Goal: Task Accomplishment & Management: Complete application form

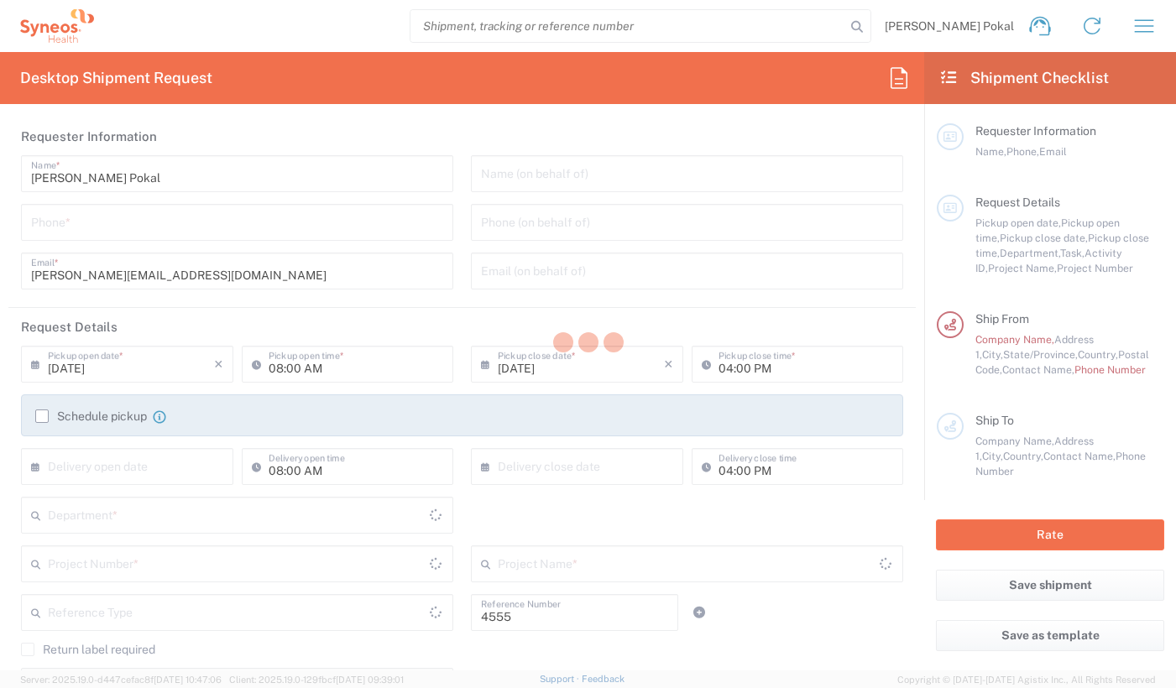
type input "Department"
type input "[US_STATE]"
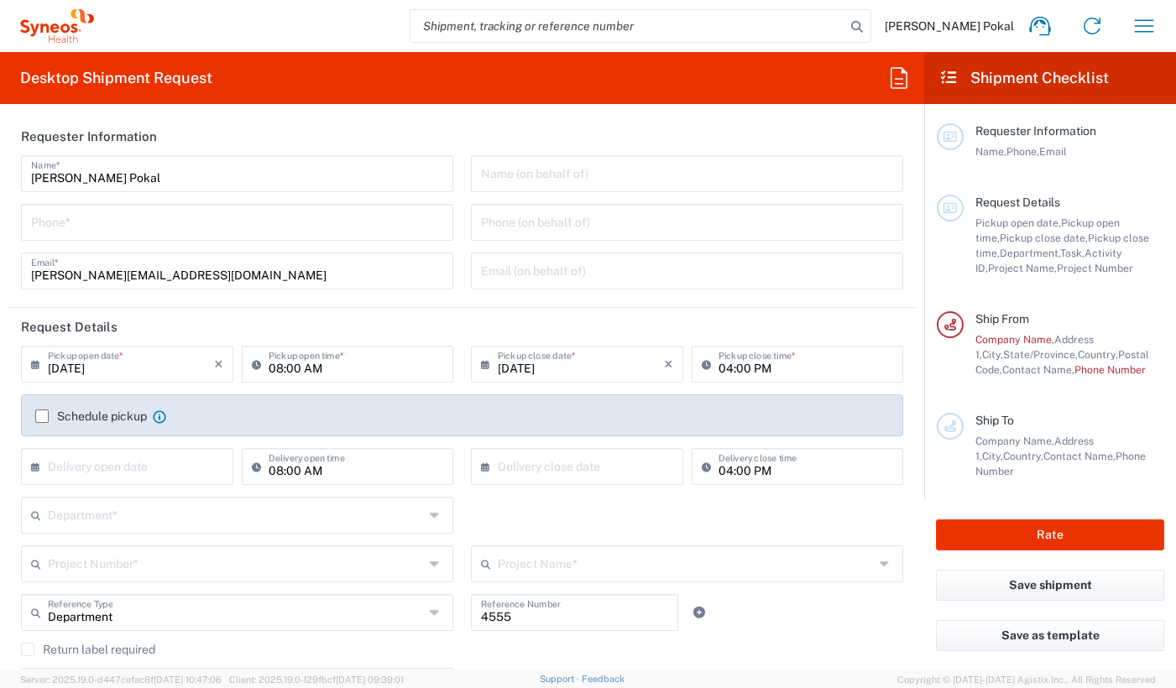
type input "[GEOGRAPHIC_DATA]"
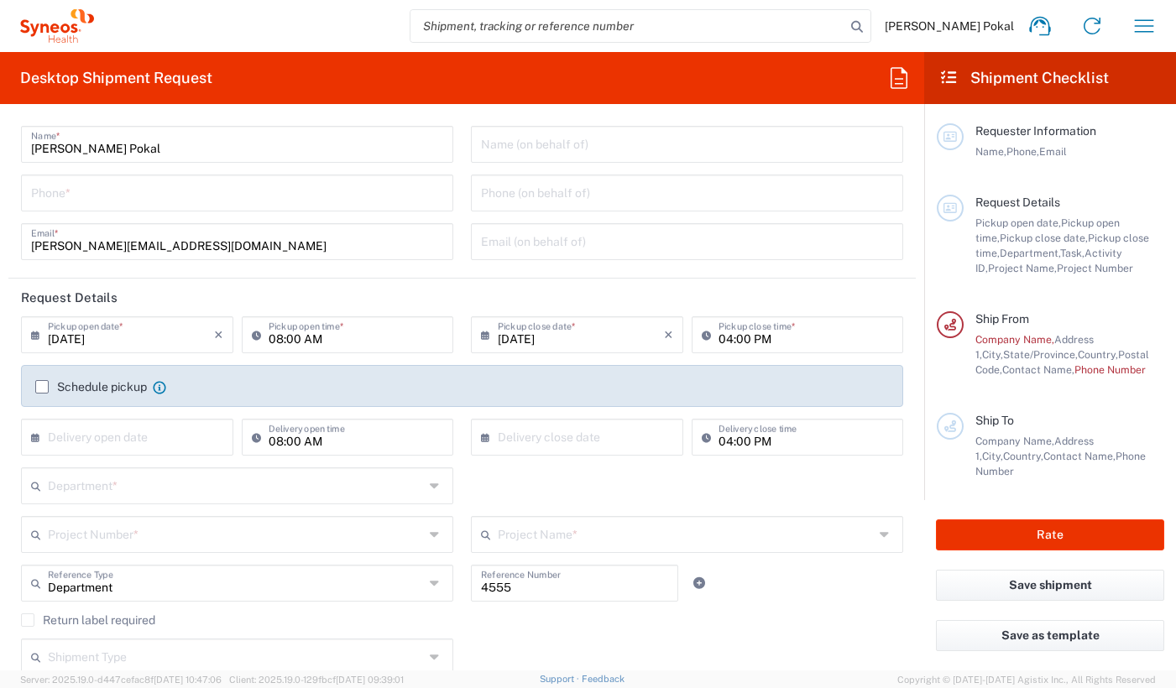
type input "Caerus Marketing Group LLC-[GEOGRAPHIC_DATA] [GEOGRAPHIC_DATA] [GEOGRAPHIC_DATA]"
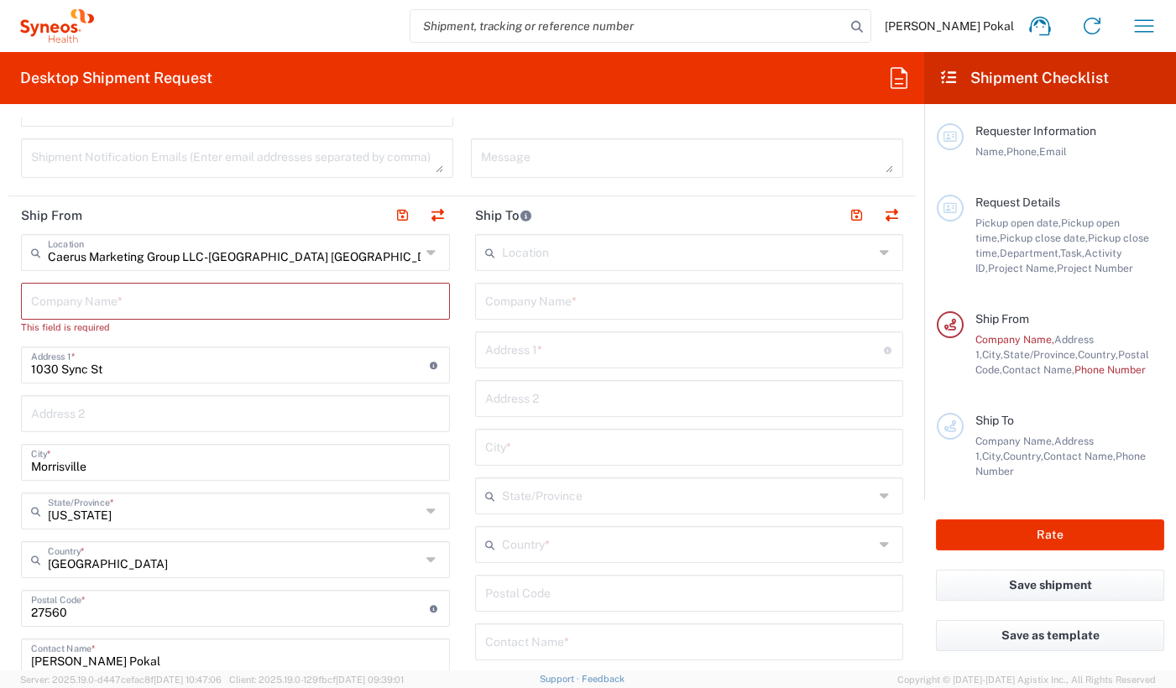
scroll to position [643, 0]
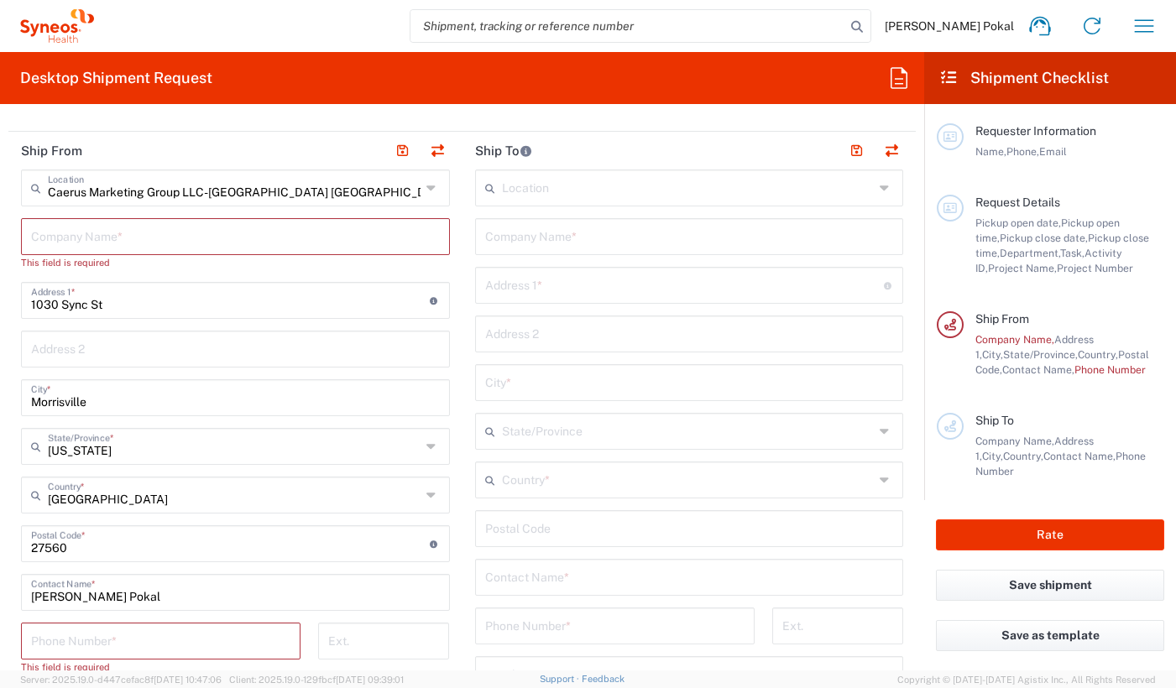
click at [421, 190] on div "Caerus Marketing Group LLC-[GEOGRAPHIC_DATA] [GEOGRAPHIC_DATA] [GEOGRAPHIC_DATA…" at bounding box center [235, 188] width 429 height 37
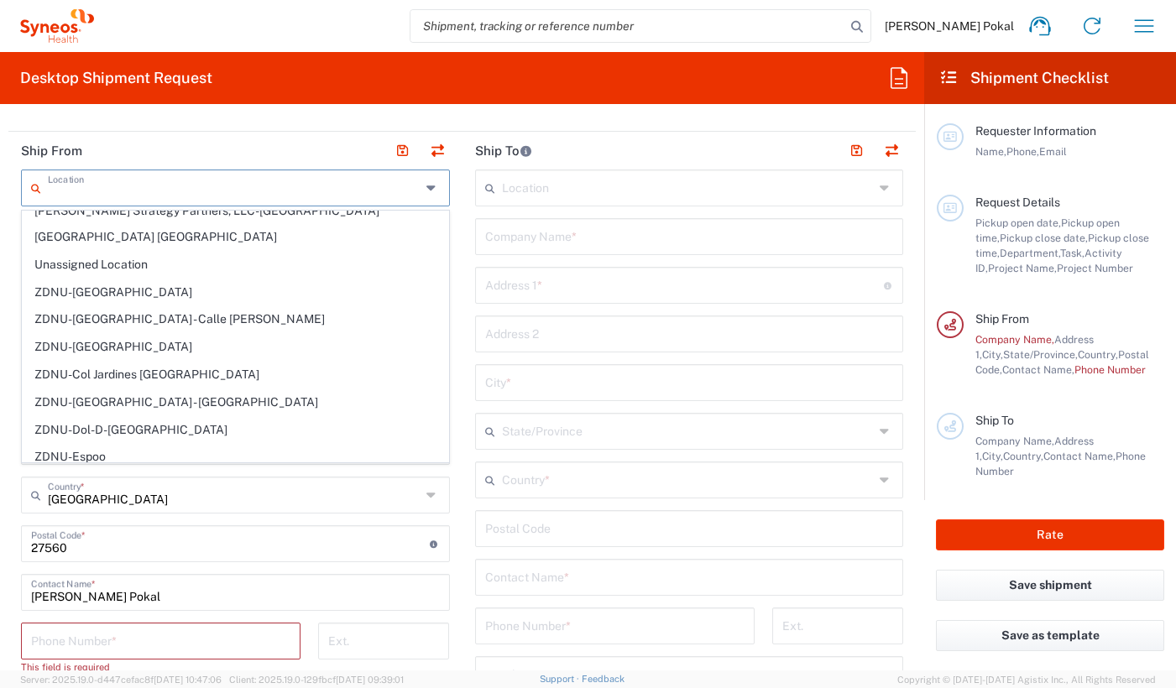
scroll to position [3918, 0]
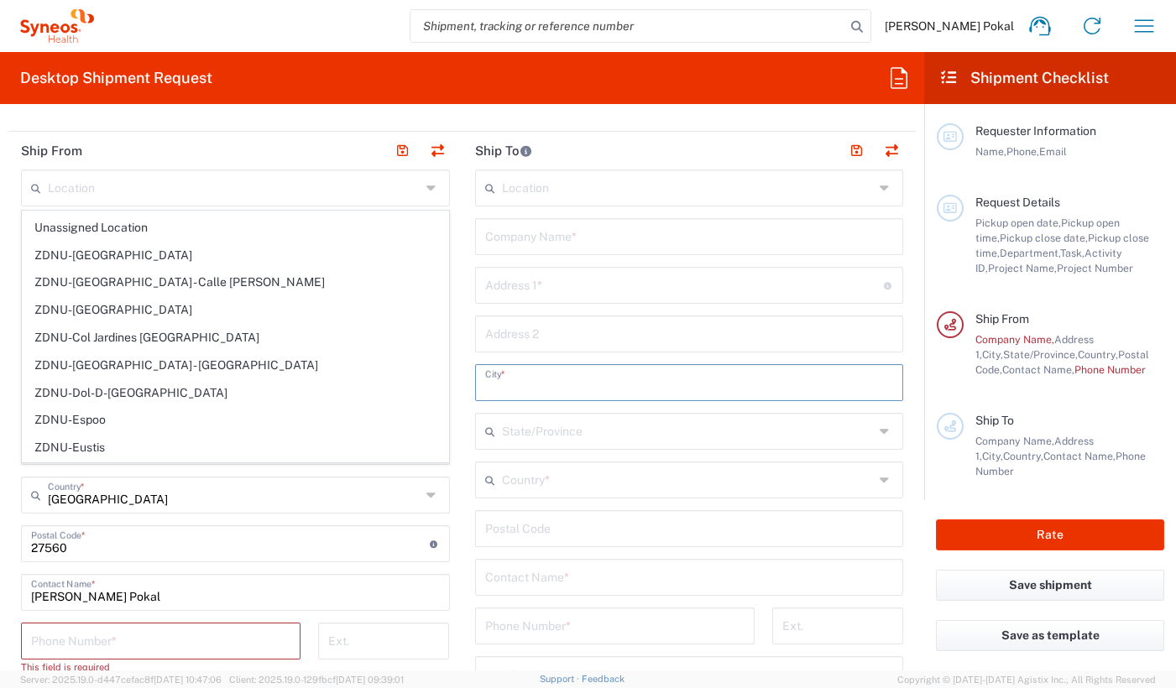
click at [731, 367] on input "text" at bounding box center [689, 381] width 409 height 29
type input "Caerus Marketing Group LLC-[GEOGRAPHIC_DATA] [GEOGRAPHIC_DATA] [GEOGRAPHIC_DATA]"
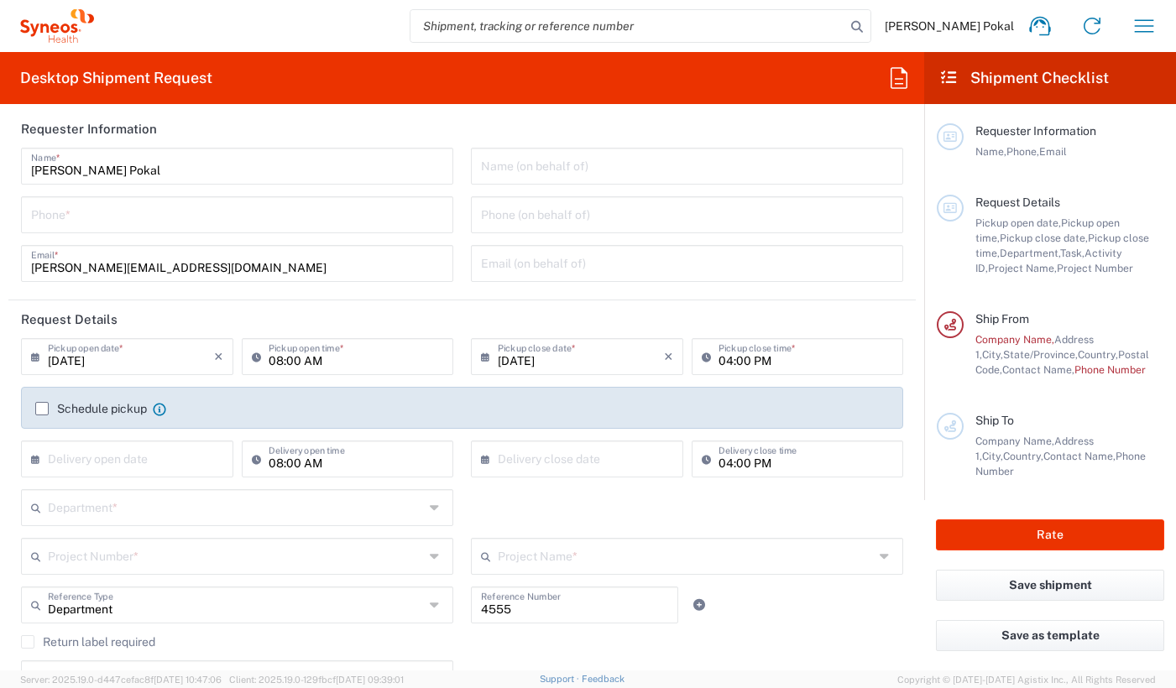
scroll to position [0, 0]
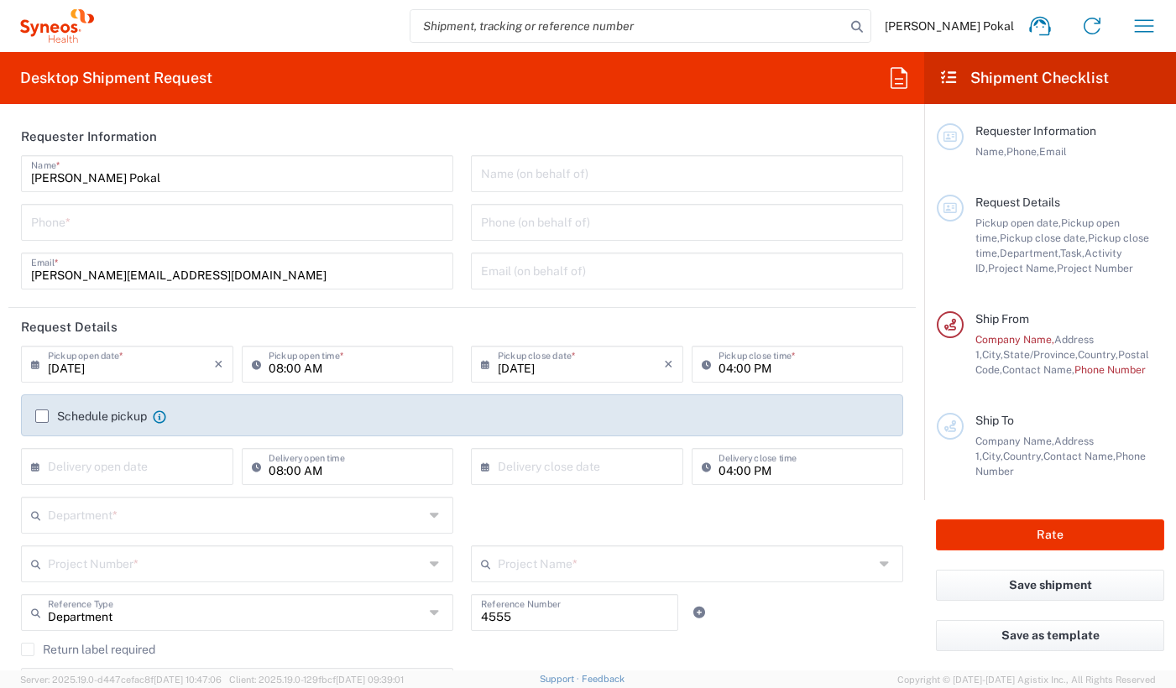
click at [150, 233] on input "tel" at bounding box center [237, 221] width 412 height 29
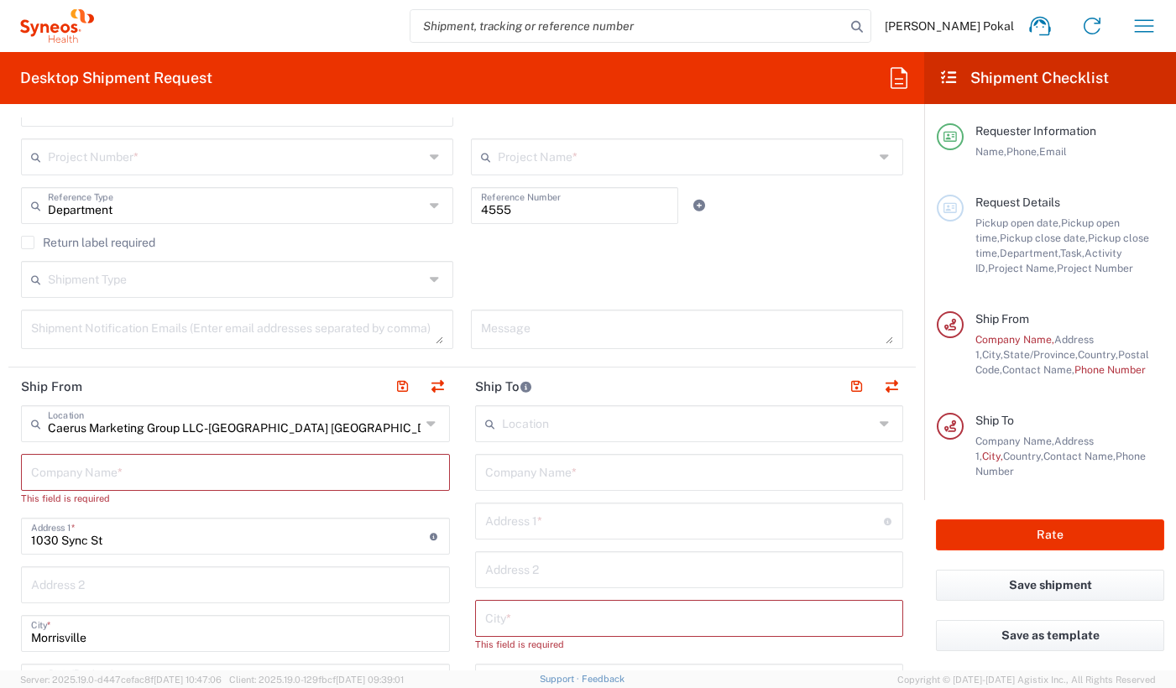
scroll to position [373, 0]
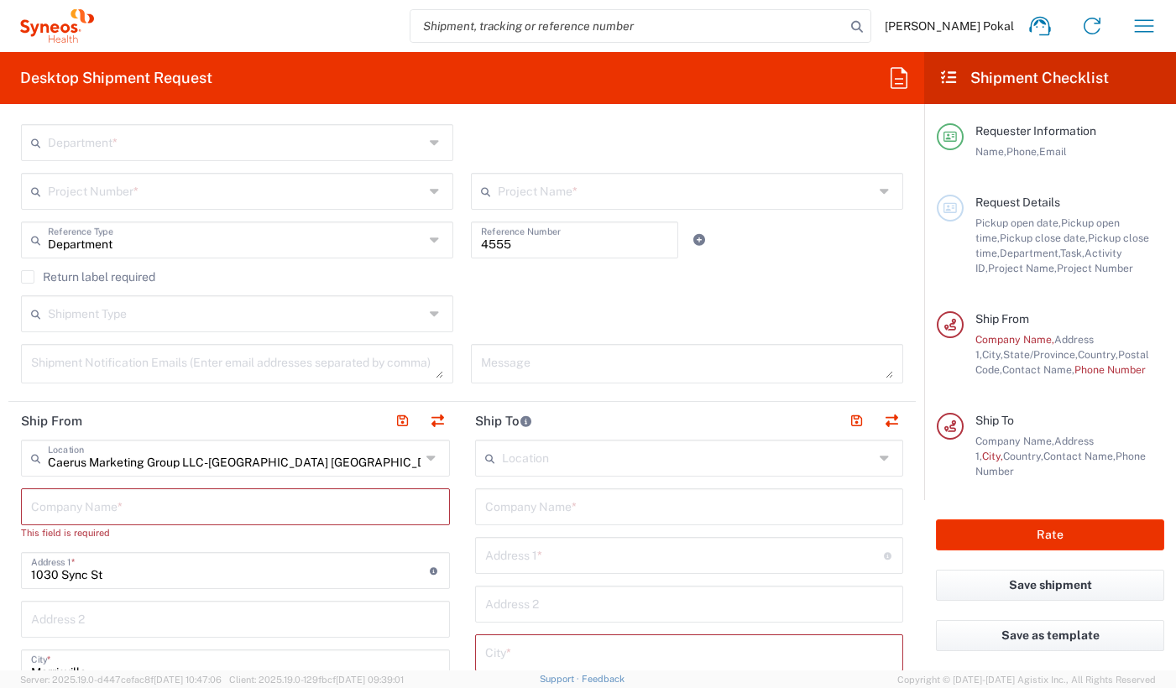
type input "8187937575"
click at [435, 458] on icon at bounding box center [433, 458] width 13 height 27
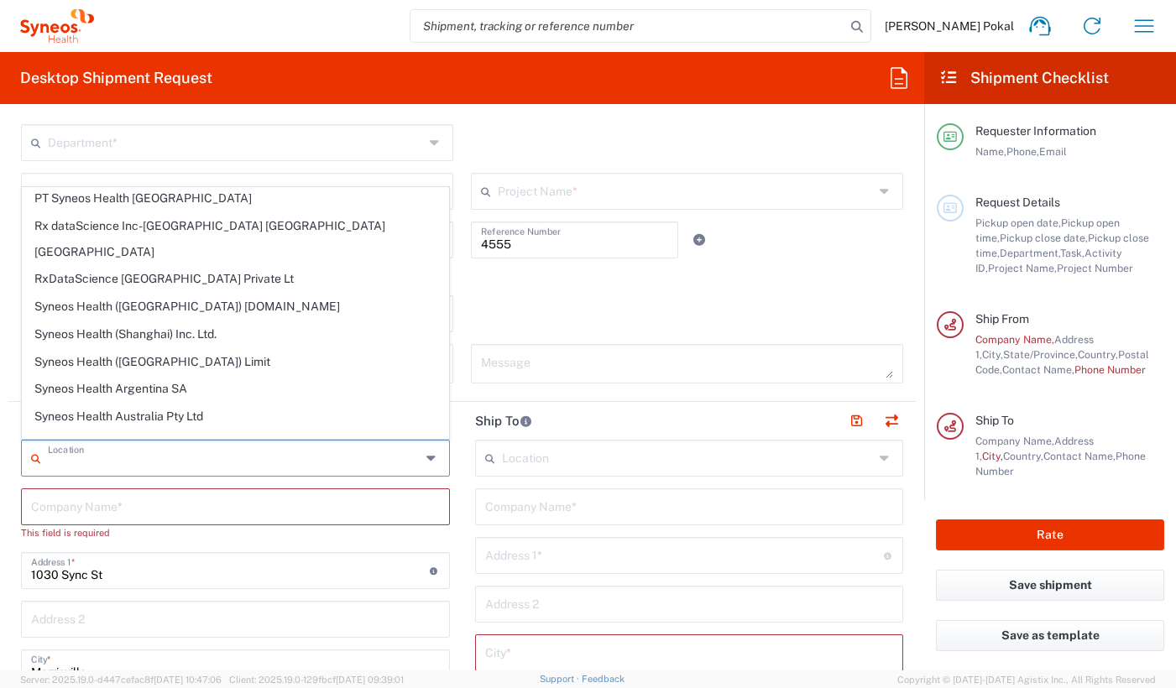
scroll to position [1177, 0]
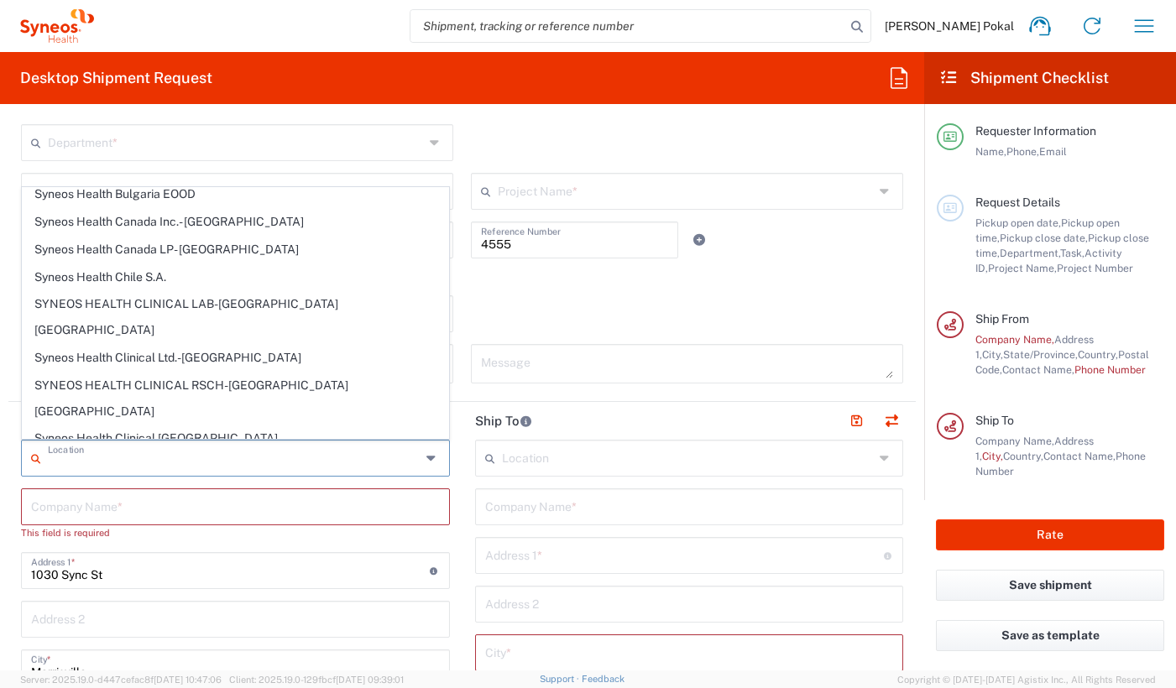
click at [338, 528] on div "This field is required" at bounding box center [235, 533] width 429 height 15
type input "Caerus Marketing Group LLC-[GEOGRAPHIC_DATA] [GEOGRAPHIC_DATA] [GEOGRAPHIC_DATA]"
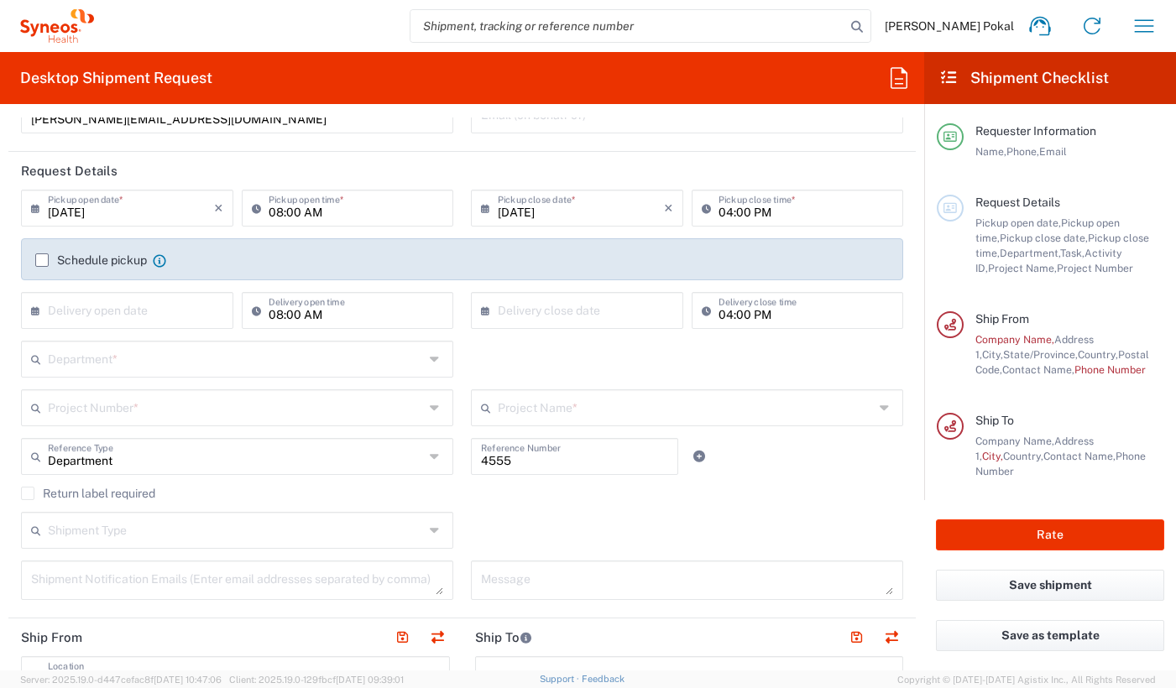
scroll to position [0, 0]
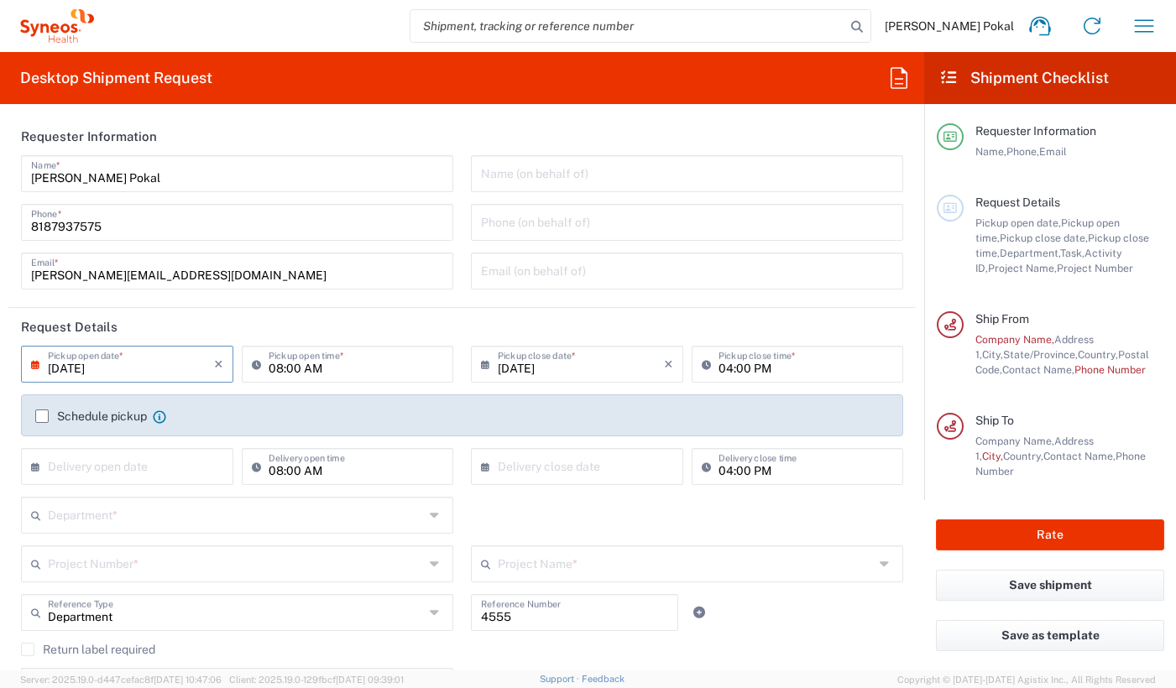
click at [153, 355] on input "[DATE]" at bounding box center [131, 362] width 166 height 29
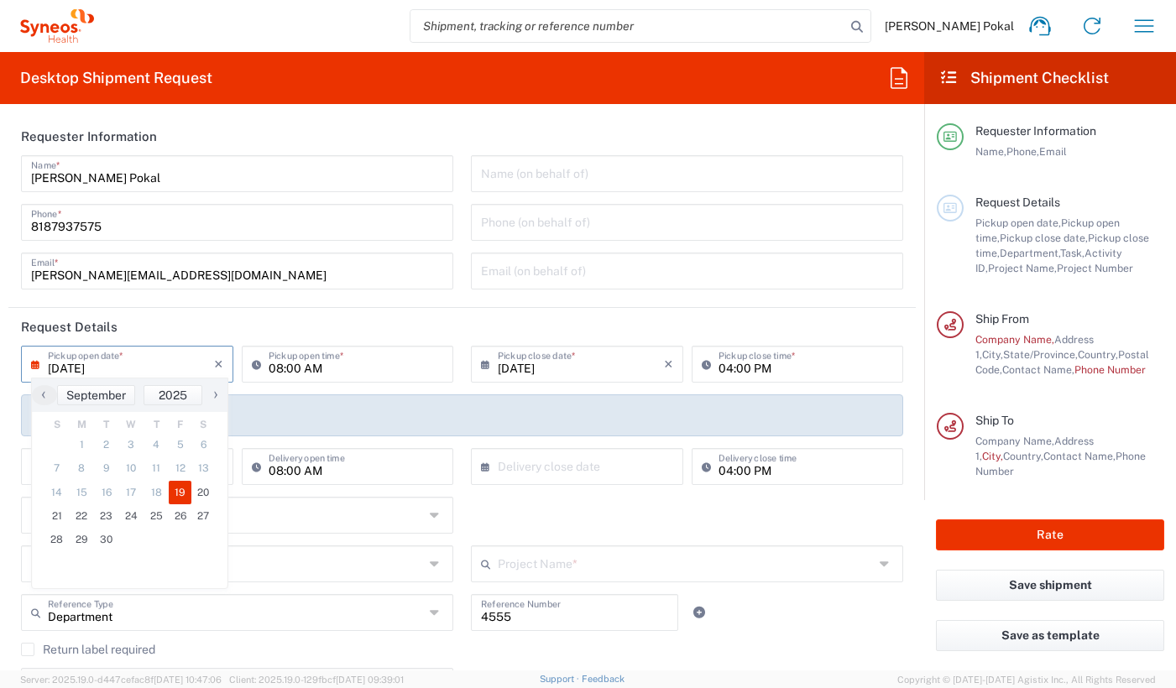
click at [157, 369] on input "[DATE]" at bounding box center [131, 362] width 166 height 29
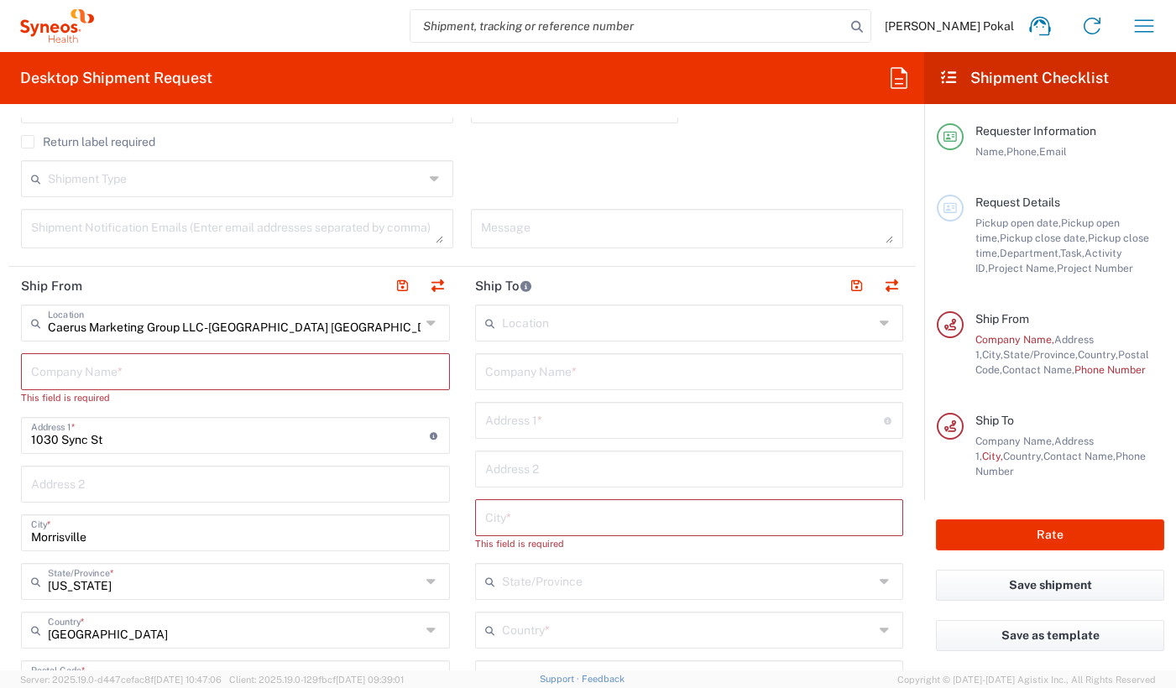
scroll to position [511, 0]
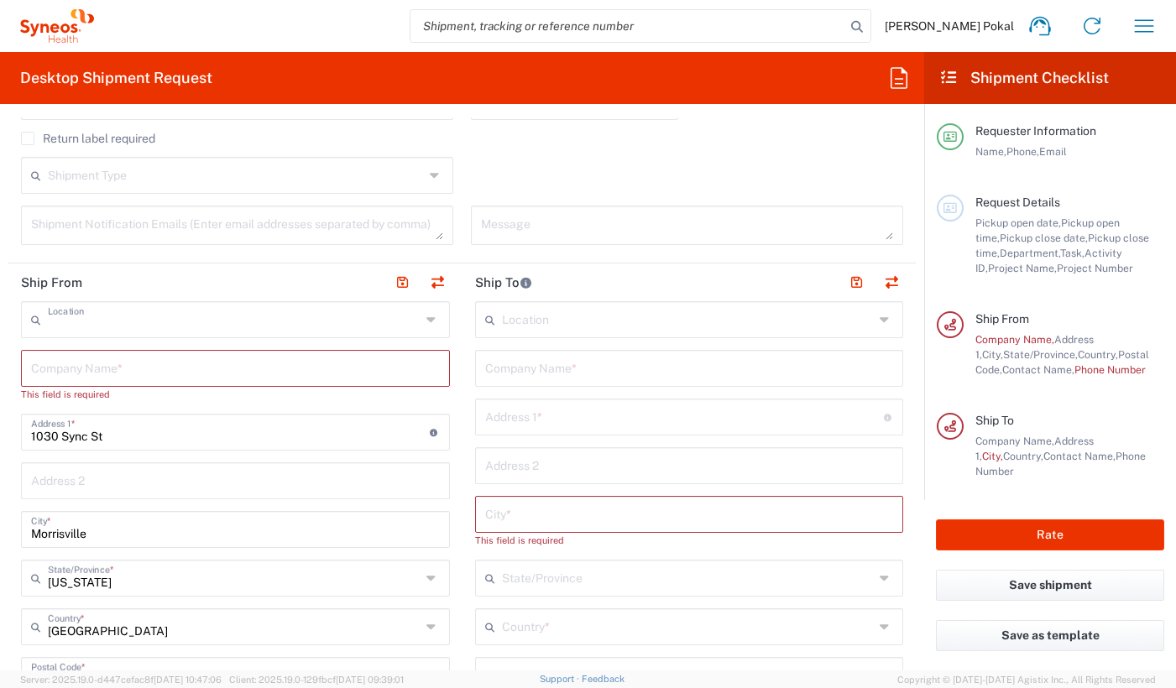
click at [209, 329] on input "text" at bounding box center [234, 318] width 373 height 29
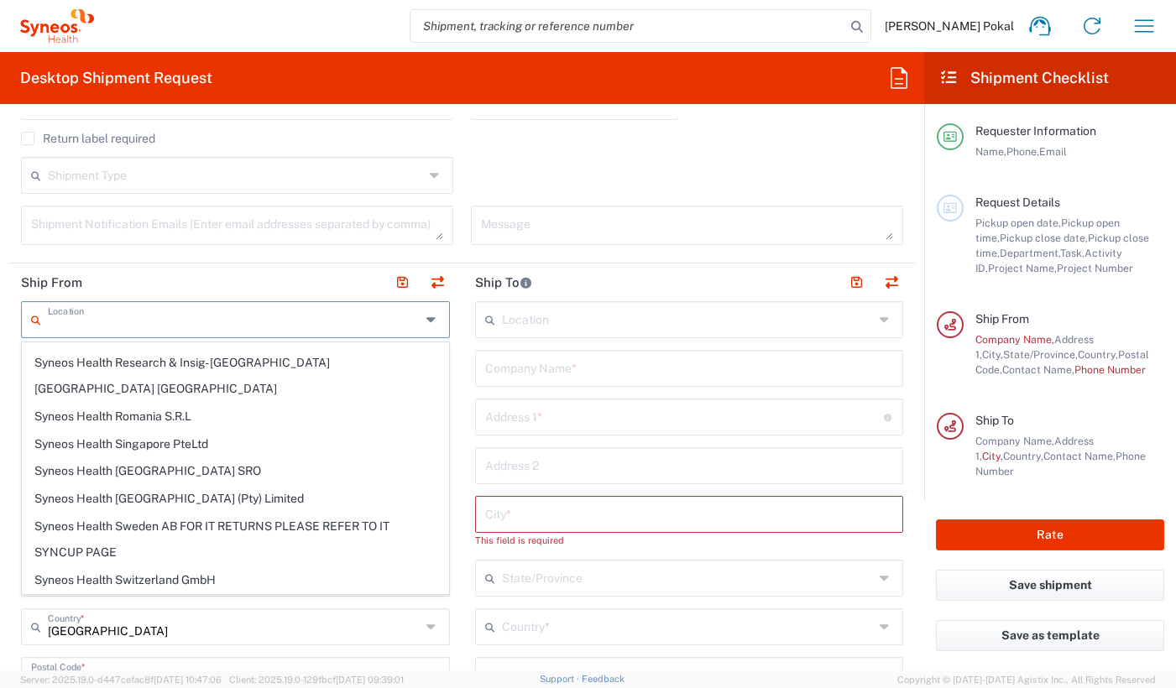
scroll to position [3918, 0]
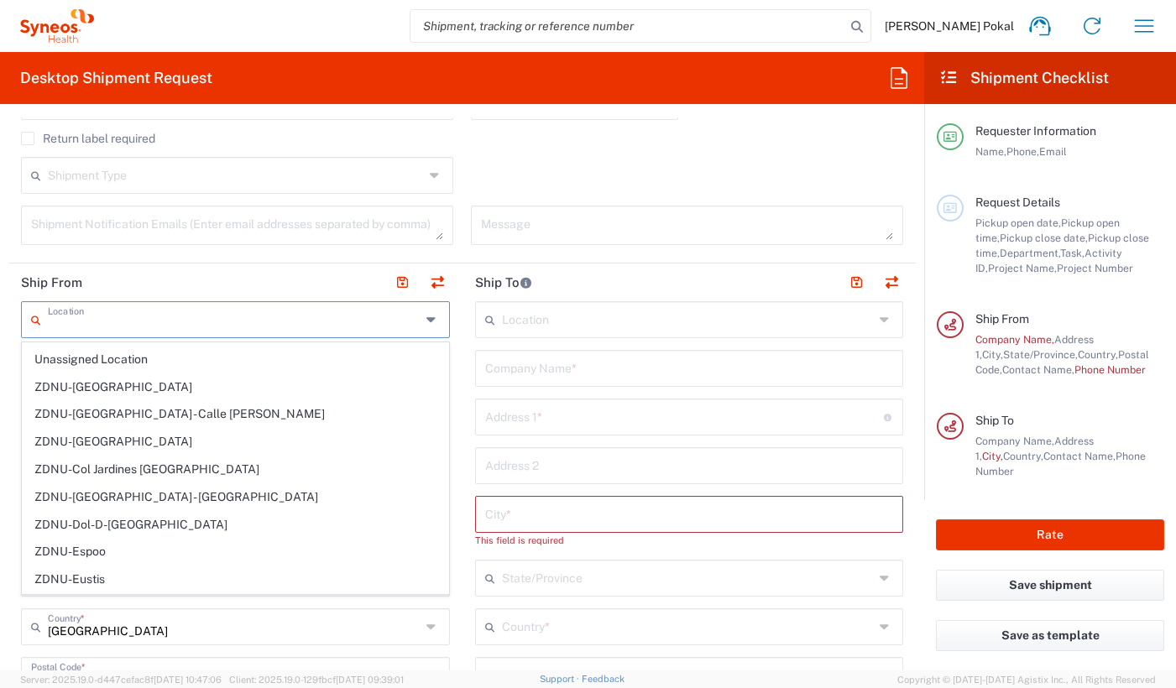
click at [193, 262] on agx-form-section "Request Details [DATE] × Pickup open date * Cancel Apply 08:00 AM Pickup open t…" at bounding box center [462, 30] width 908 height 467
type input "Caerus Marketing Group LLC-[GEOGRAPHIC_DATA] [GEOGRAPHIC_DATA] [GEOGRAPHIC_DATA]"
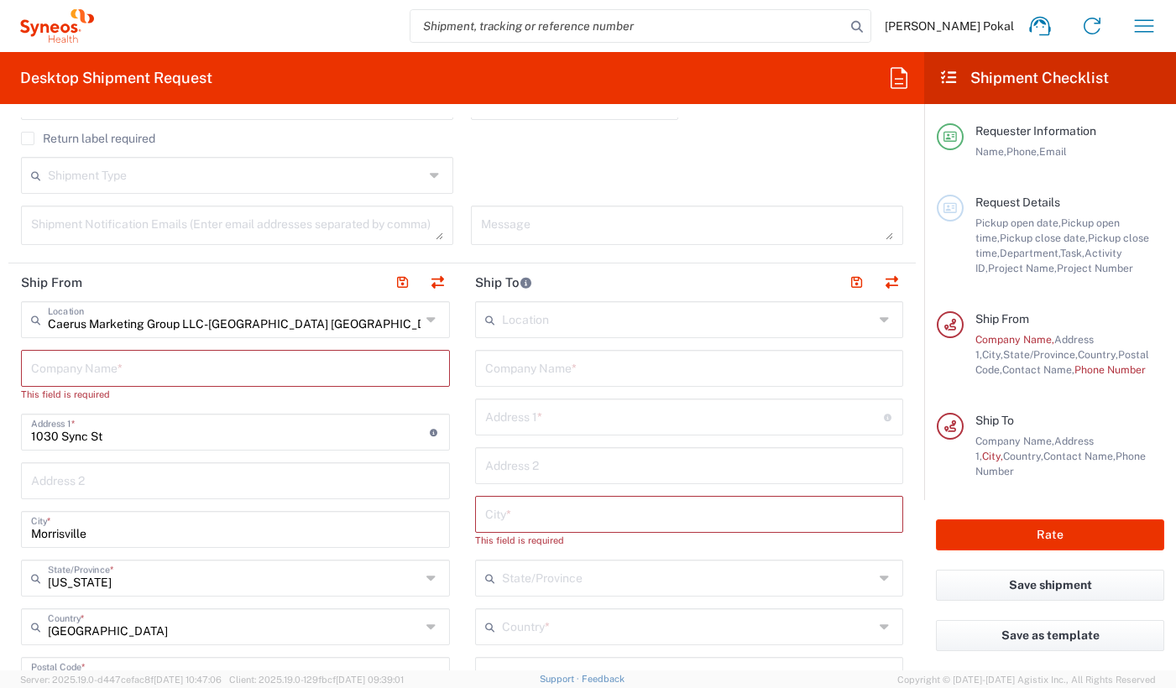
click at [230, 299] on header "Ship From" at bounding box center [235, 283] width 454 height 38
click at [267, 333] on div "Caerus Marketing Group LLC-[GEOGRAPHIC_DATA] [GEOGRAPHIC_DATA] [GEOGRAPHIC_DATA…" at bounding box center [235, 319] width 429 height 37
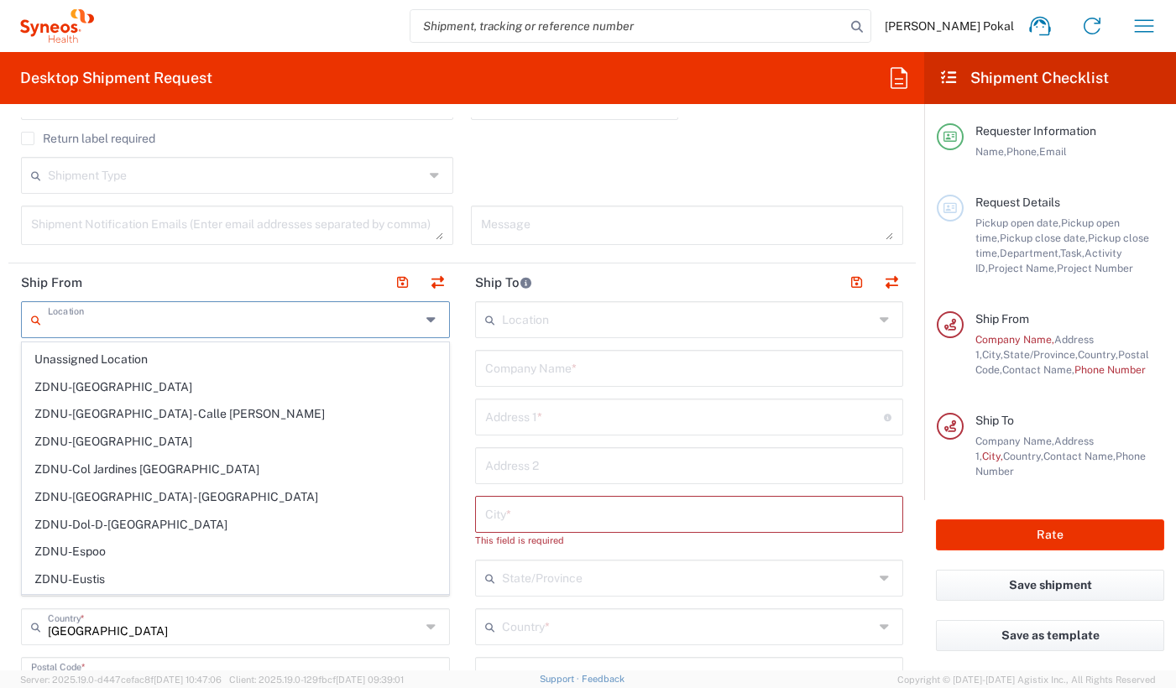
scroll to position [0, 0]
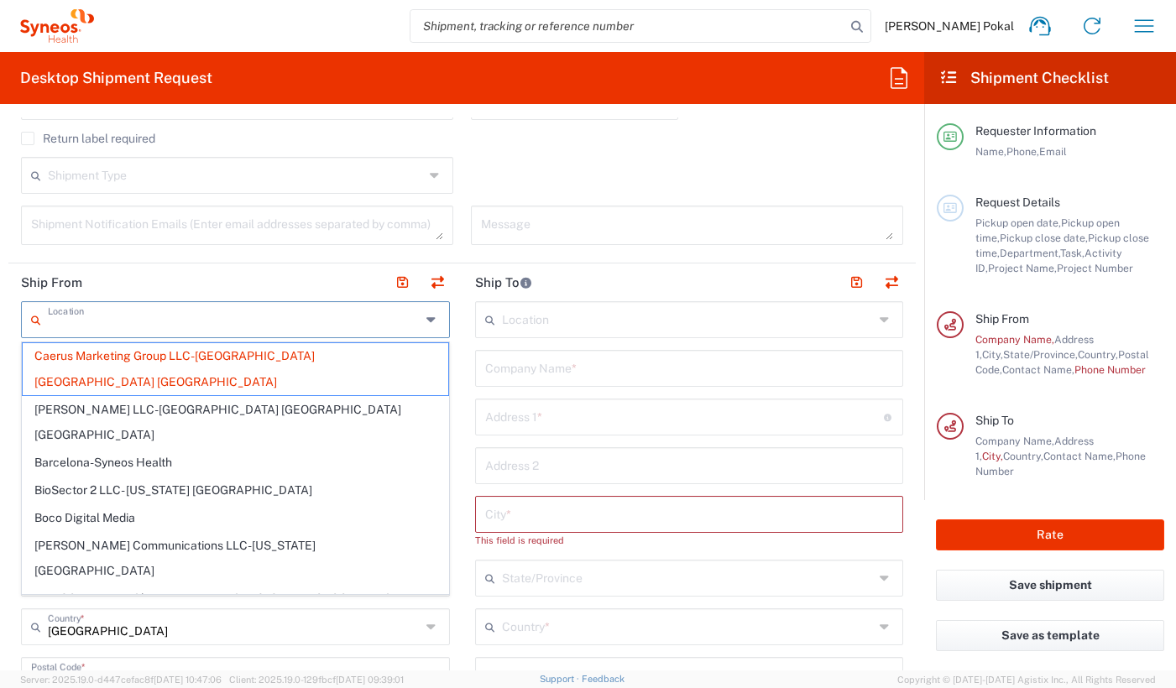
click at [249, 311] on input "text" at bounding box center [234, 318] width 373 height 29
click at [242, 266] on header "Ship From" at bounding box center [235, 283] width 454 height 38
type input "Caerus Marketing Group LLC-[GEOGRAPHIC_DATA] [GEOGRAPHIC_DATA] [GEOGRAPHIC_DATA]"
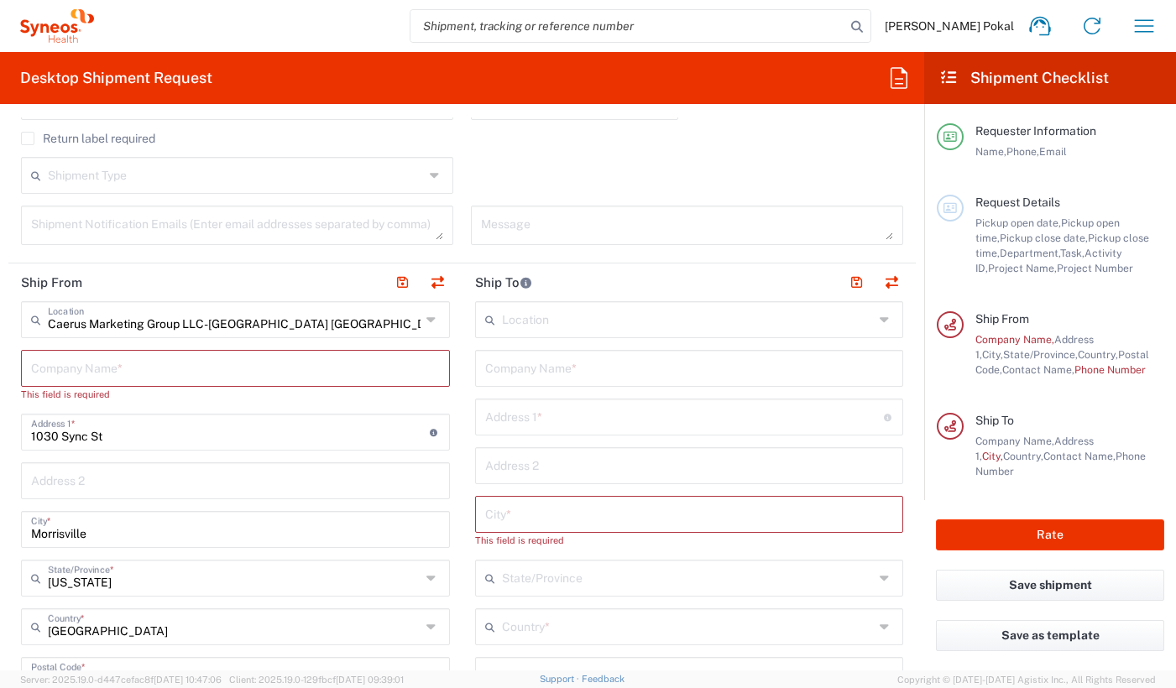
click at [230, 371] on input "text" at bounding box center [235, 367] width 409 height 29
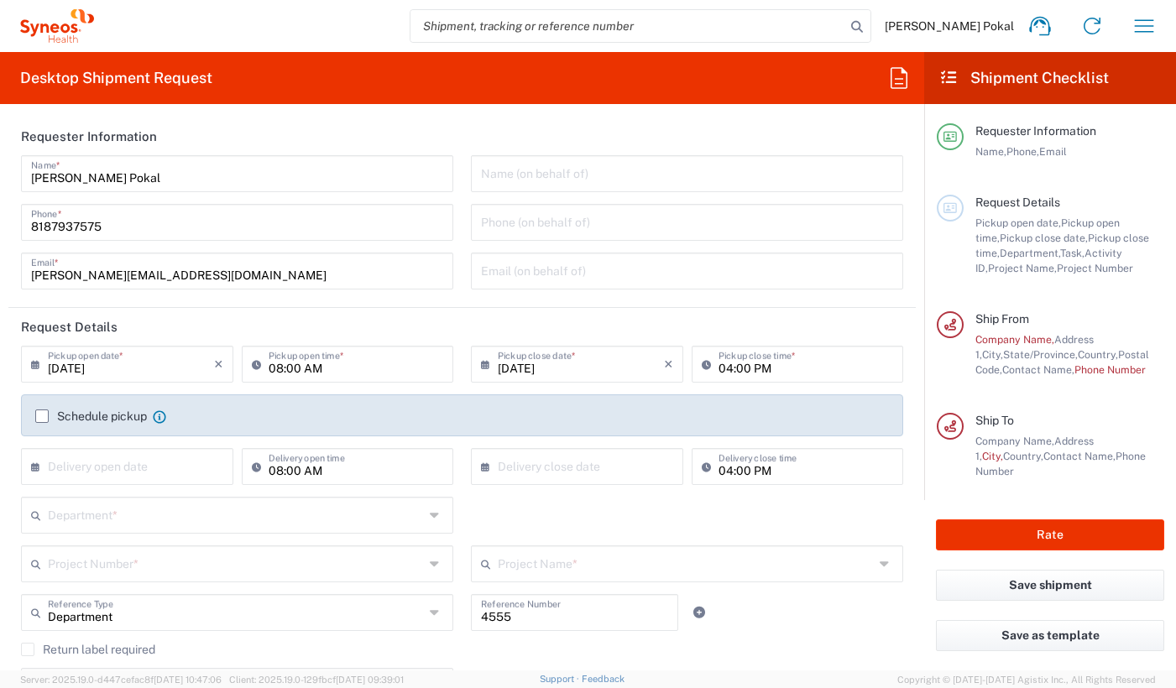
scroll to position [49, 0]
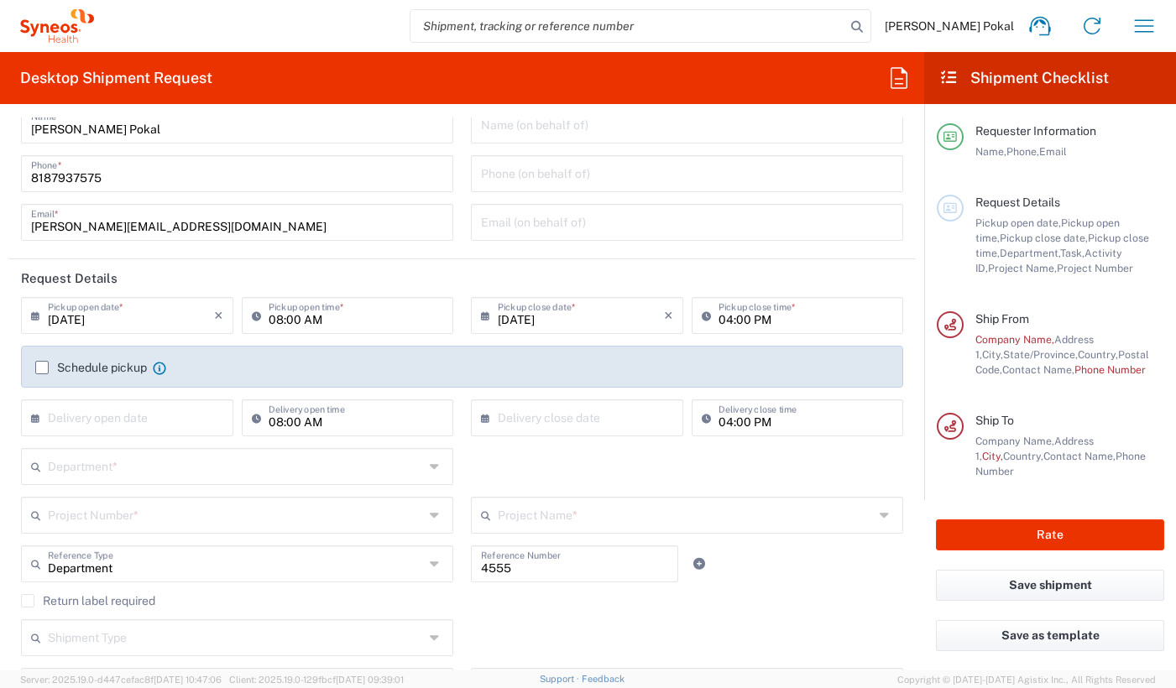
click at [40, 365] on label "Schedule pickup" at bounding box center [91, 367] width 112 height 13
click at [42, 368] on input "Schedule pickup" at bounding box center [42, 368] width 0 height 0
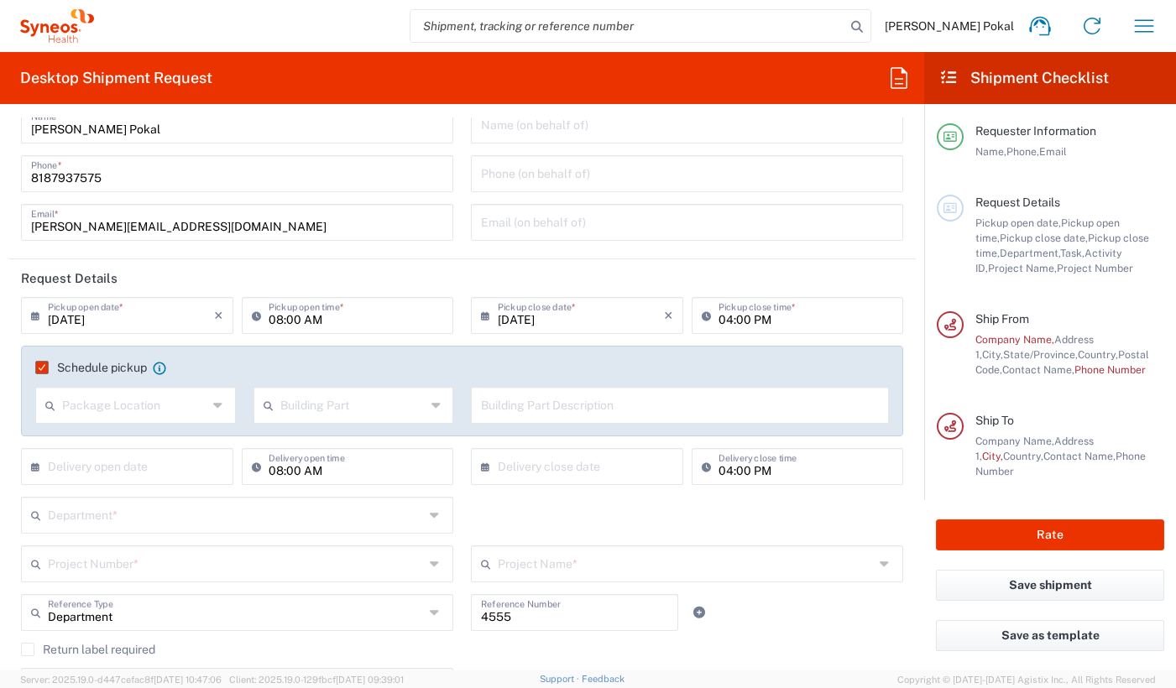
click at [88, 392] on input "text" at bounding box center [134, 404] width 145 height 29
click at [89, 442] on span "Front" at bounding box center [135, 442] width 197 height 26
type input "Front"
click at [39, 367] on label "Schedule pickup" at bounding box center [91, 367] width 112 height 13
click at [37, 368] on input "Schedule pickup" at bounding box center [37, 368] width 0 height 0
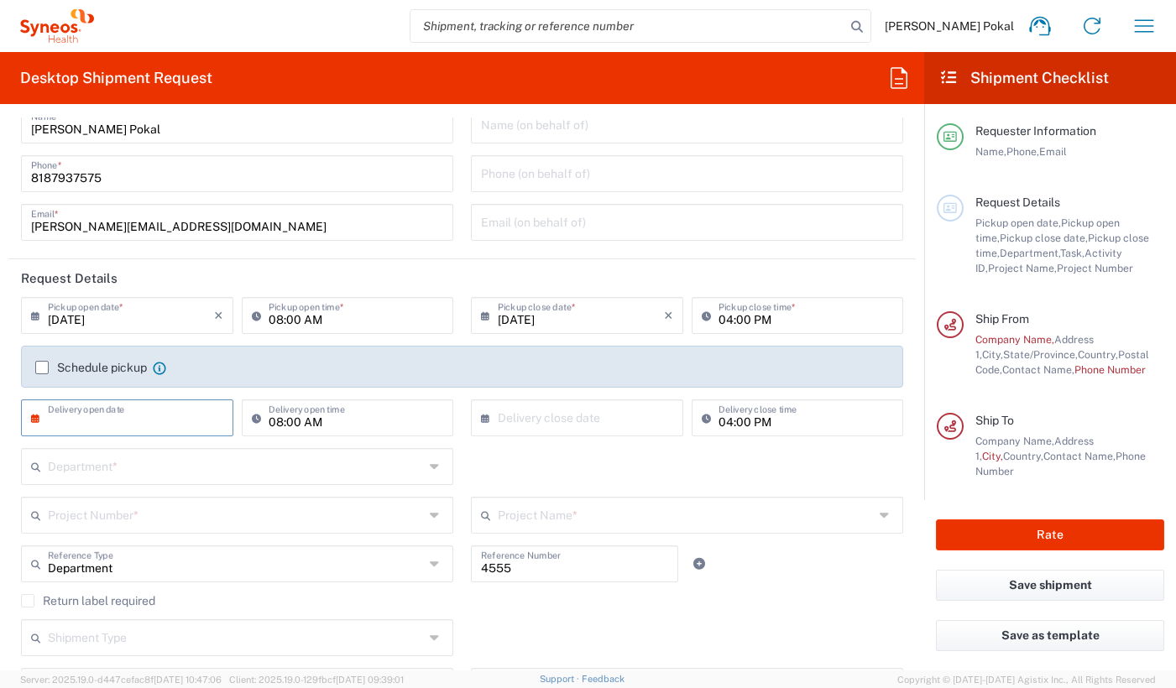
click at [64, 420] on input "text" at bounding box center [131, 416] width 166 height 29
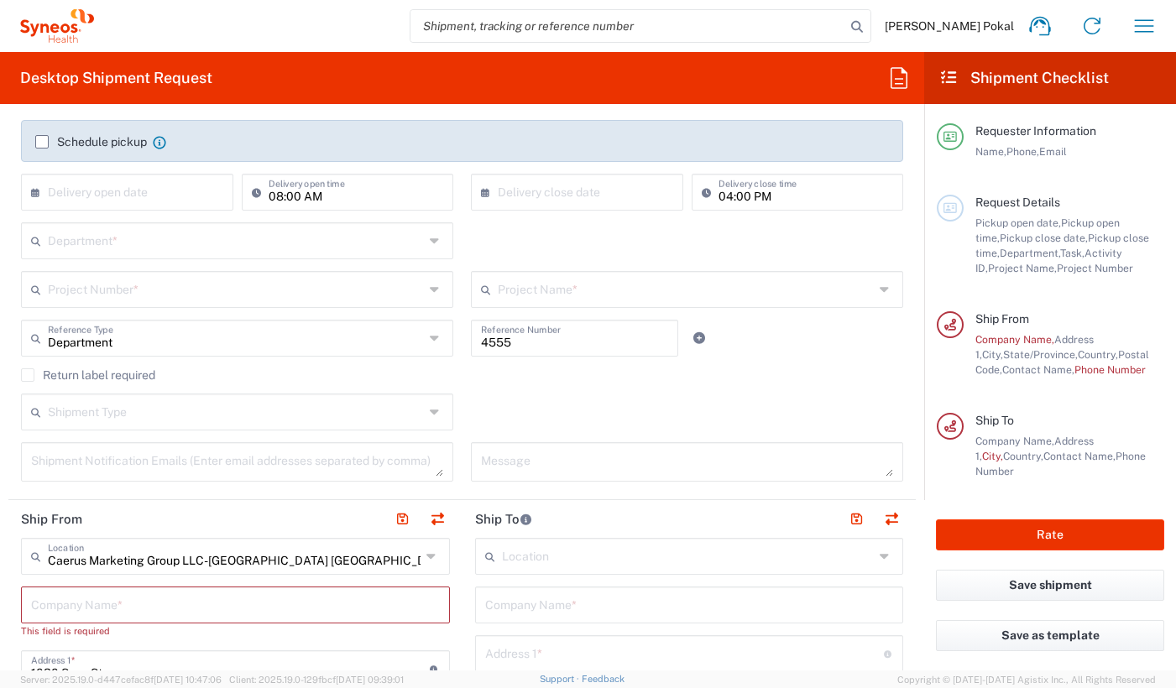
scroll to position [275, 0]
click at [71, 418] on input "text" at bounding box center [236, 409] width 376 height 29
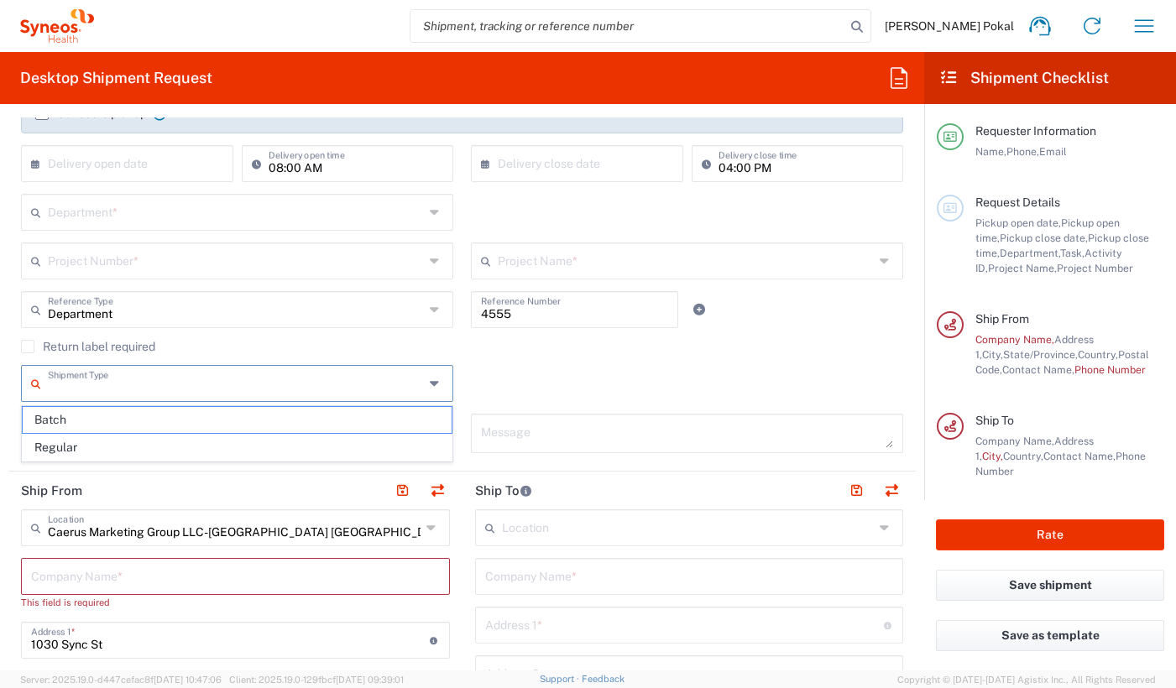
scroll to position [218, 0]
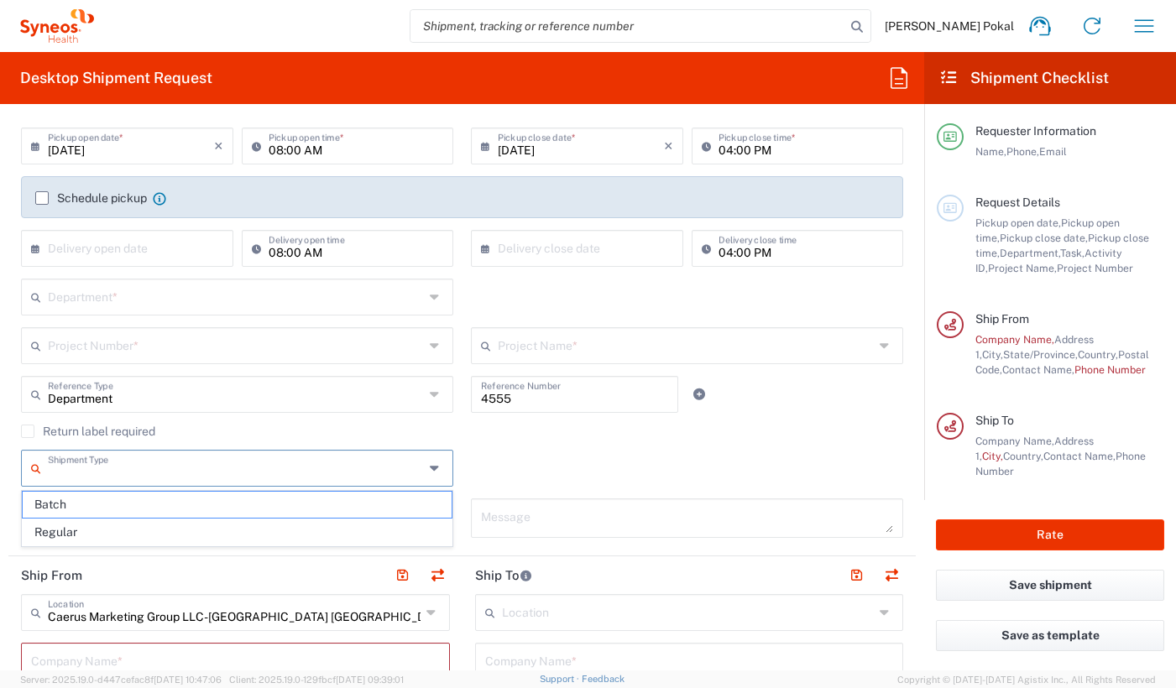
click at [389, 317] on div "Department * 3000 3100 3109 3110 3111 3112 3125 3130 3135 3136 3150 3155 3165 3…" at bounding box center [238, 303] width 450 height 49
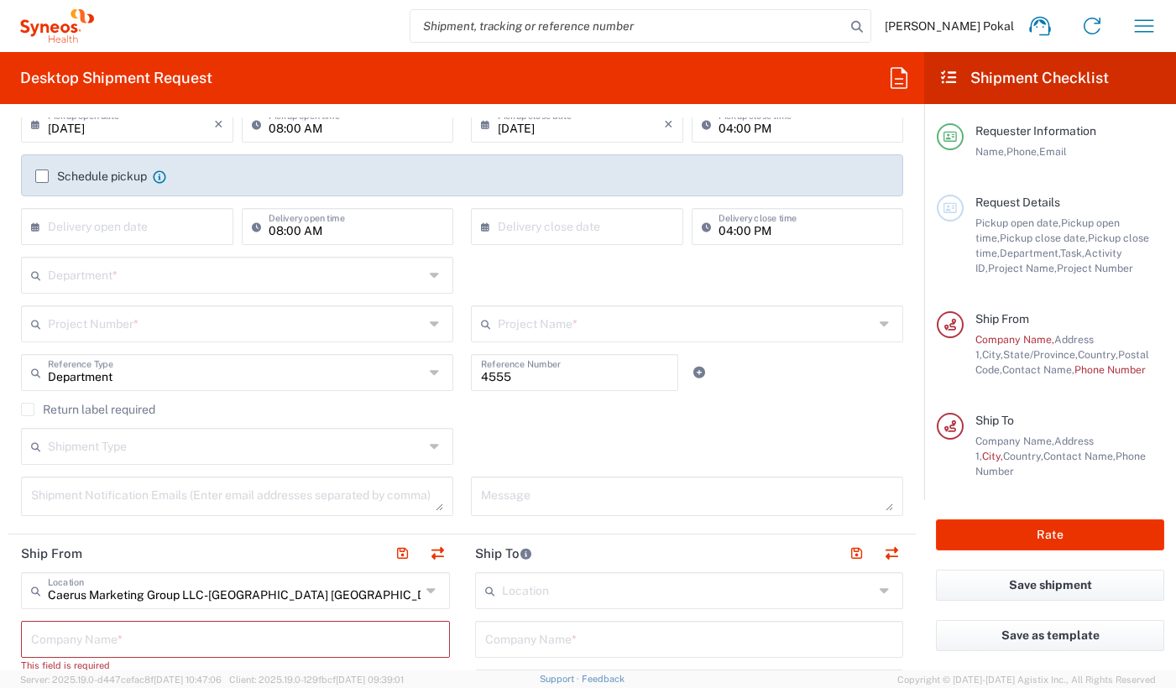
scroll to position [233, 0]
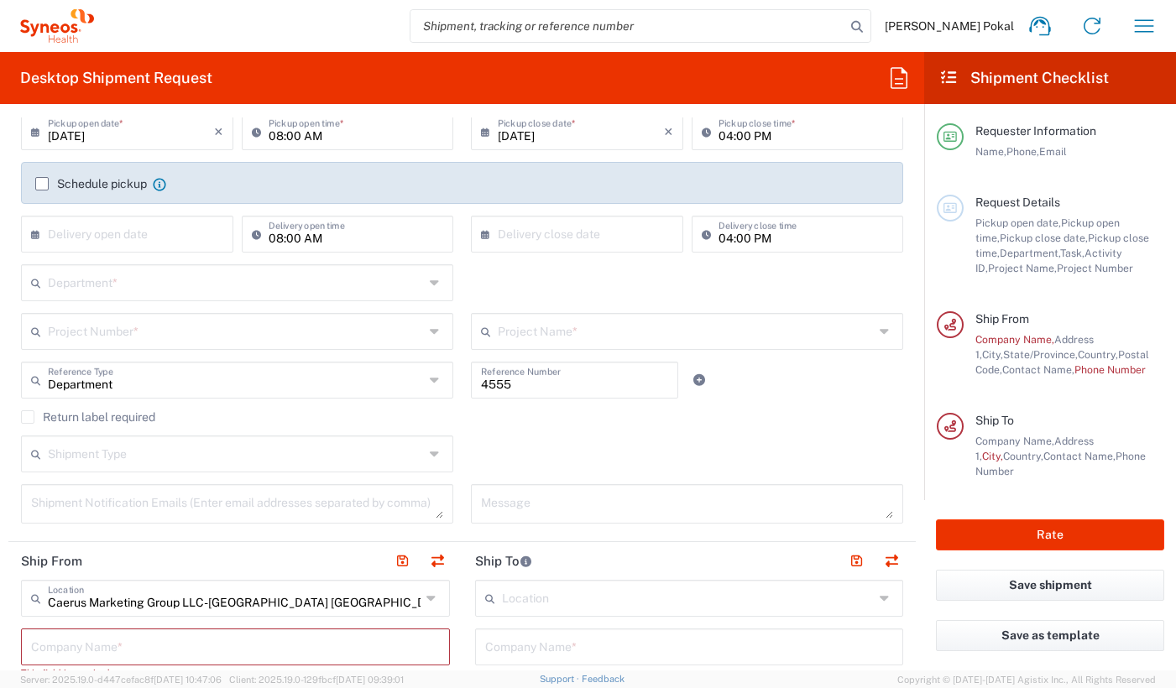
click at [152, 293] on input "text" at bounding box center [236, 281] width 376 height 29
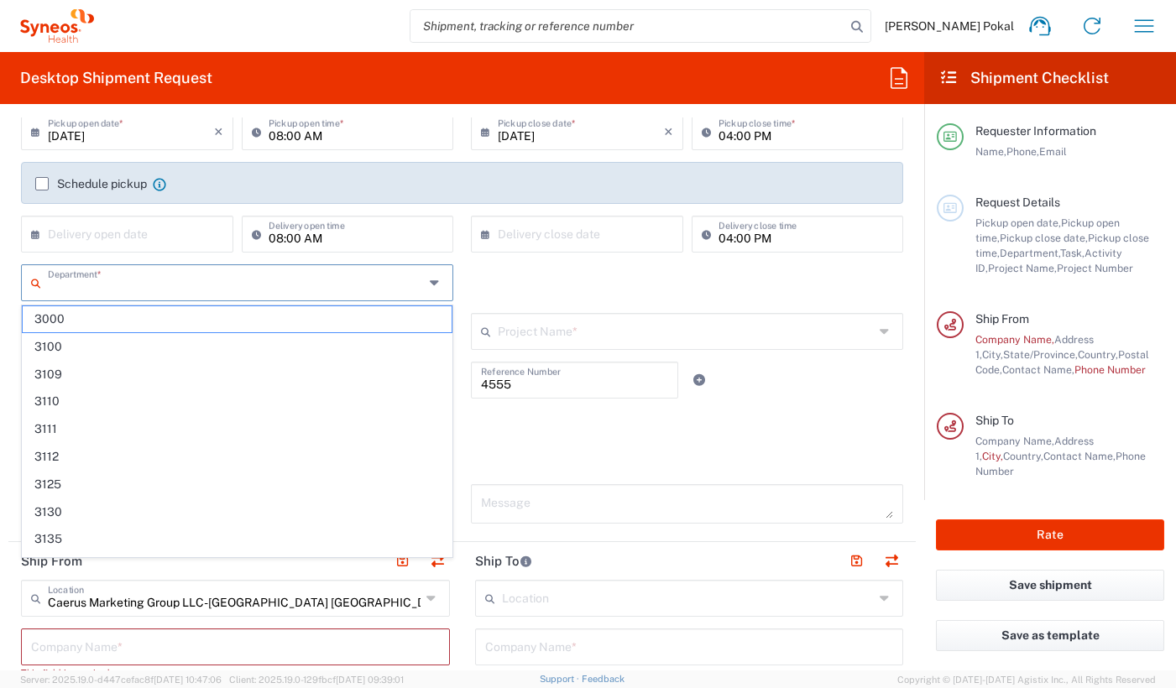
click at [153, 286] on input "text" at bounding box center [236, 281] width 376 height 29
click at [536, 296] on div "Department * 3000 3100 3109 3110 3111 3112 3125 3130 3135 3136 3150 3155 3165 3…" at bounding box center [463, 288] width 900 height 49
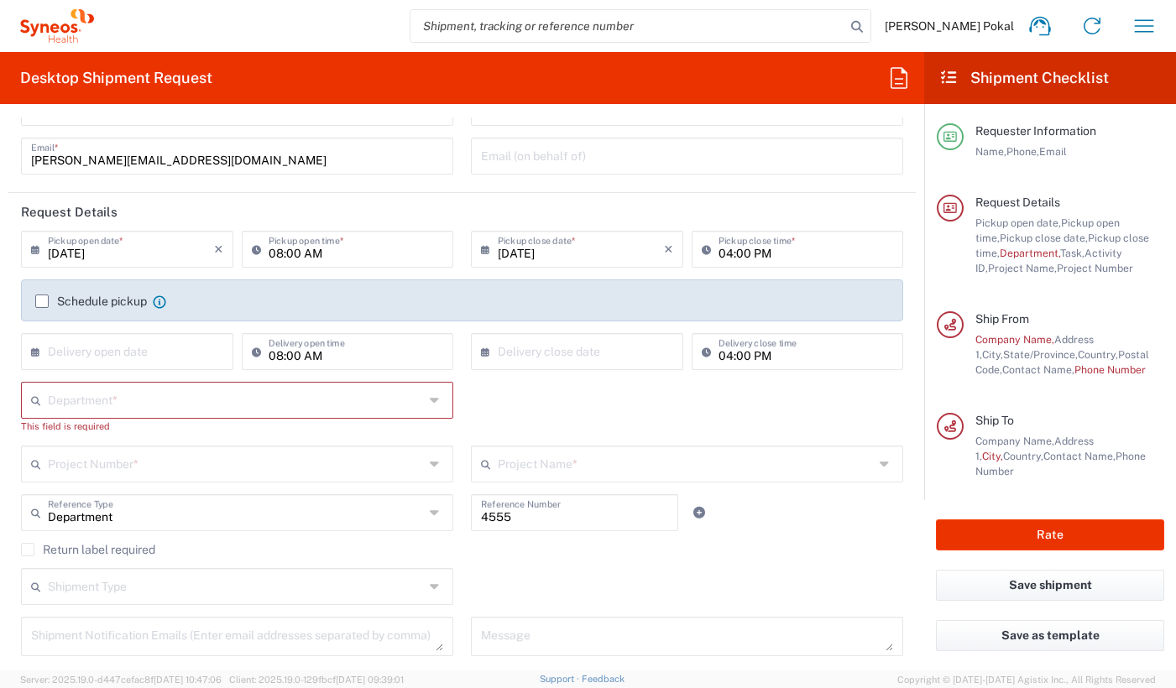
scroll to position [199, 0]
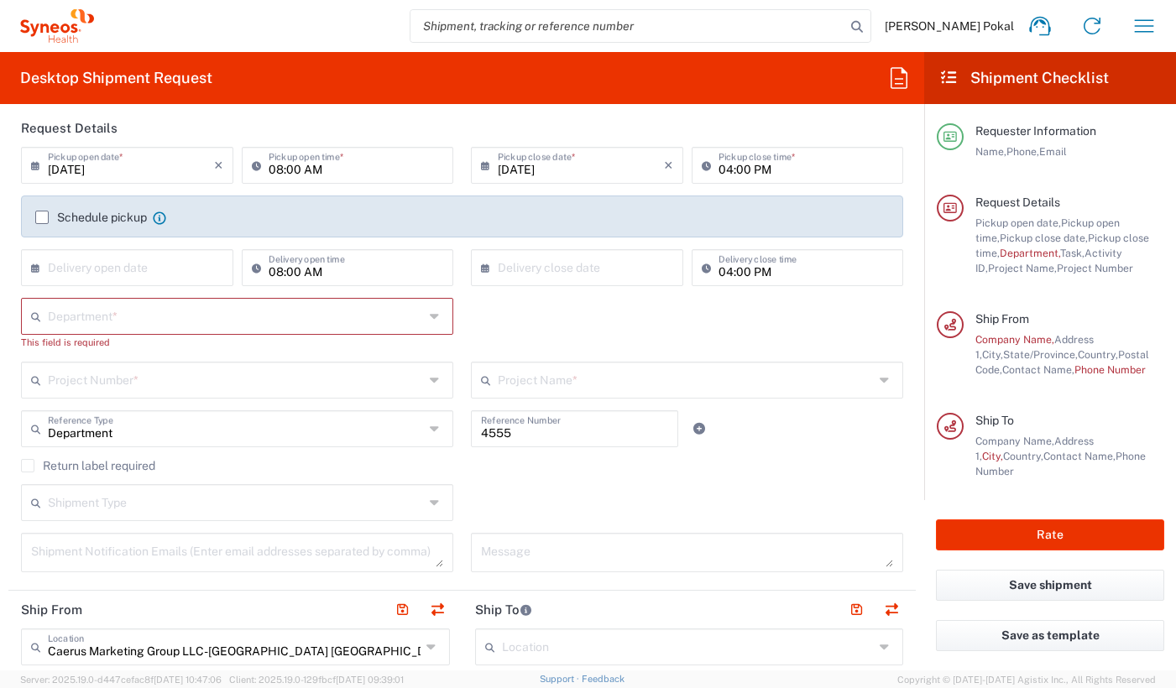
click at [535, 303] on div "Department * 3000 3100 3109 3110 3111 3112 3125 3130 3135 3136 3150 3155 3165 3…" at bounding box center [463, 330] width 900 height 64
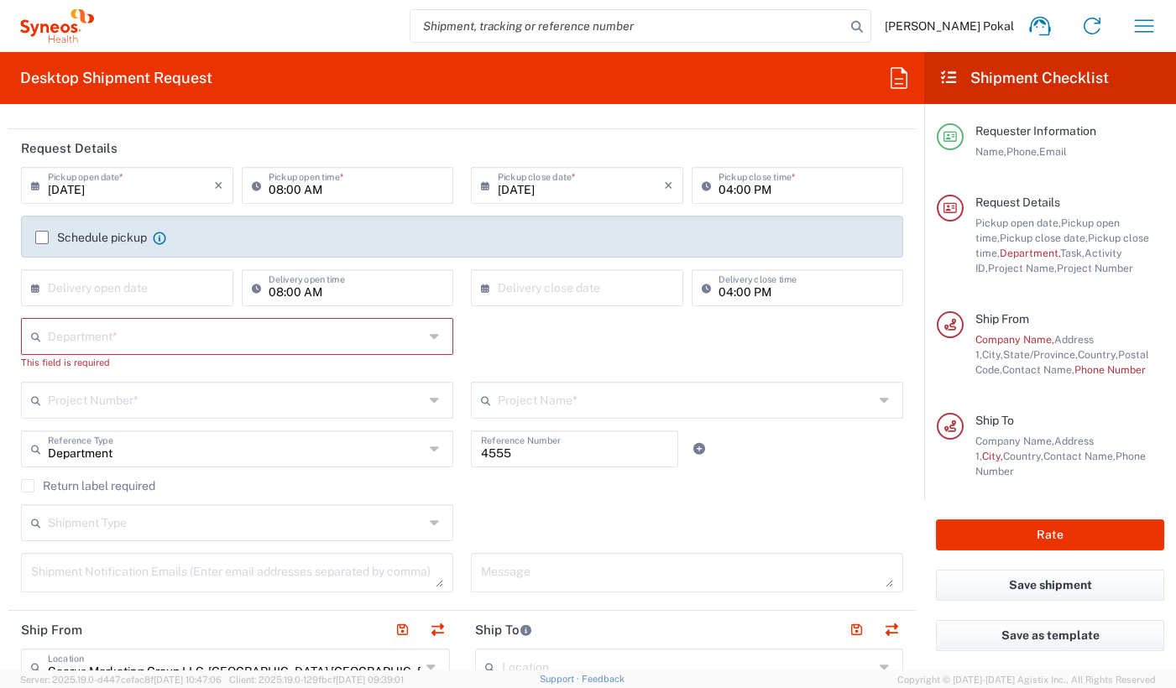
scroll to position [128, 0]
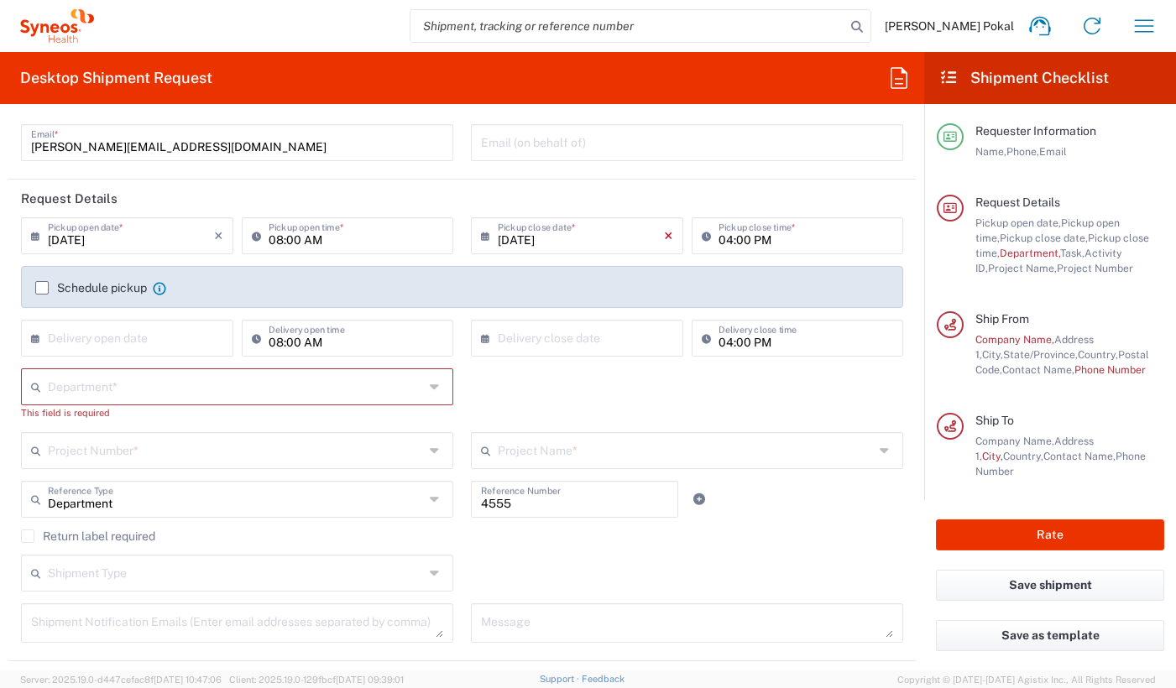
click at [670, 238] on icon "×" at bounding box center [668, 235] width 9 height 27
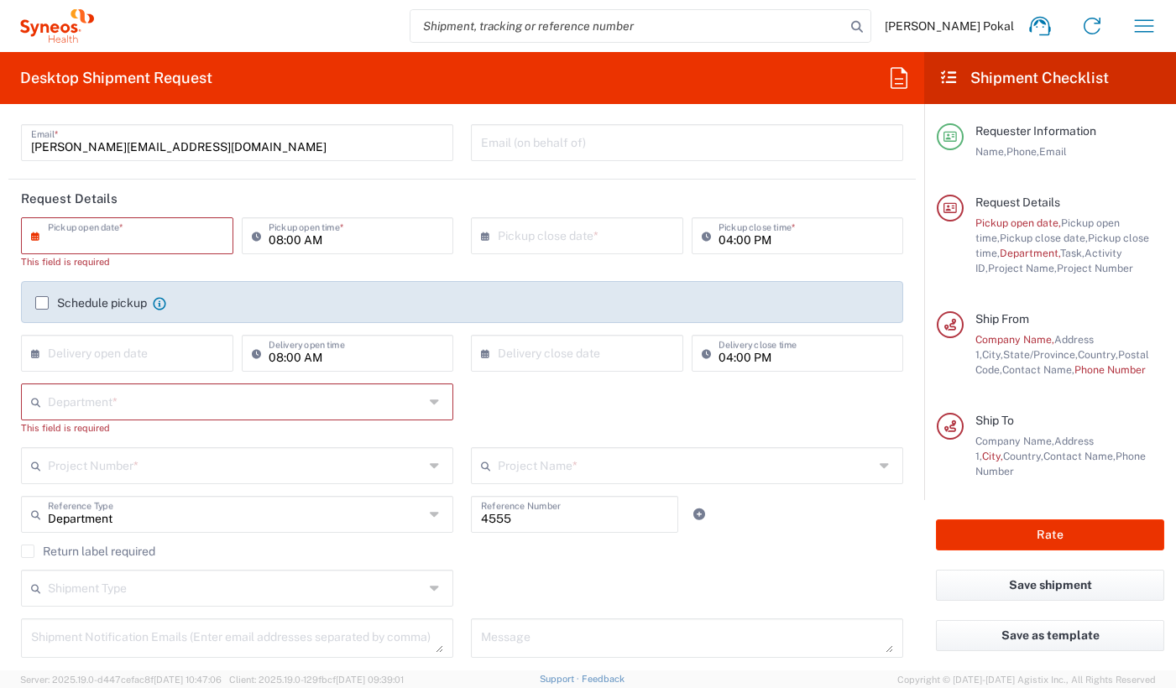
click at [169, 238] on input "text" at bounding box center [131, 234] width 166 height 29
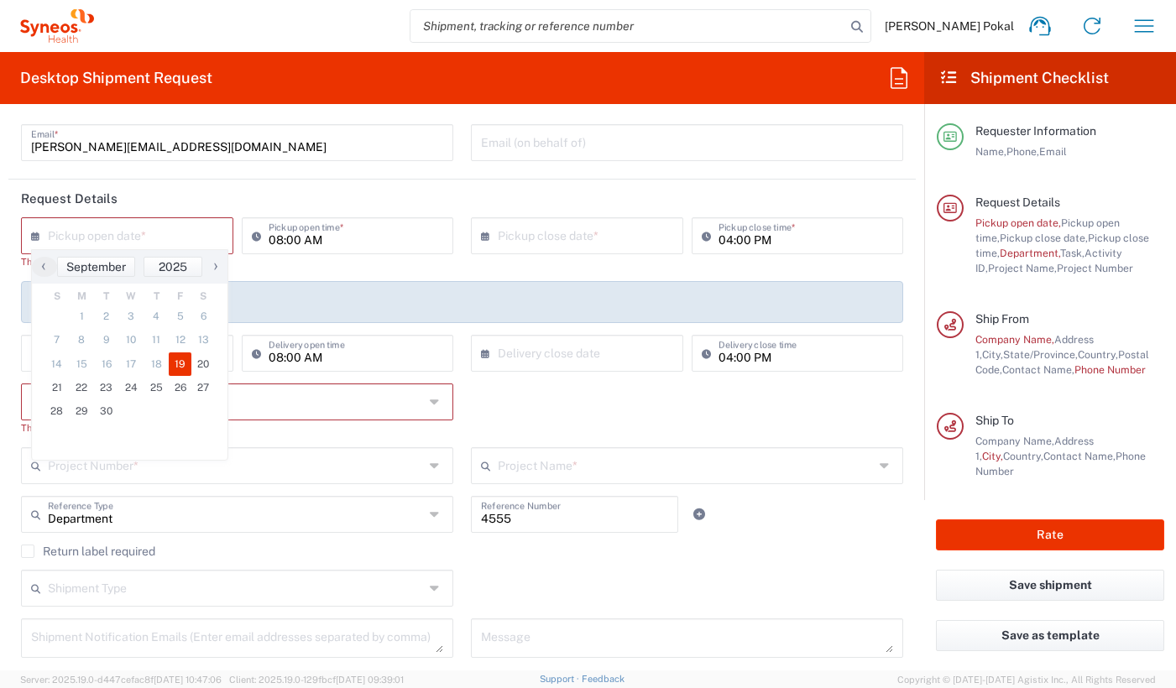
click at [186, 366] on span "19" at bounding box center [181, 365] width 24 height 24
type input "[DATE]"
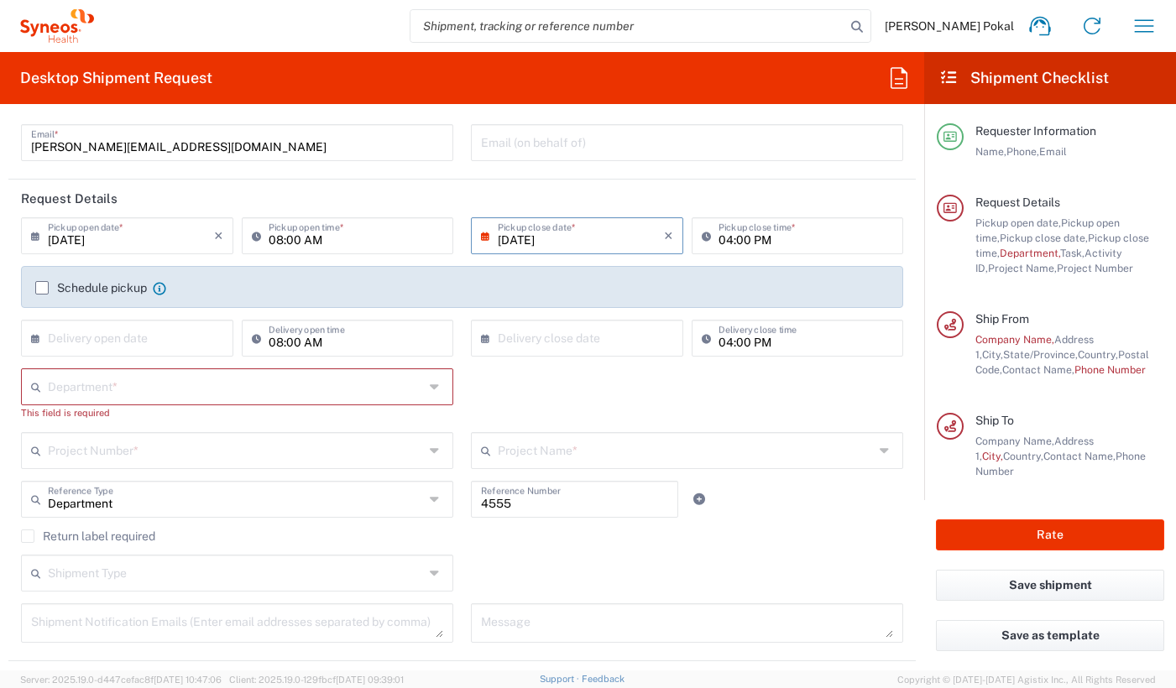
click at [536, 254] on div "[DATE] × Pickup close date * Cancel Apply" at bounding box center [577, 241] width 221 height 49
click at [551, 233] on input "[DATE]" at bounding box center [581, 234] width 166 height 29
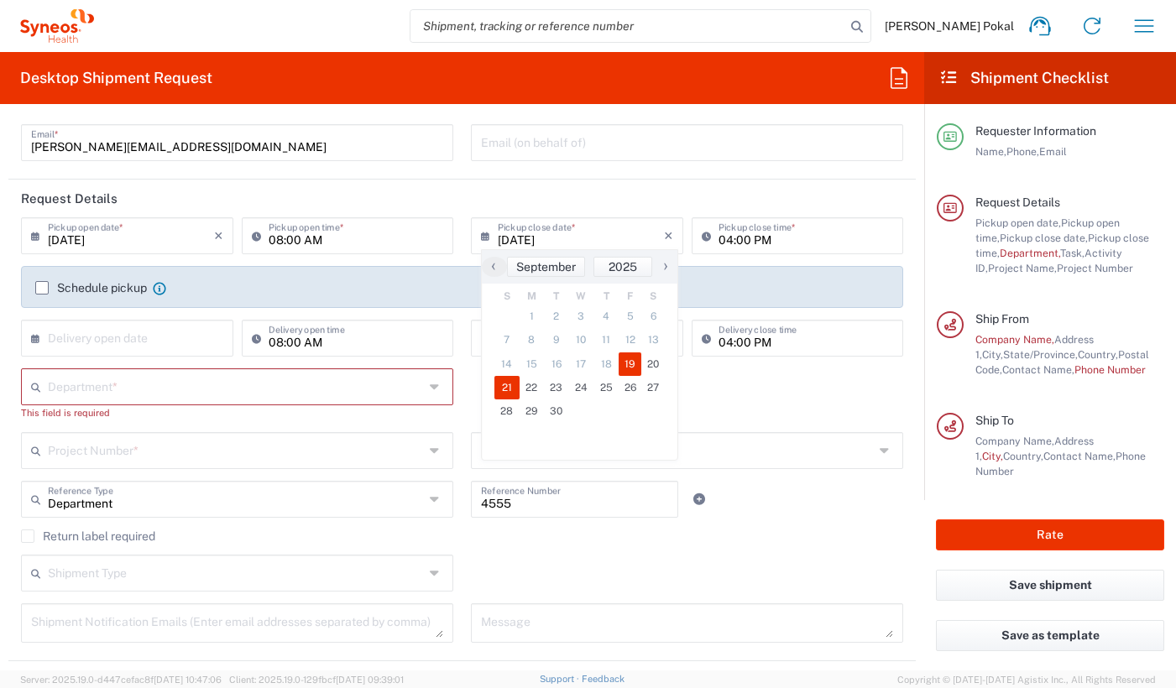
click at [505, 381] on span "21" at bounding box center [507, 388] width 25 height 24
type input "[DATE]"
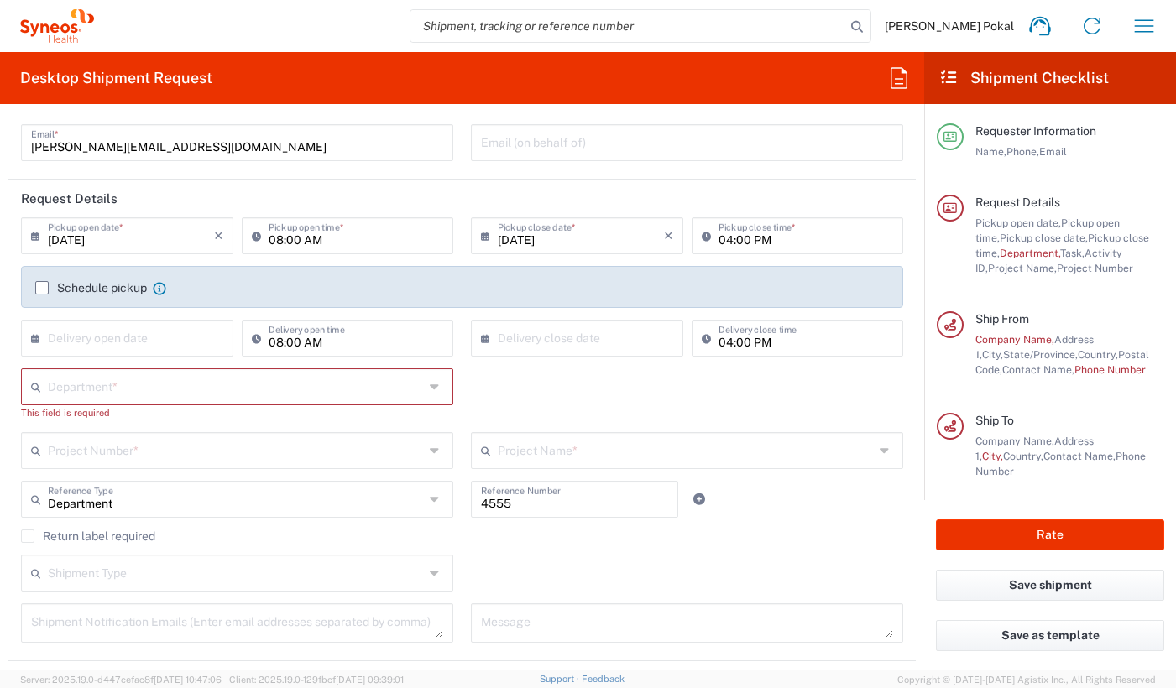
click at [556, 410] on div "Department * 3000 3100 3109 3110 3111 3112 3125 3130 3135 3136 3150 3155 3165 3…" at bounding box center [463, 401] width 900 height 64
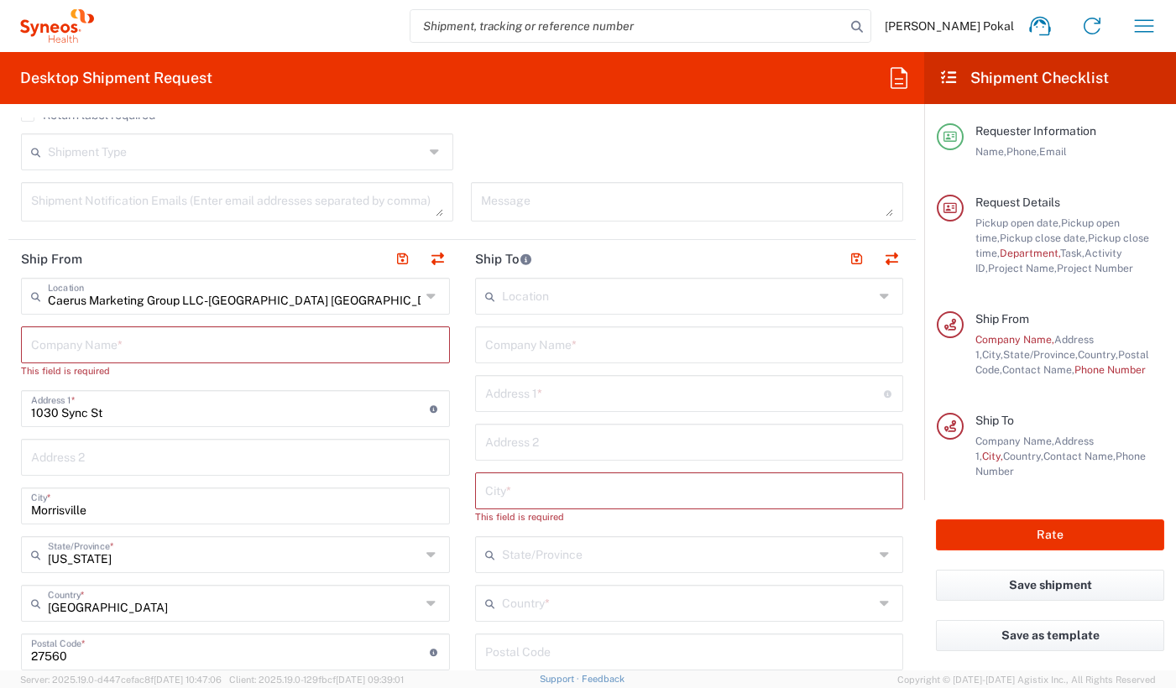
scroll to position [0, 0]
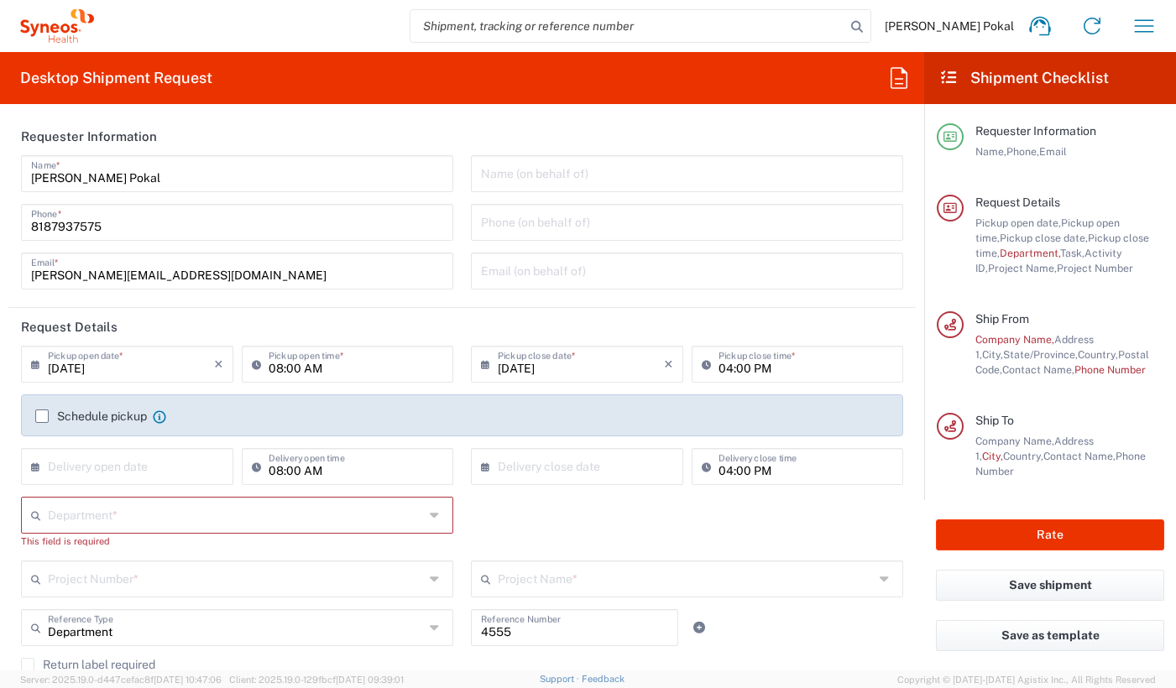
click at [552, 368] on input "[DATE]" at bounding box center [581, 362] width 166 height 29
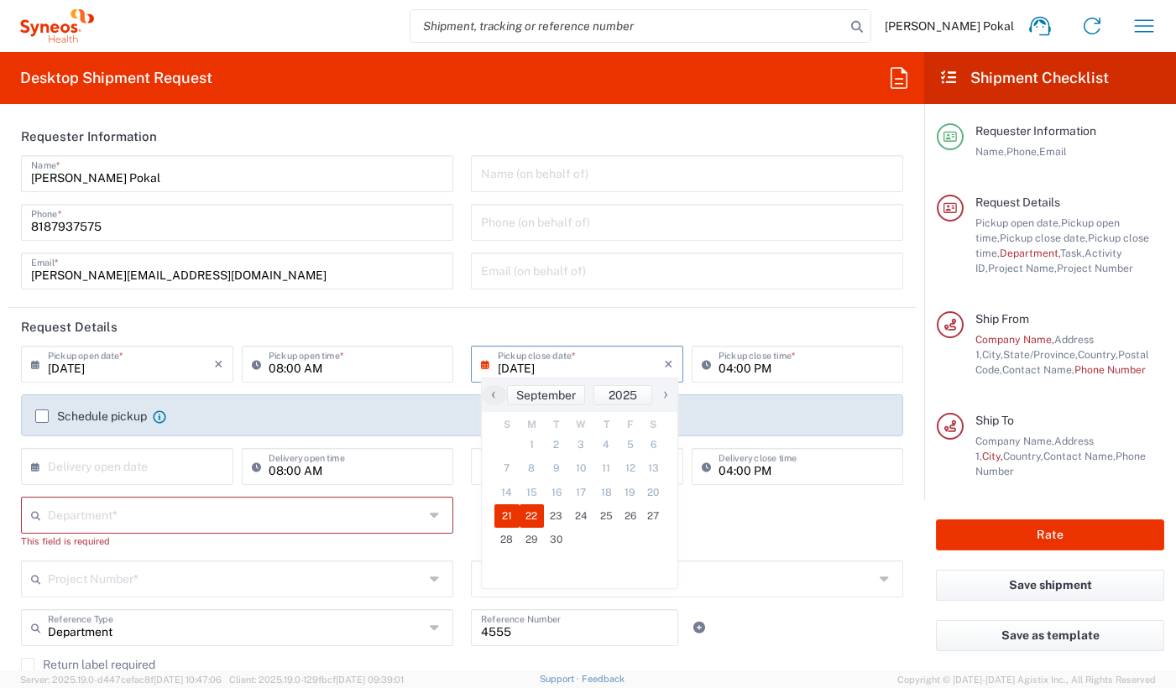
click at [531, 511] on span "22" at bounding box center [532, 517] width 25 height 24
type input "[DATE]"
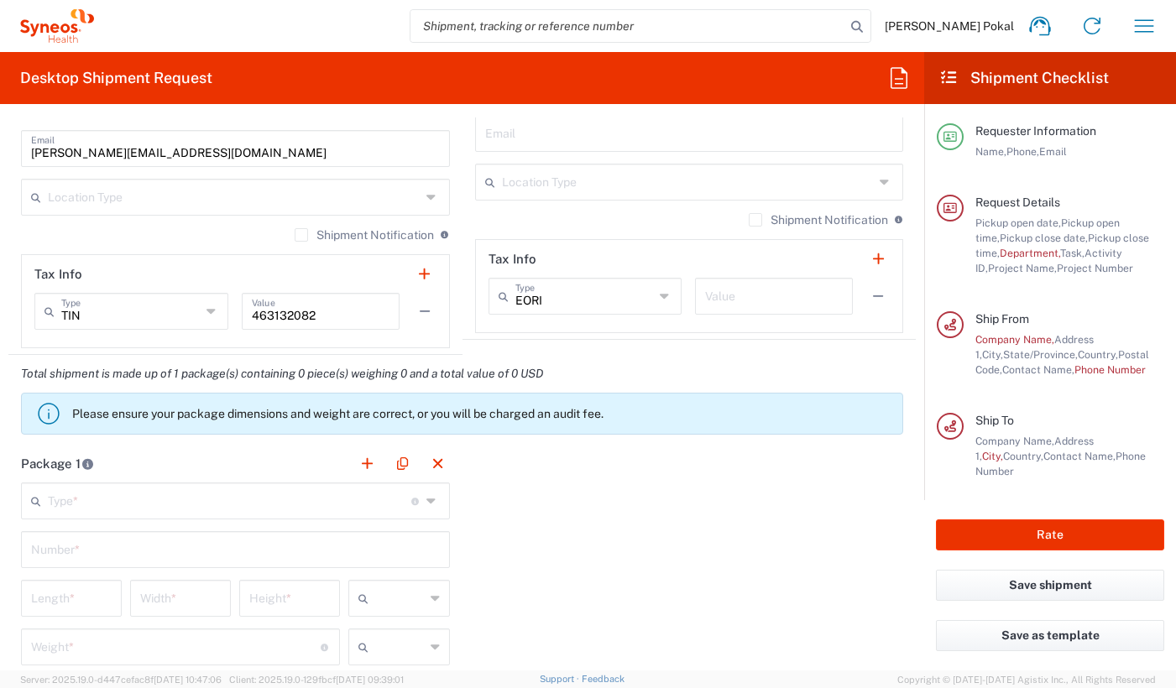
scroll to position [1217, 0]
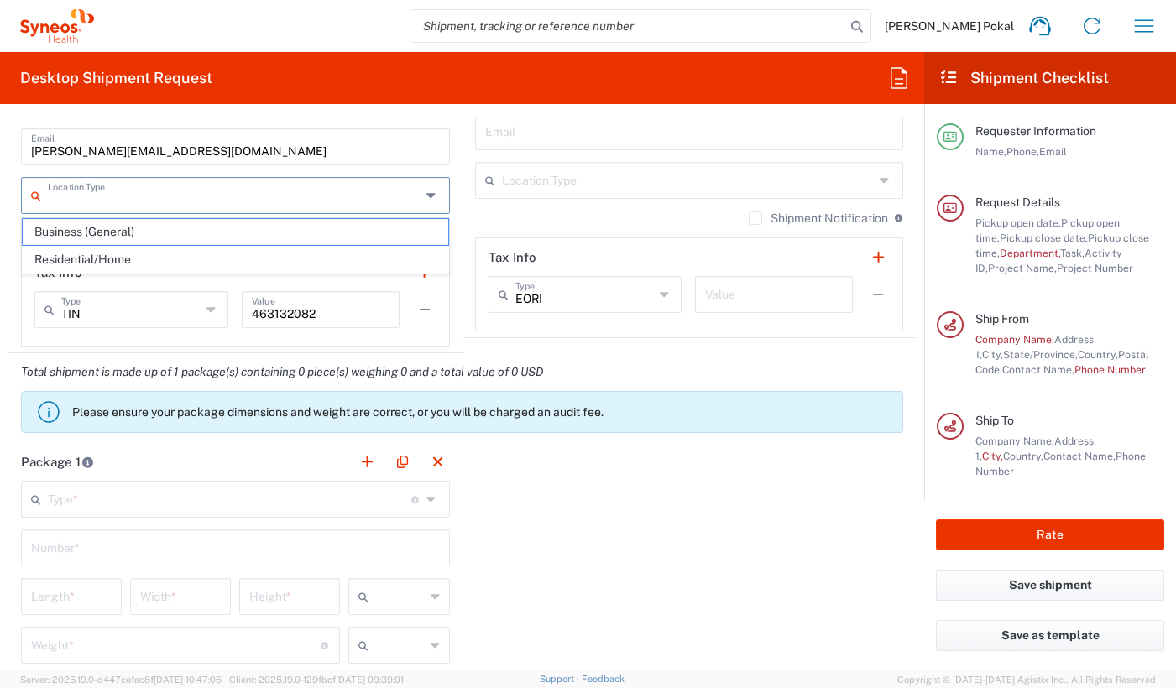
click at [369, 206] on input "text" at bounding box center [234, 194] width 373 height 29
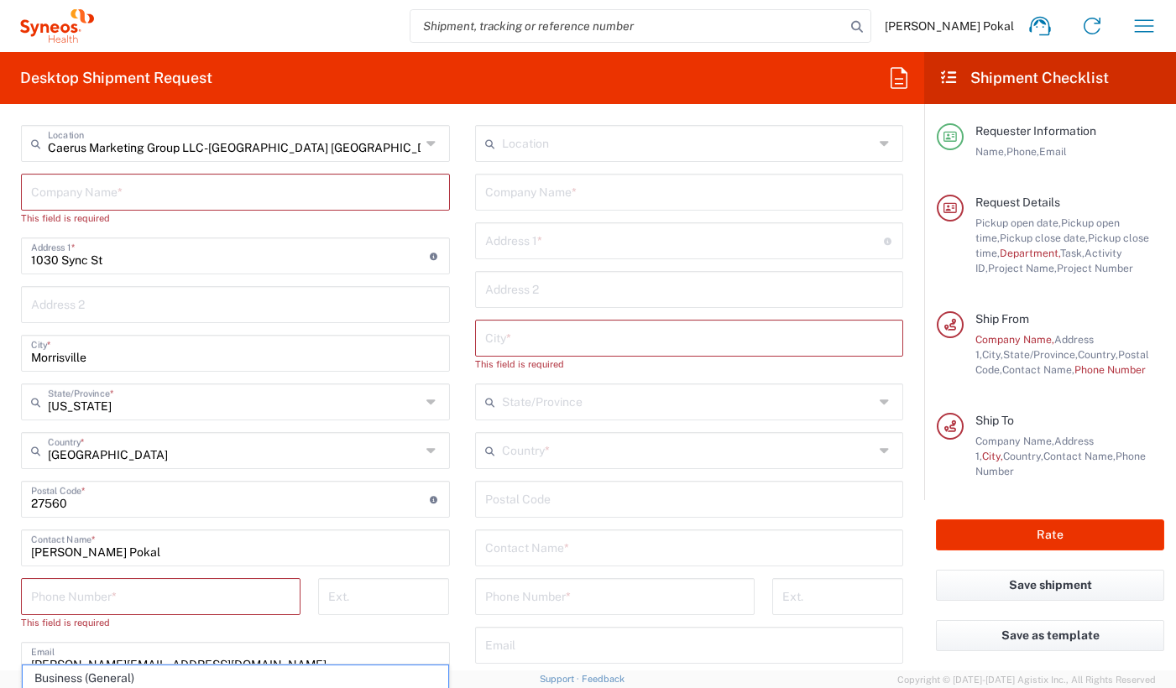
scroll to position [624, 0]
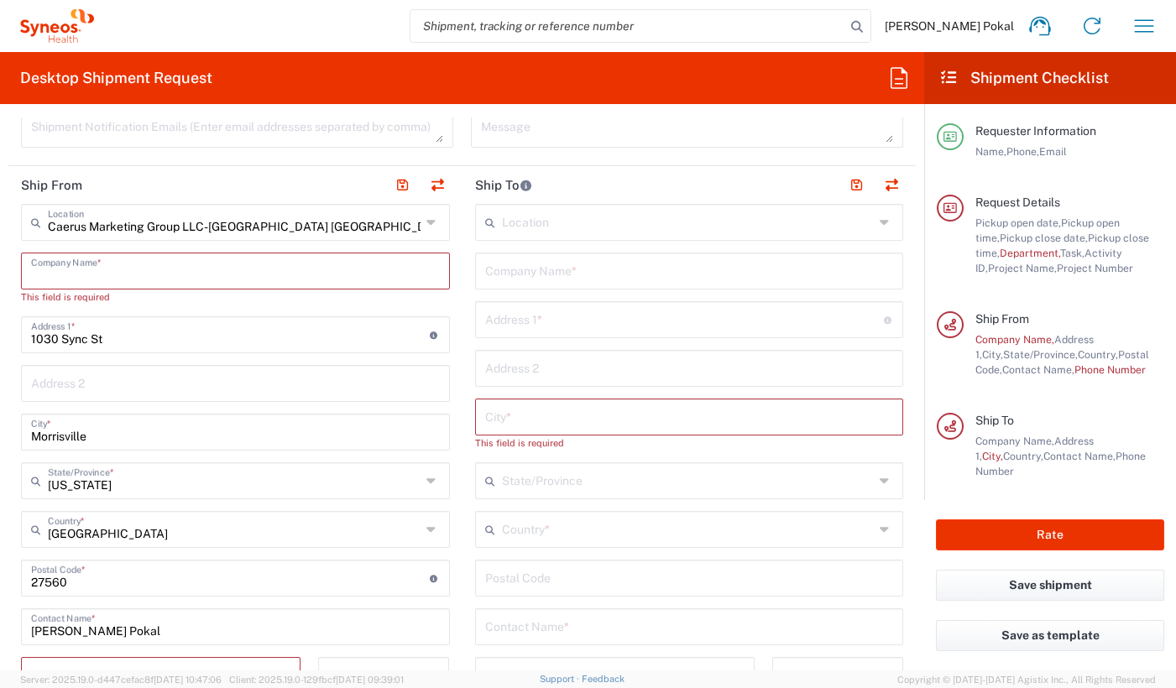
click at [175, 266] on input "text" at bounding box center [235, 269] width 409 height 29
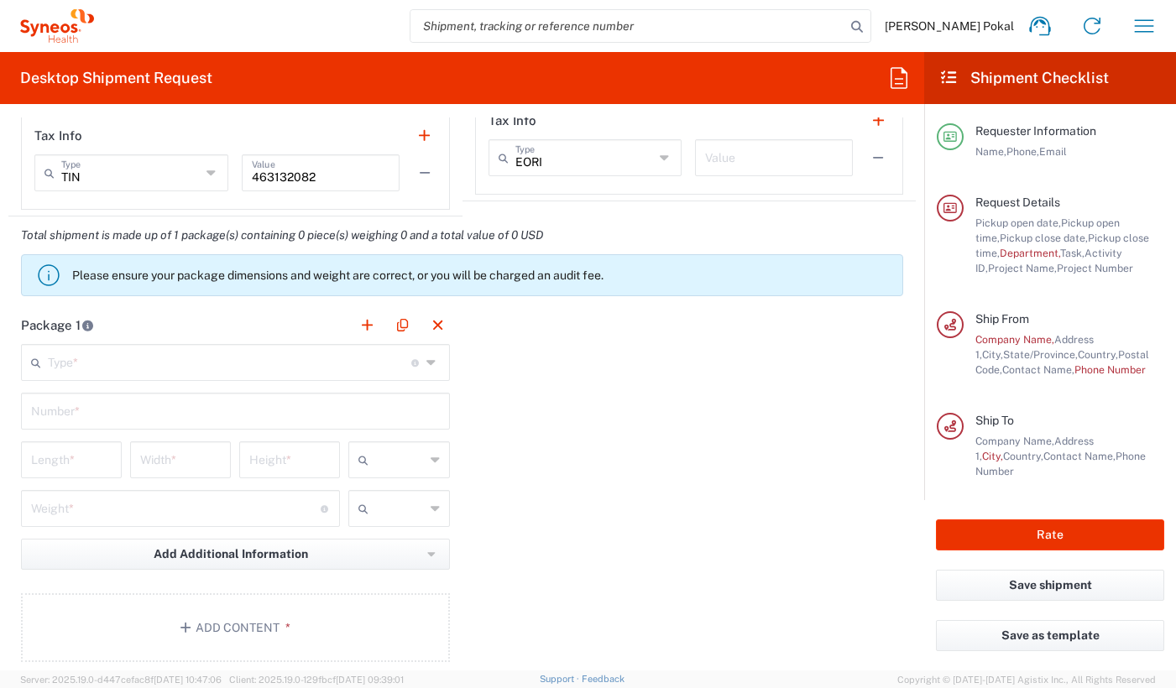
scroll to position [1354, 0]
click at [192, 379] on div "Type * Material used to package goods" at bounding box center [235, 361] width 429 height 37
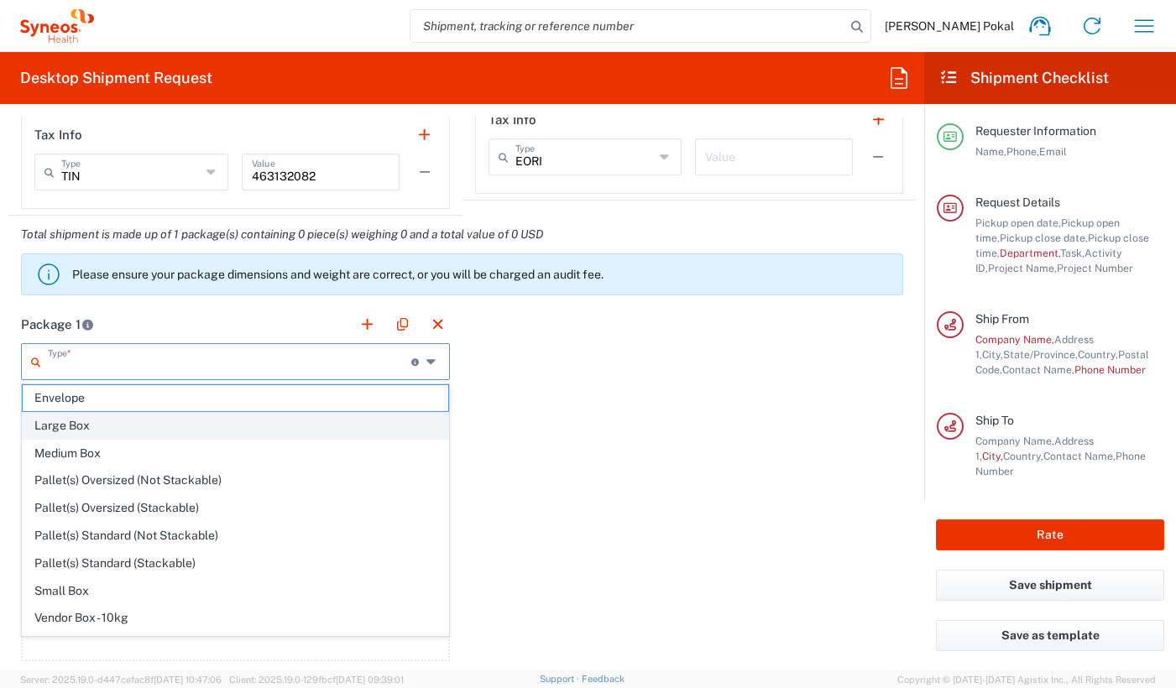
click at [185, 429] on span "Large Box" at bounding box center [236, 426] width 426 height 26
type input "Large Box"
type input "17.5"
type input "12.5"
type input "3"
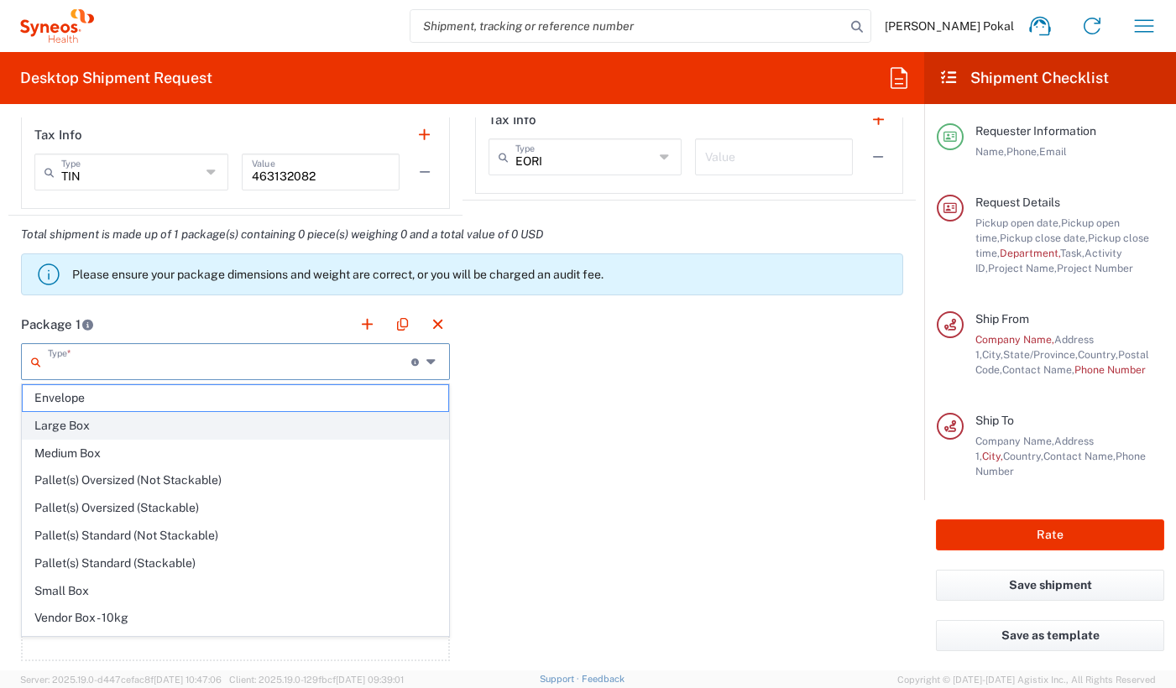
type input "in"
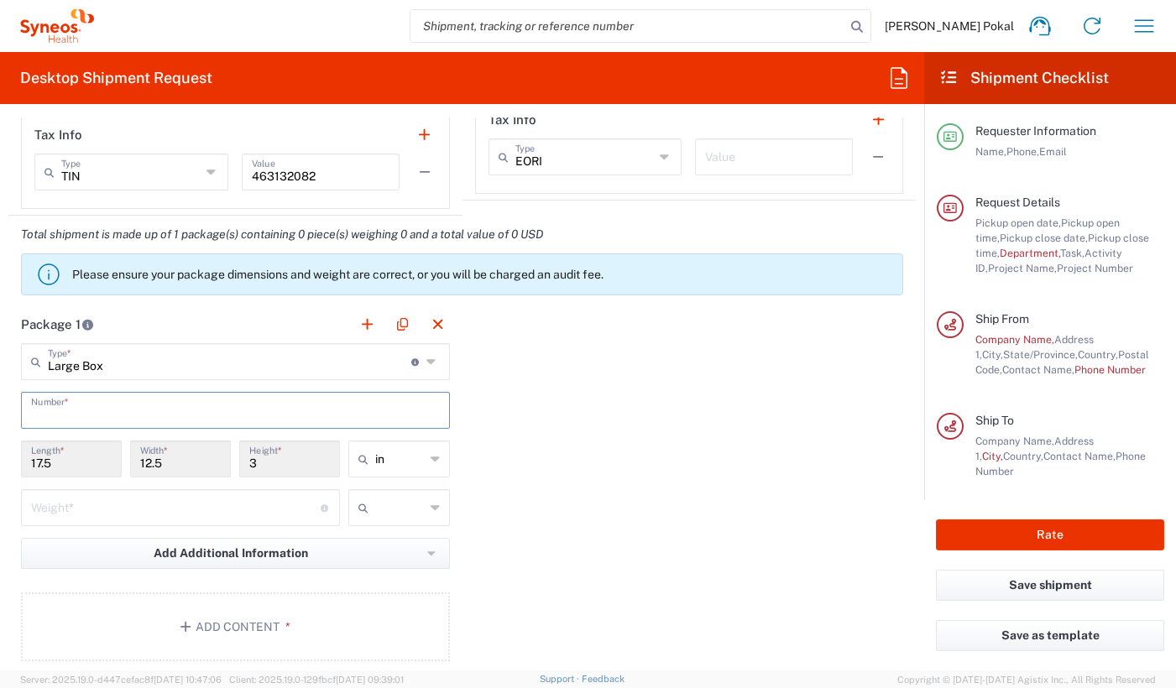
click at [174, 416] on input "text" at bounding box center [235, 409] width 409 height 29
type input "1"
click at [150, 505] on input "number" at bounding box center [176, 506] width 290 height 29
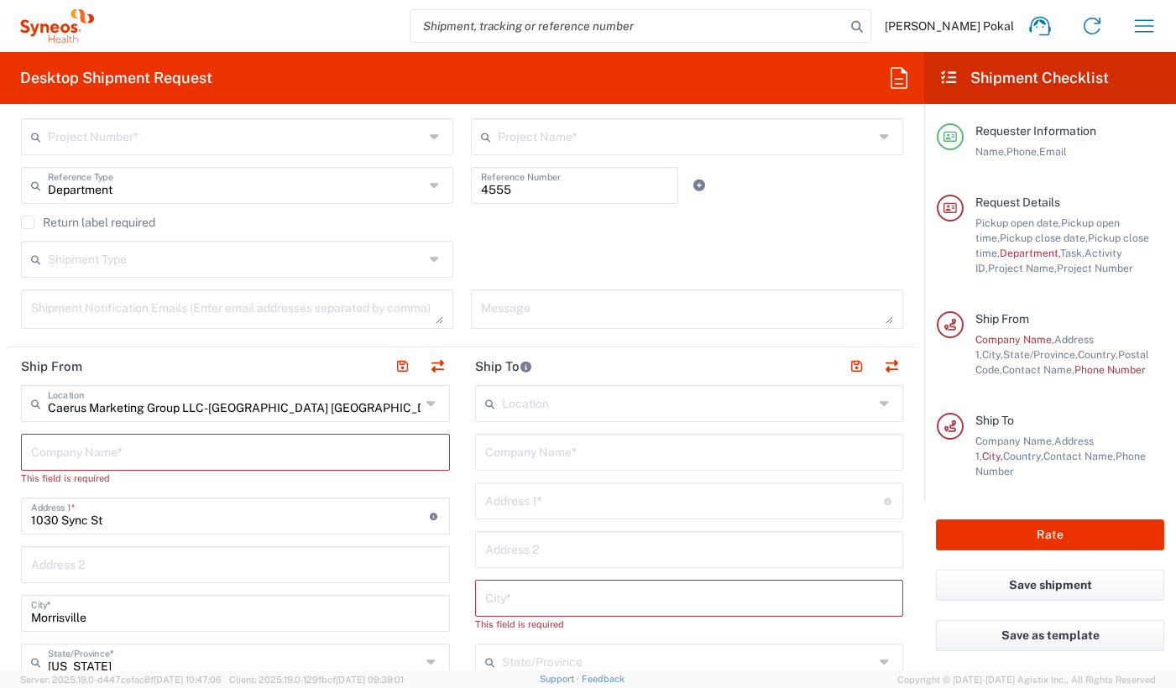
scroll to position [369, 0]
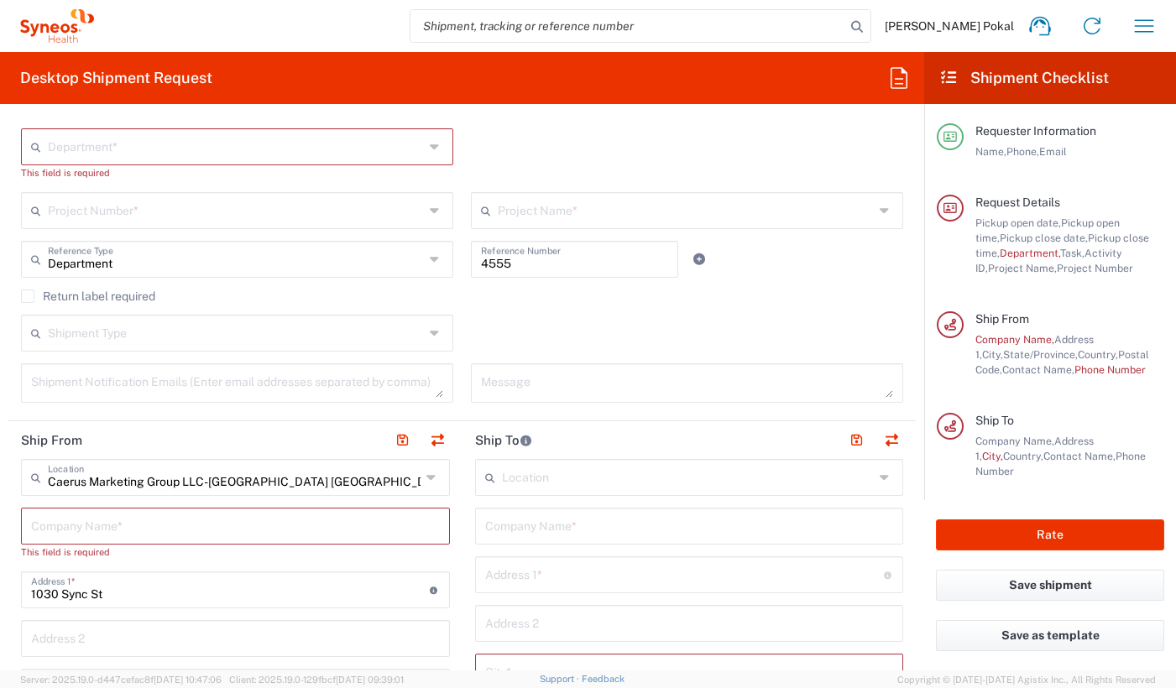
click at [554, 470] on input "text" at bounding box center [688, 476] width 373 height 29
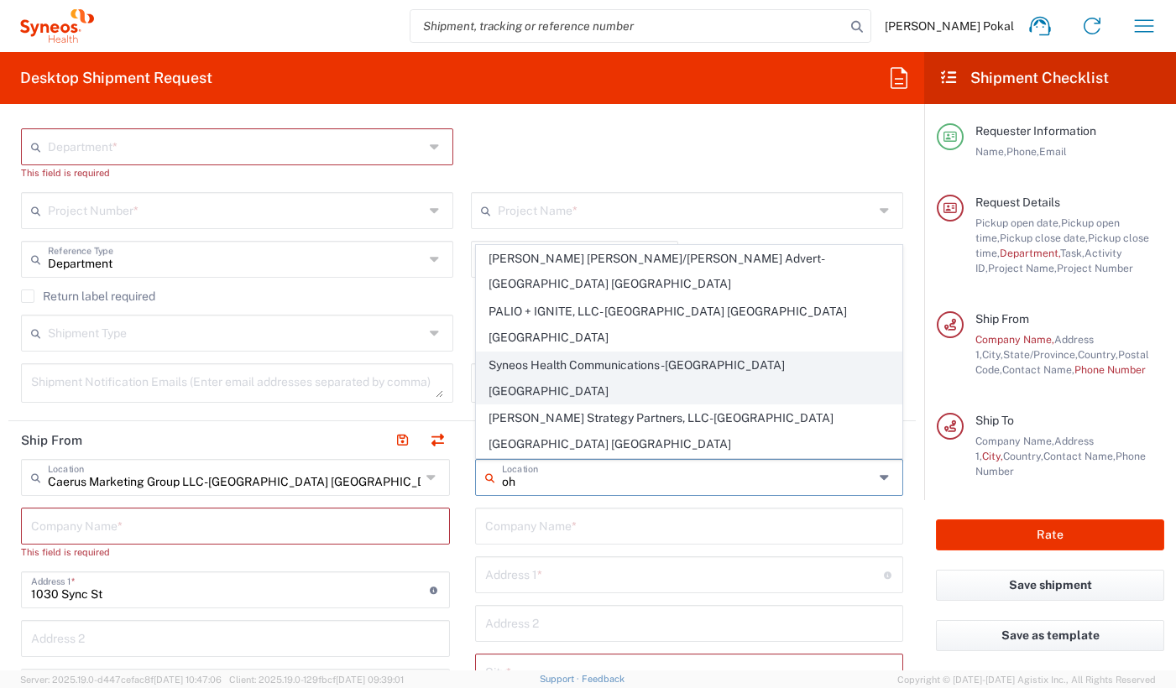
click at [570, 405] on span "Syneos Health Communications-[GEOGRAPHIC_DATA] [GEOGRAPHIC_DATA]" at bounding box center [690, 379] width 426 height 52
type input "Syneos Health Communications-[GEOGRAPHIC_DATA] [GEOGRAPHIC_DATA]"
type input "Syneos Health Communications, Inc."
type input "[STREET_ADDRESS]"
type input "[GEOGRAPHIC_DATA]"
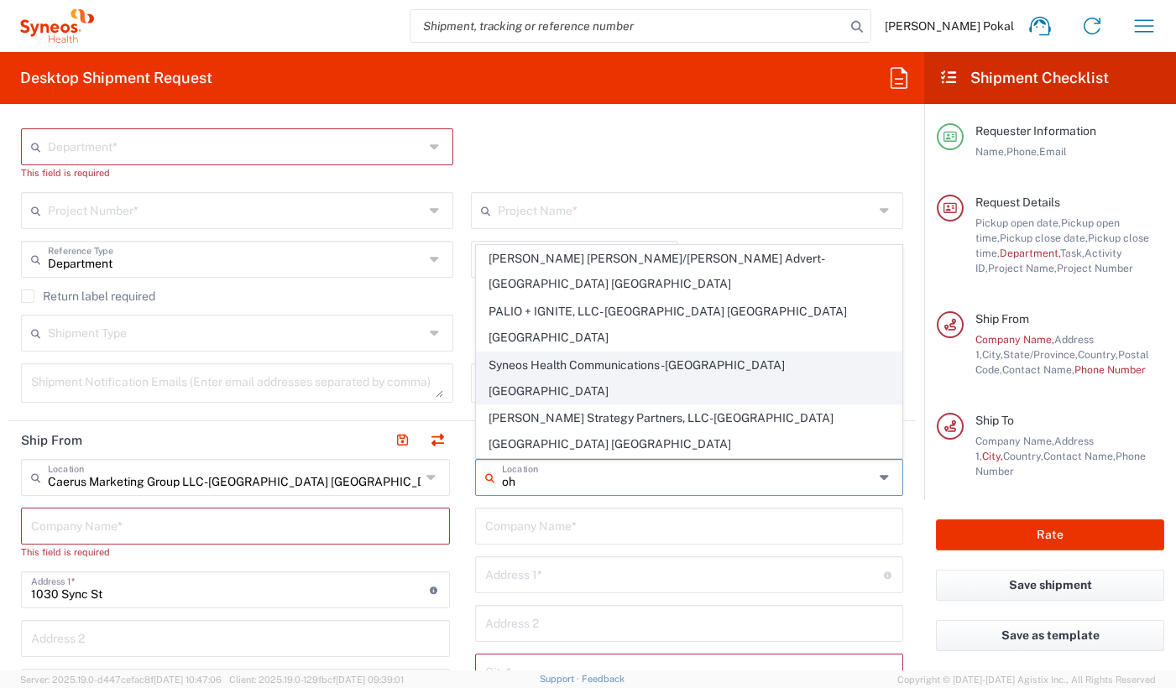
type input "[GEOGRAPHIC_DATA]"
type input "43082"
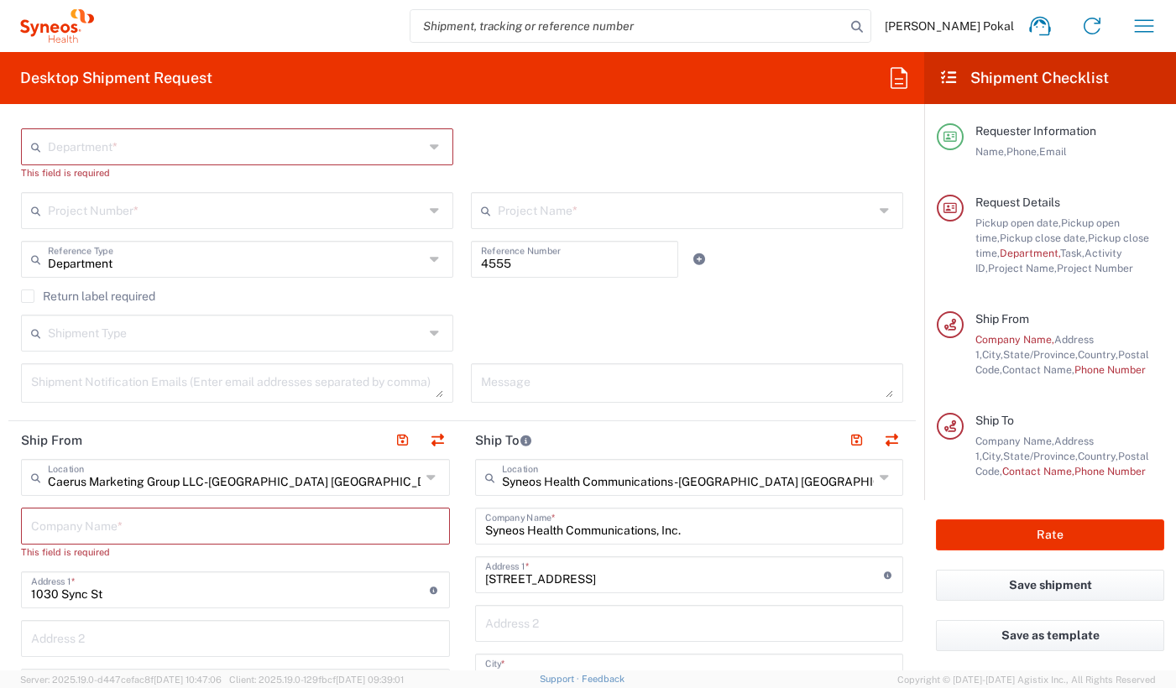
type input "[US_STATE]"
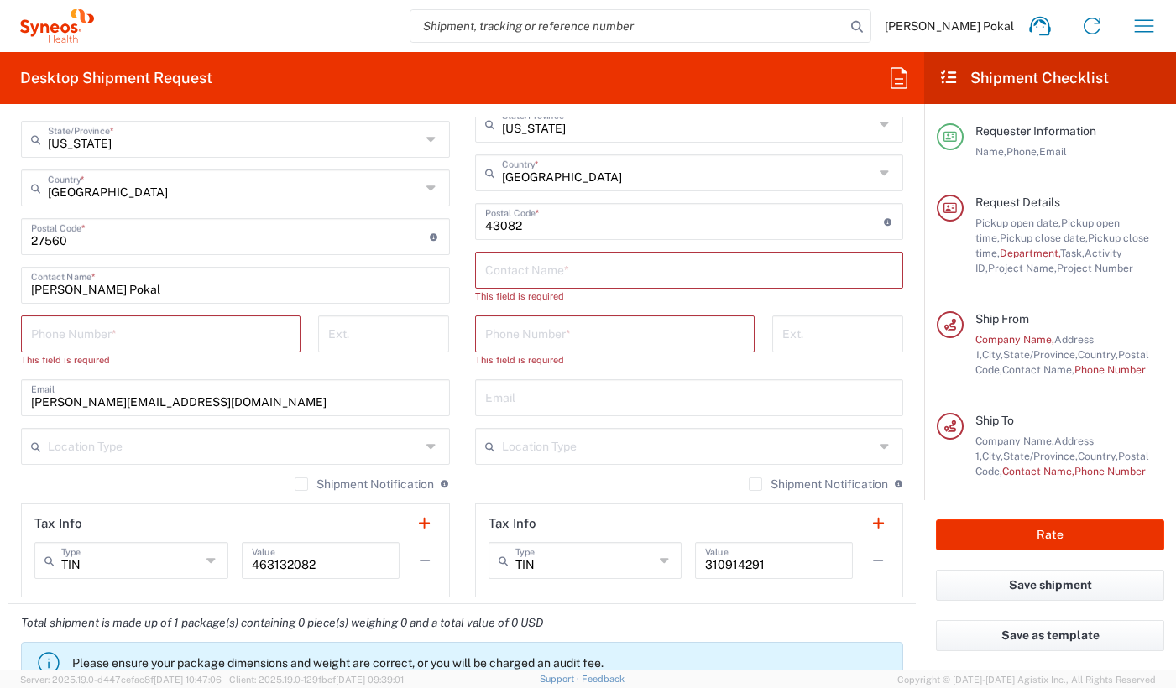
scroll to position [975, 0]
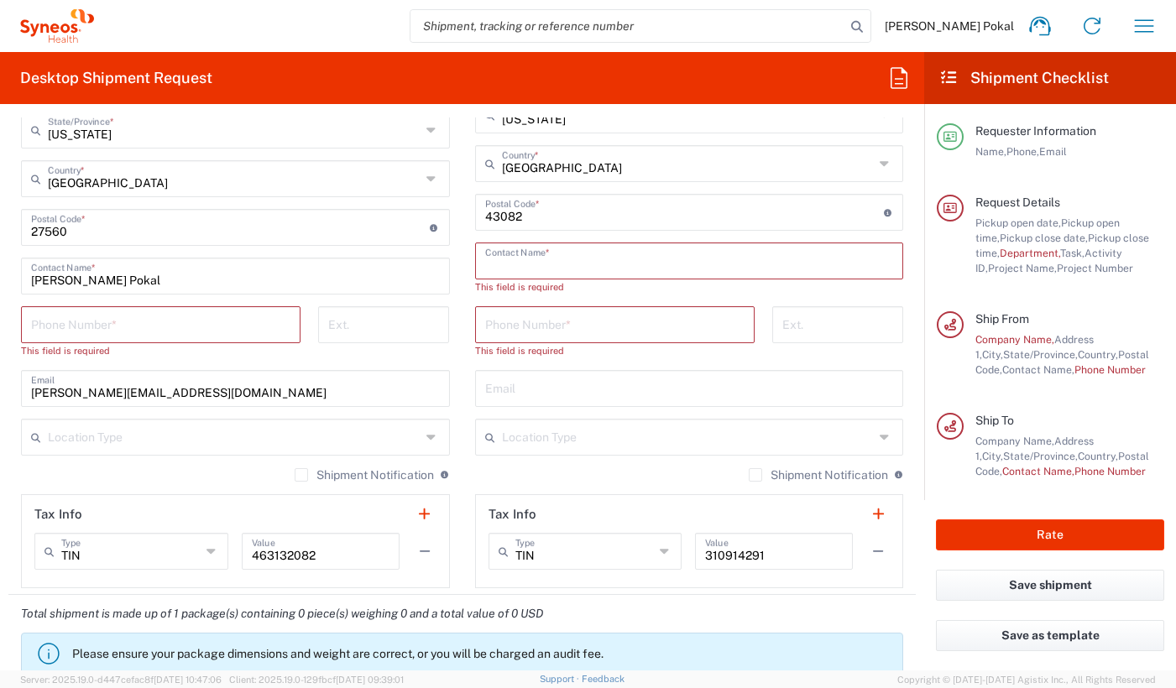
click at [576, 270] on input "text" at bounding box center [689, 259] width 409 height 29
paste input "Information Technology"
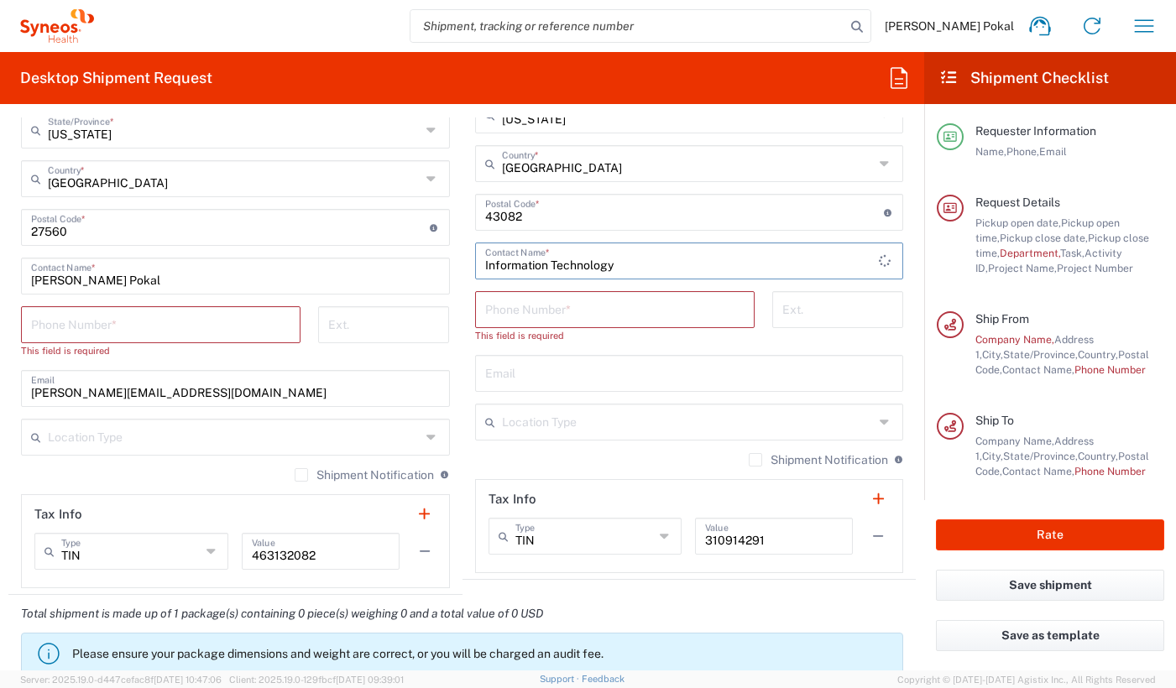
type input "Information Technology"
click at [548, 306] on input "tel" at bounding box center [614, 308] width 259 height 29
paste input "[PHONE_NUMBER]"
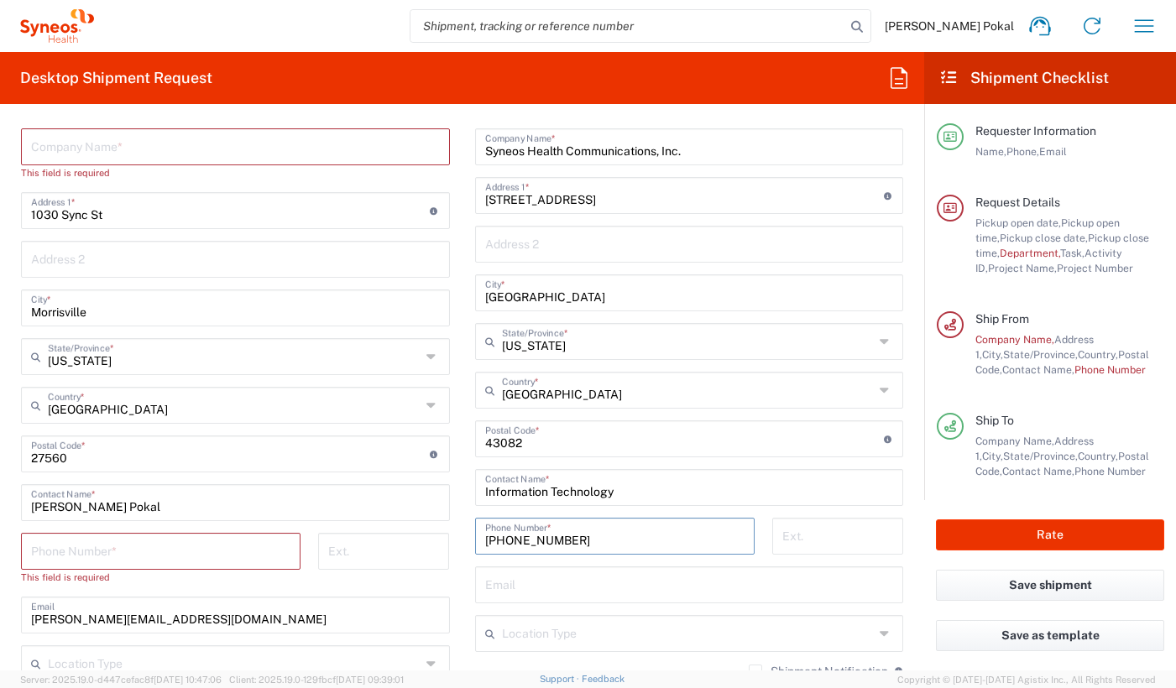
scroll to position [633, 0]
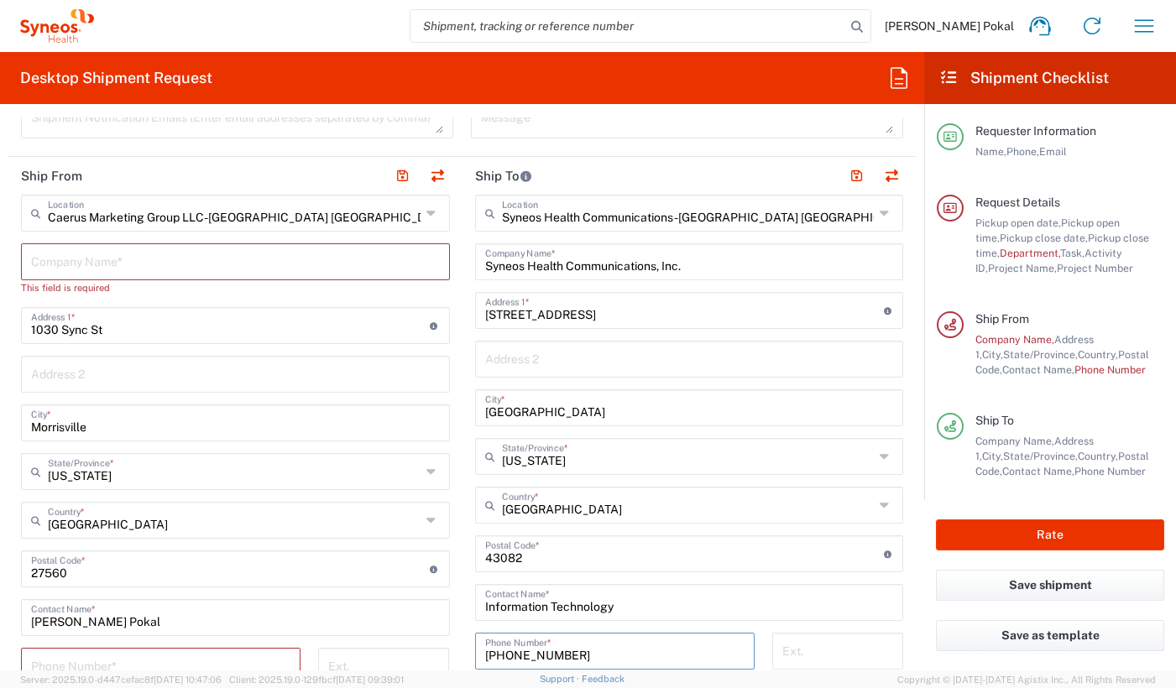
type input "[PHONE_NUMBER]"
click at [157, 222] on input "text" at bounding box center [234, 211] width 373 height 29
type input "remo"
click at [186, 331] on input "1030 Sync St" at bounding box center [230, 324] width 399 height 29
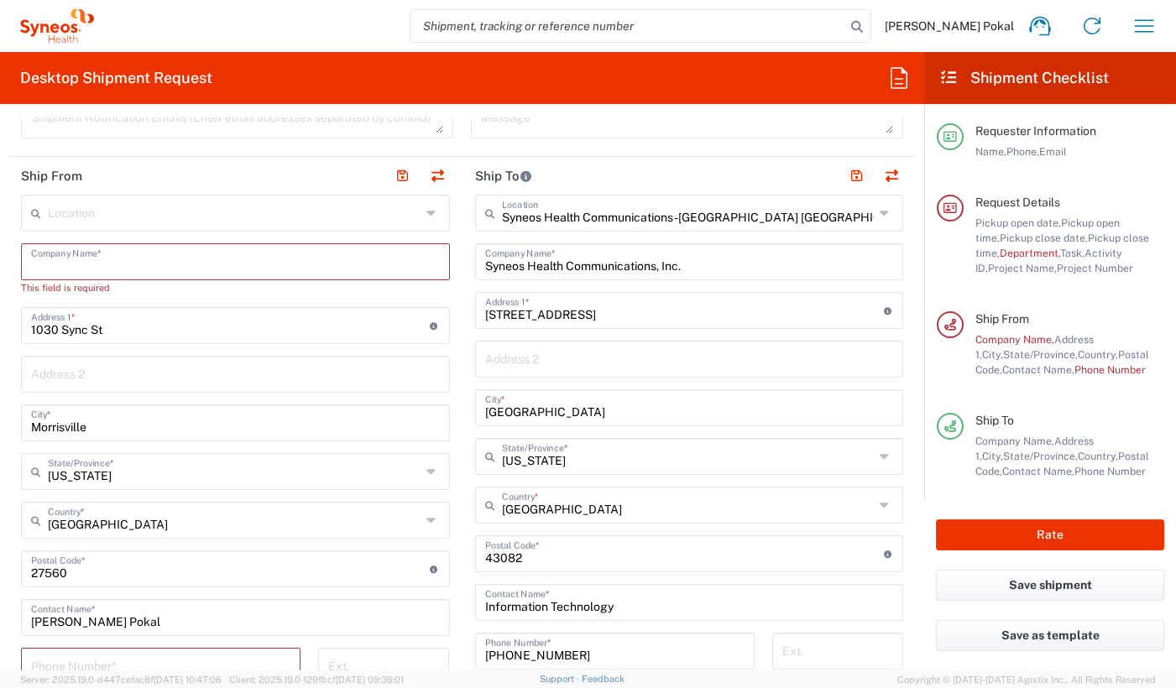
click at [151, 264] on input "text" at bounding box center [235, 260] width 409 height 29
click at [141, 335] on input "1030 Sync St" at bounding box center [230, 324] width 399 height 29
type input "1792 Crestmont Pl"
type input "Costa Mesa"
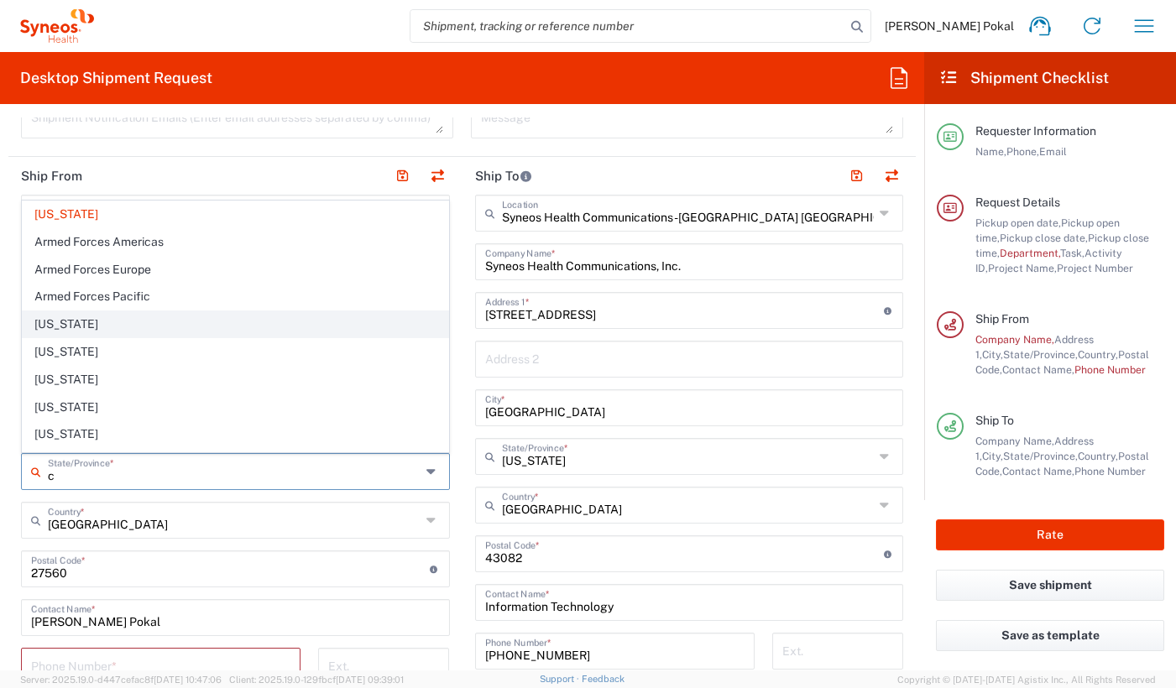
click at [94, 329] on span "[US_STATE]" at bounding box center [236, 324] width 426 height 26
type input "[US_STATE]"
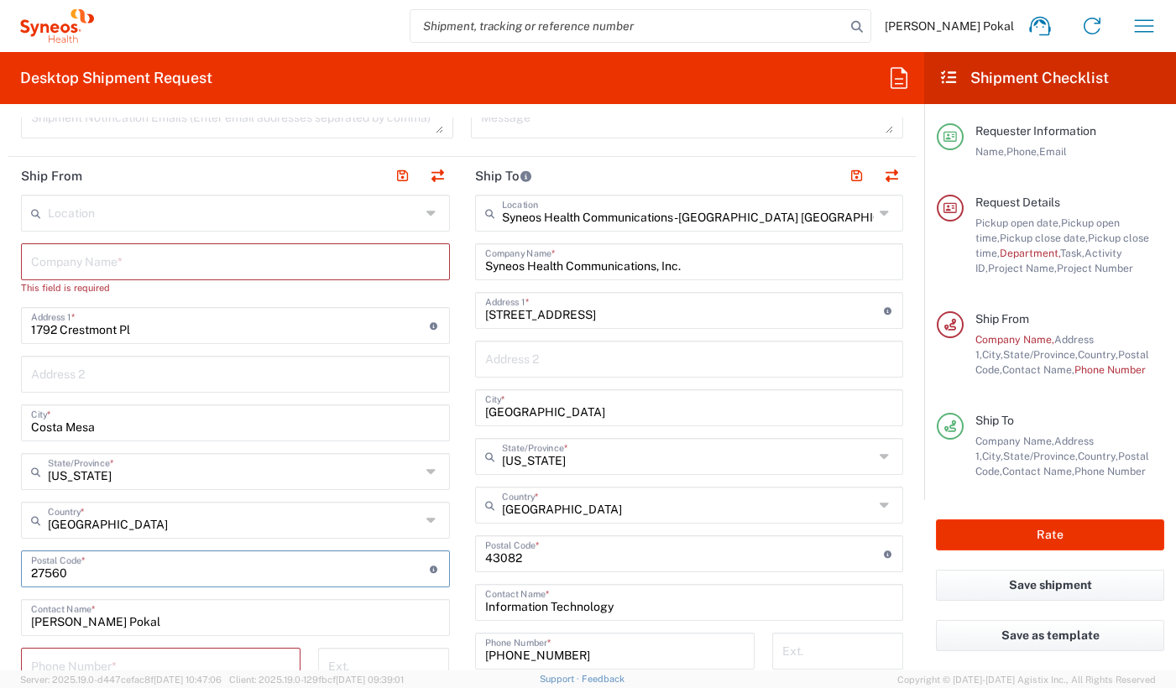
click at [136, 570] on input "undefined" at bounding box center [230, 567] width 399 height 29
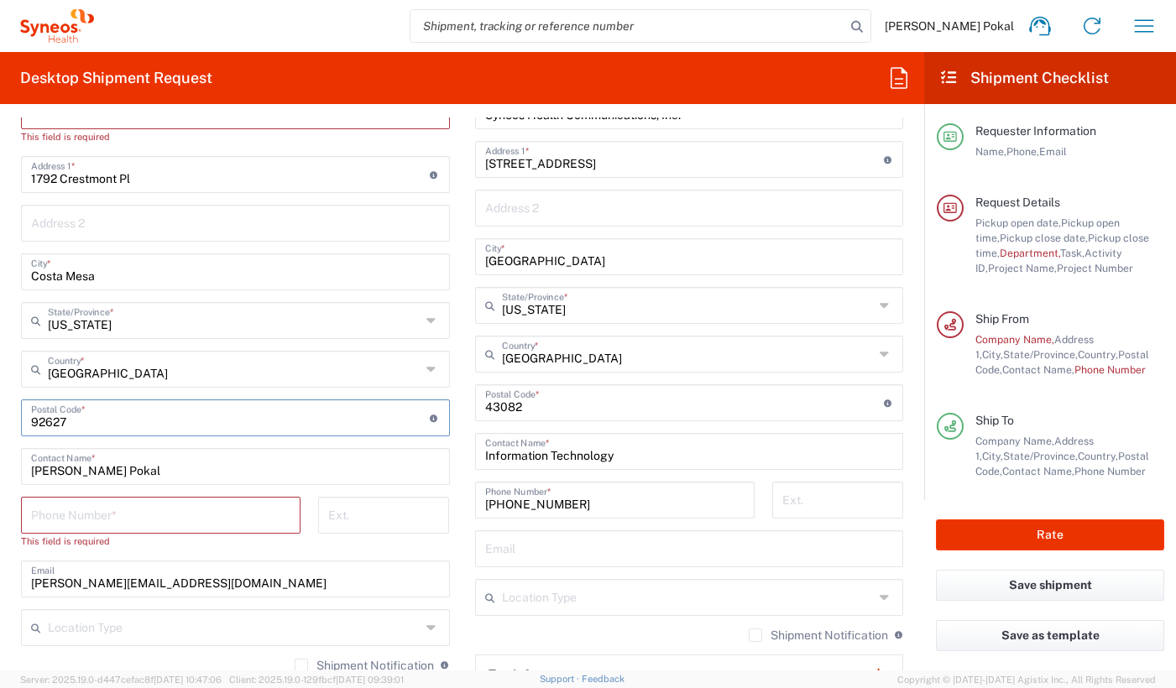
scroll to position [813, 0]
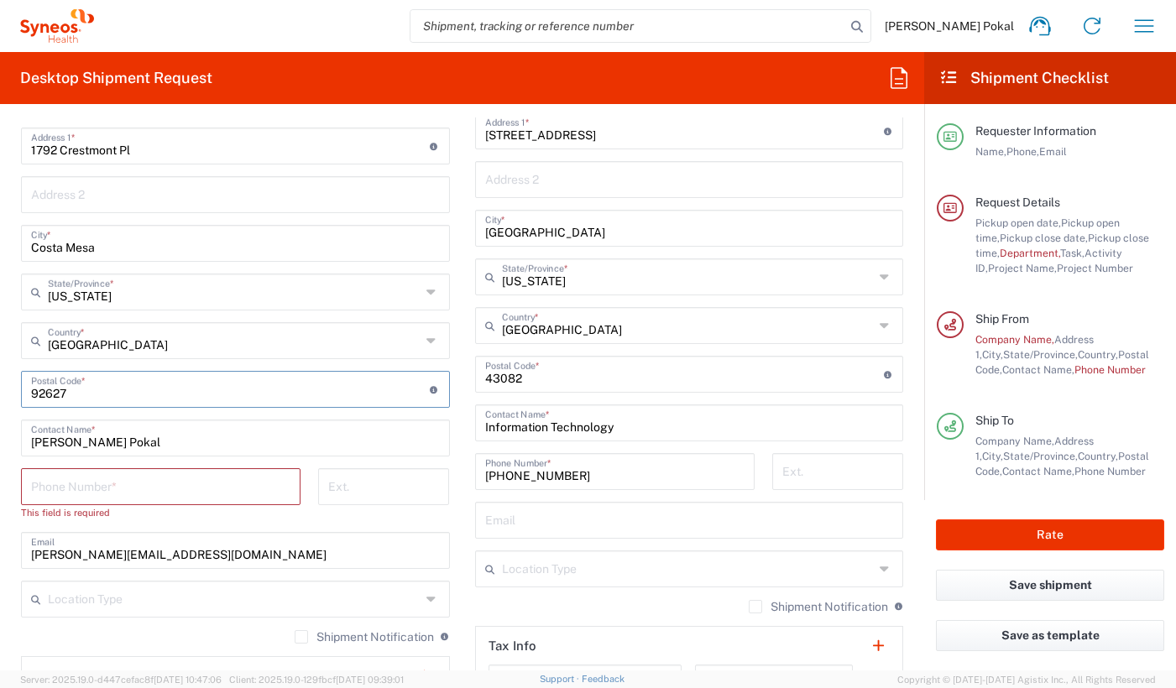
type input "92627"
click at [137, 485] on input "tel" at bounding box center [160, 485] width 259 height 29
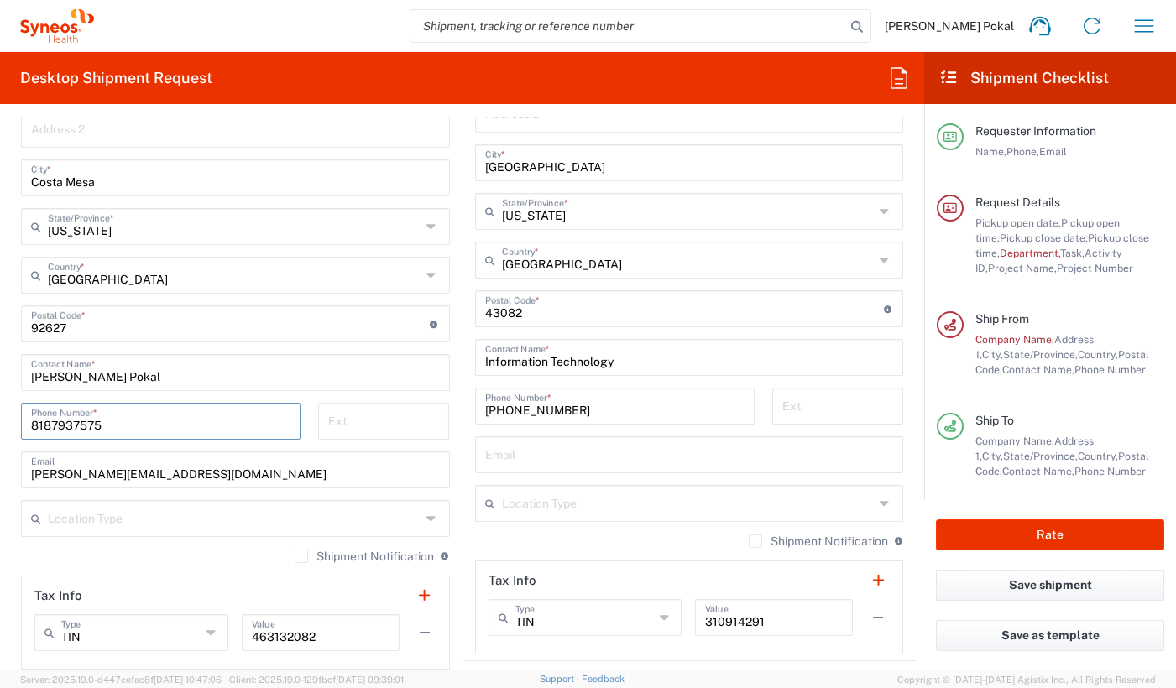
type input "8187937575"
click at [137, 553] on div "Shipment Notification If checked, a shipment notification email will be sent to…" at bounding box center [235, 562] width 429 height 27
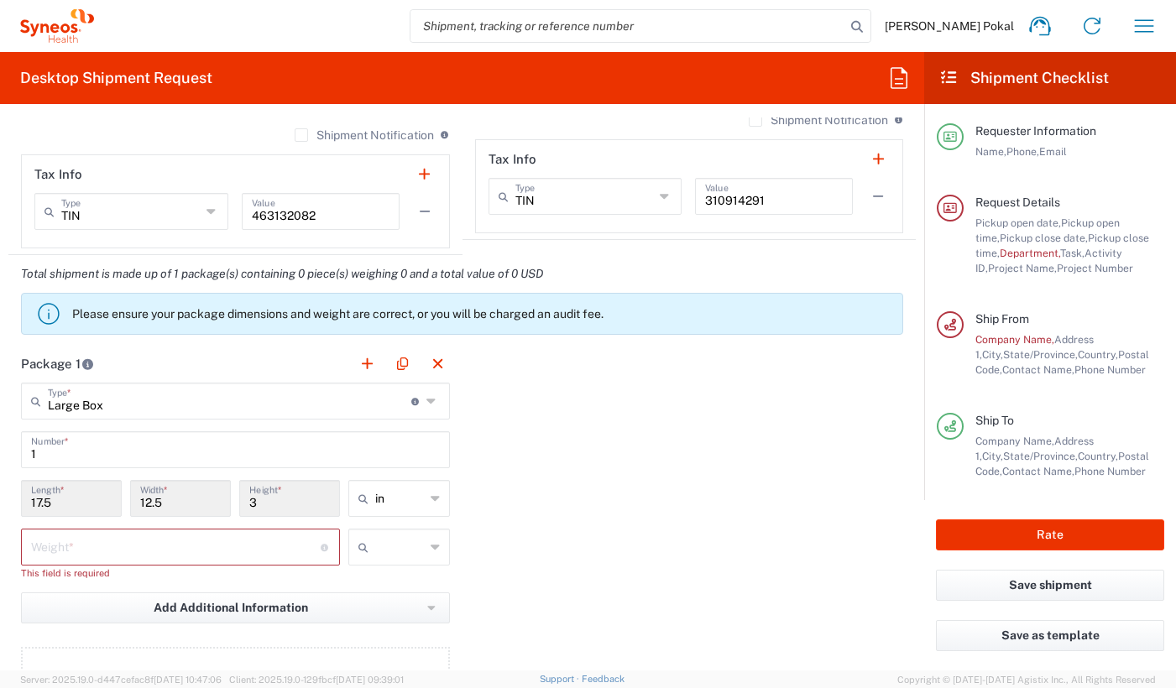
scroll to position [1305, 0]
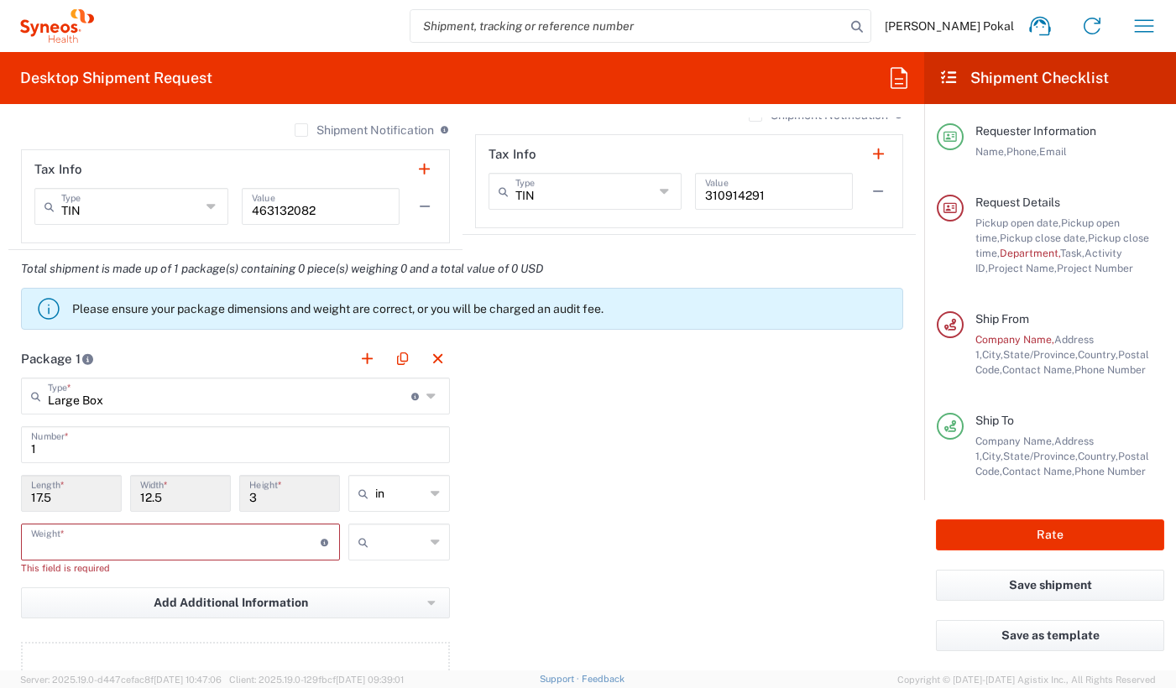
click at [124, 534] on input "number" at bounding box center [176, 540] width 290 height 29
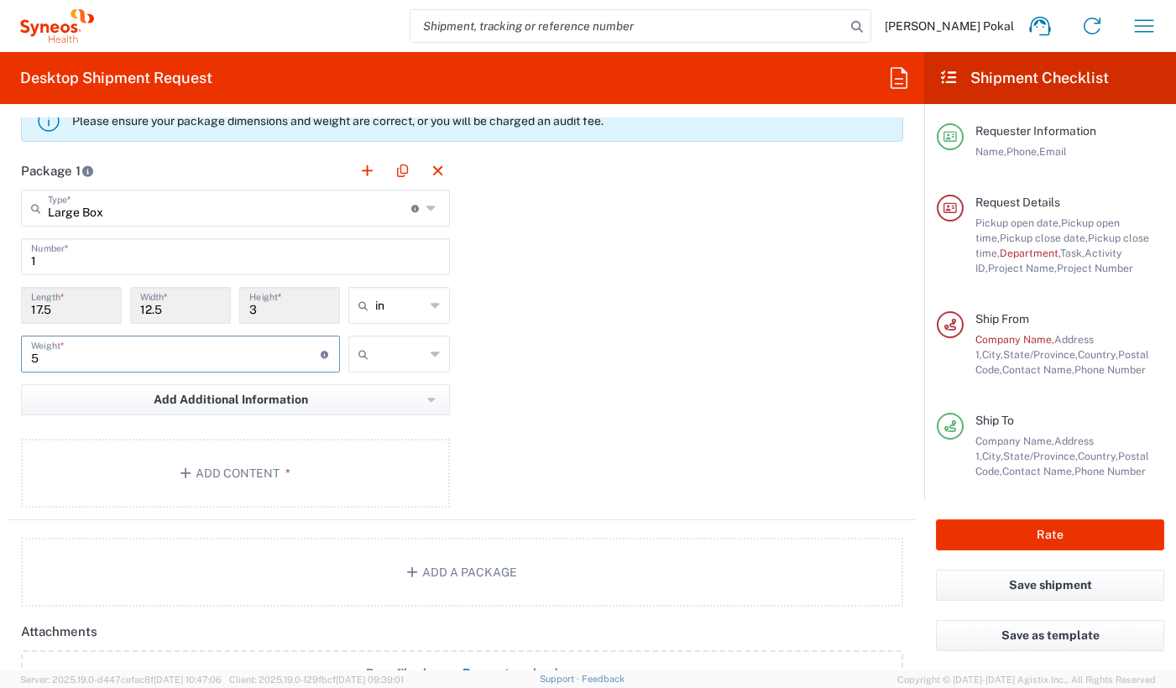
scroll to position [1494, 0]
type input "5"
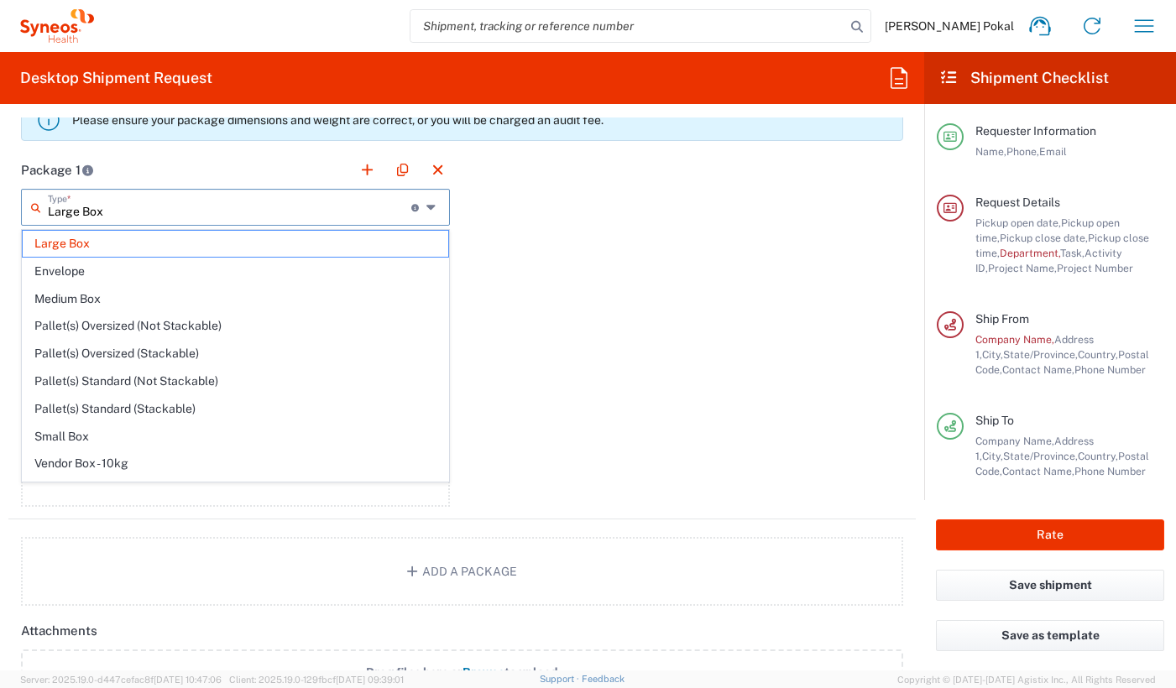
click at [222, 199] on input "Large Box" at bounding box center [230, 205] width 364 height 29
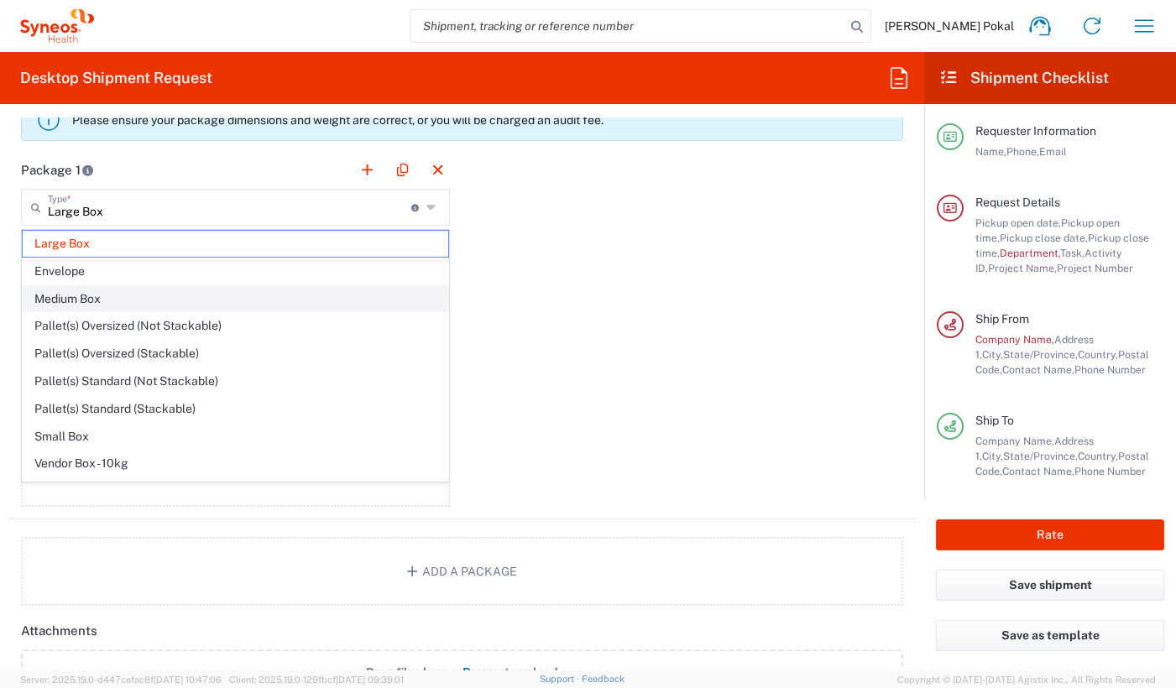
click at [181, 300] on span "Medium Box" at bounding box center [236, 299] width 426 height 26
type input "Medium Box"
type input "13"
type input "11.5"
type input "2.5"
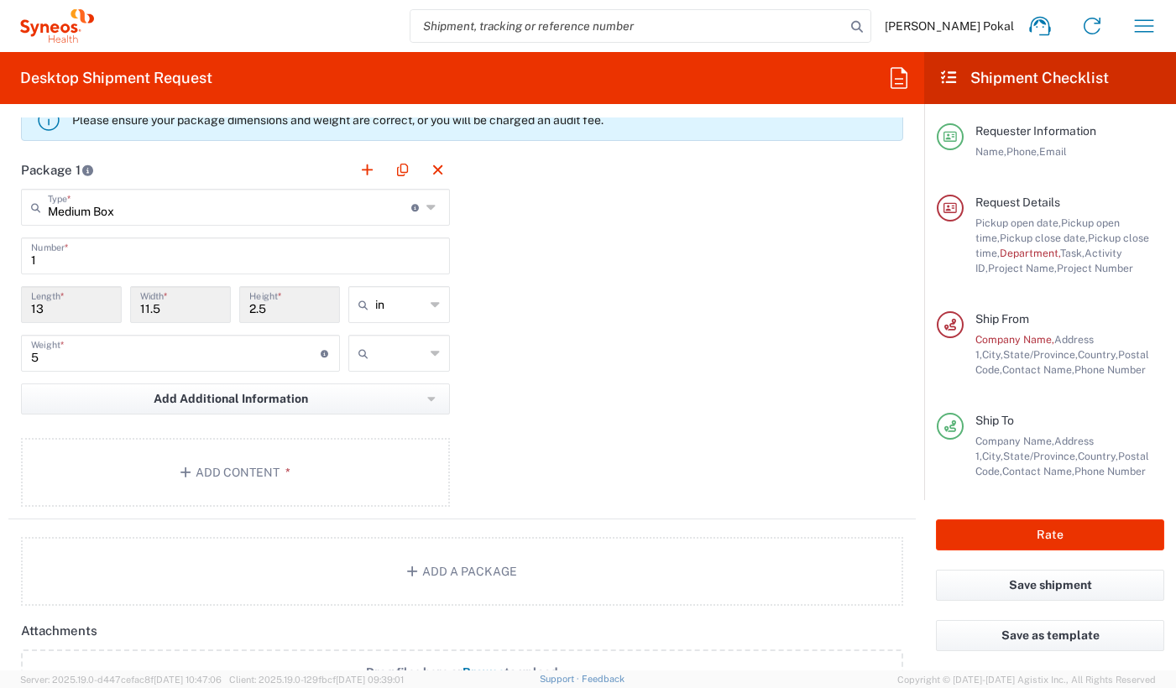
click at [207, 213] on input "Medium Box" at bounding box center [230, 205] width 364 height 29
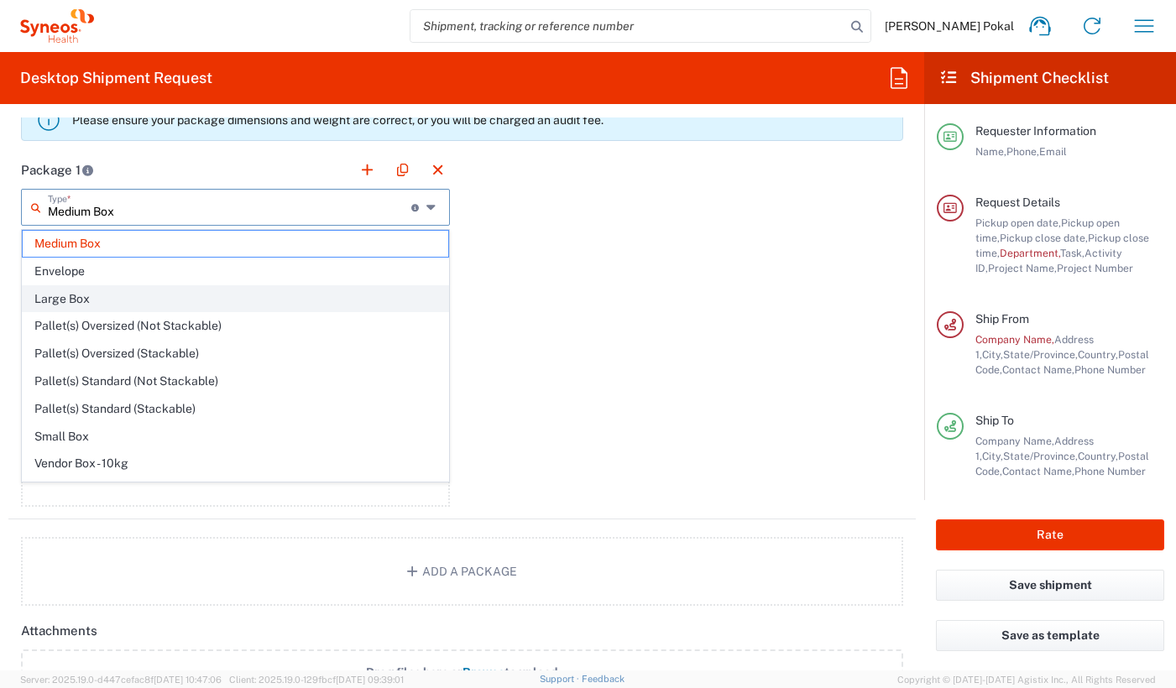
click at [168, 296] on span "Large Box" at bounding box center [236, 299] width 426 height 26
type input "Large Box"
type input "17.5"
type input "12.5"
type input "3"
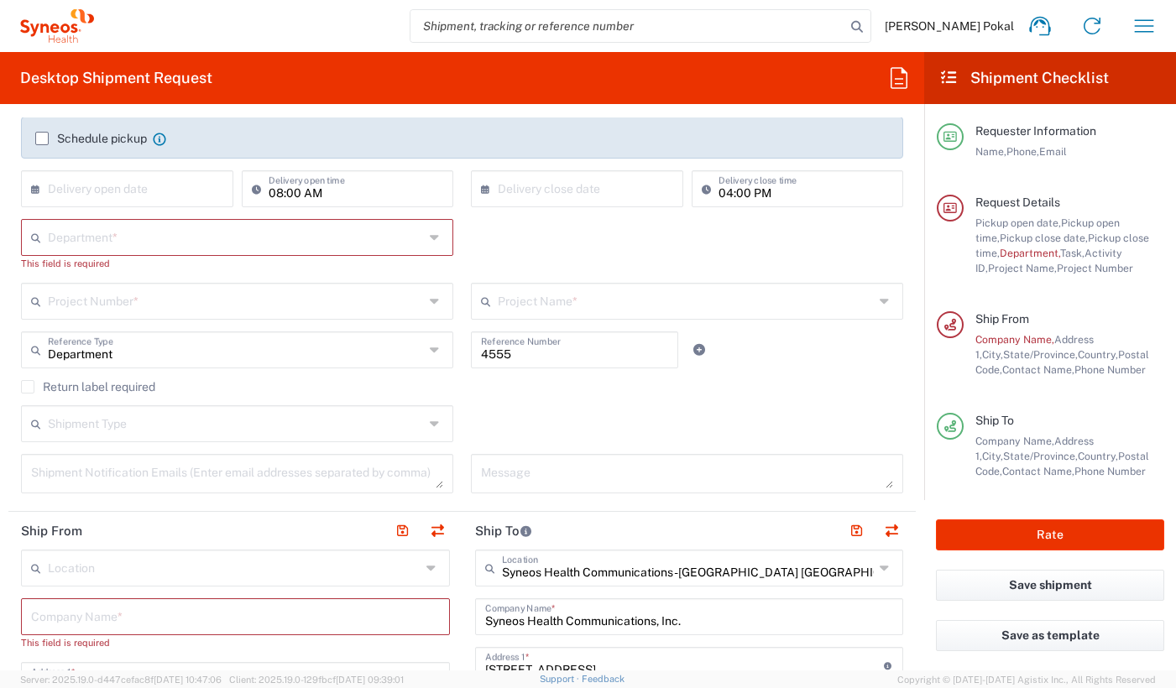
scroll to position [279, 0]
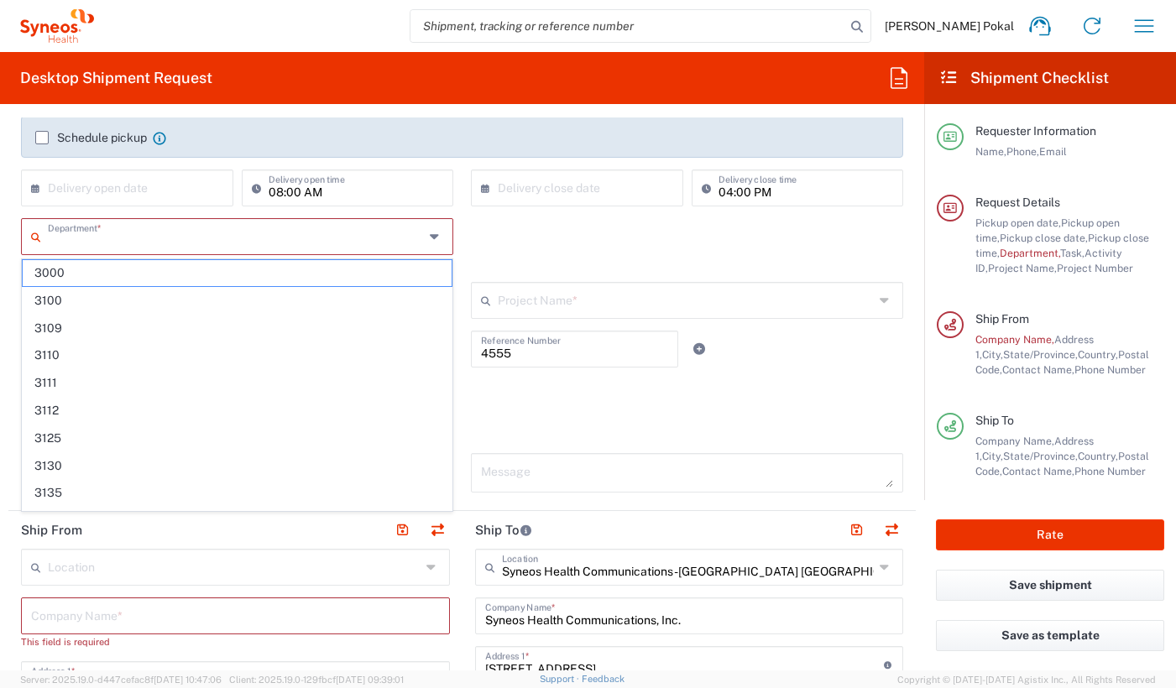
click at [91, 241] on input "text" at bounding box center [236, 235] width 376 height 29
click at [78, 266] on span "3000" at bounding box center [237, 273] width 429 height 26
type input "3000"
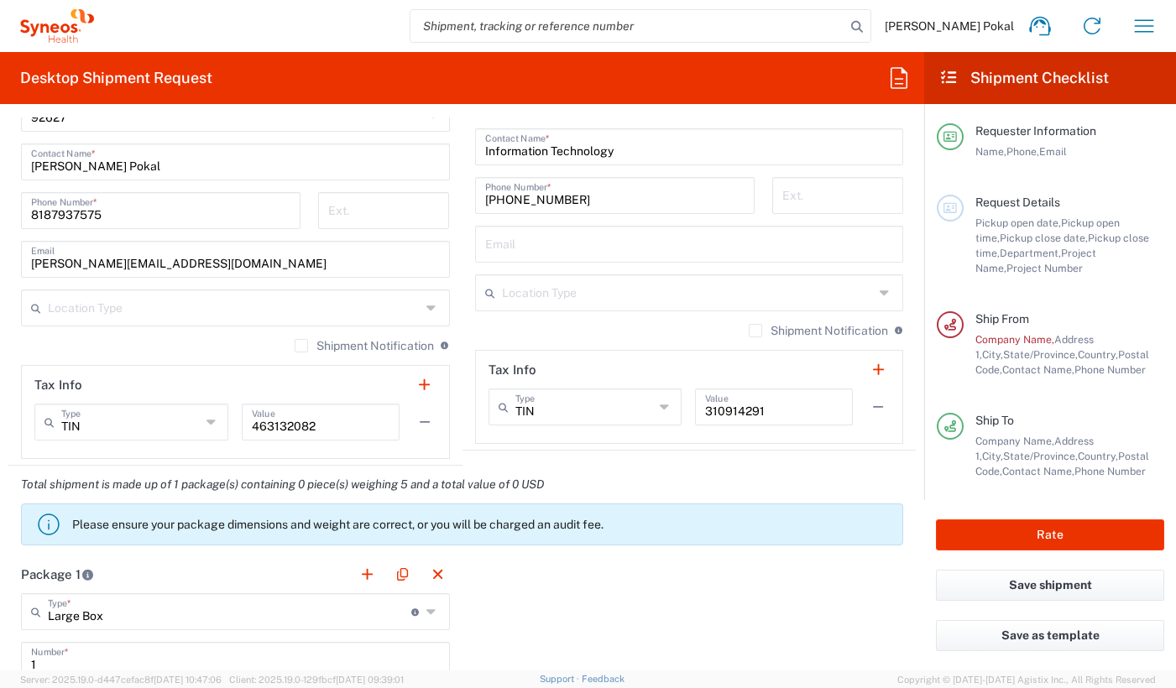
scroll to position [1021, 0]
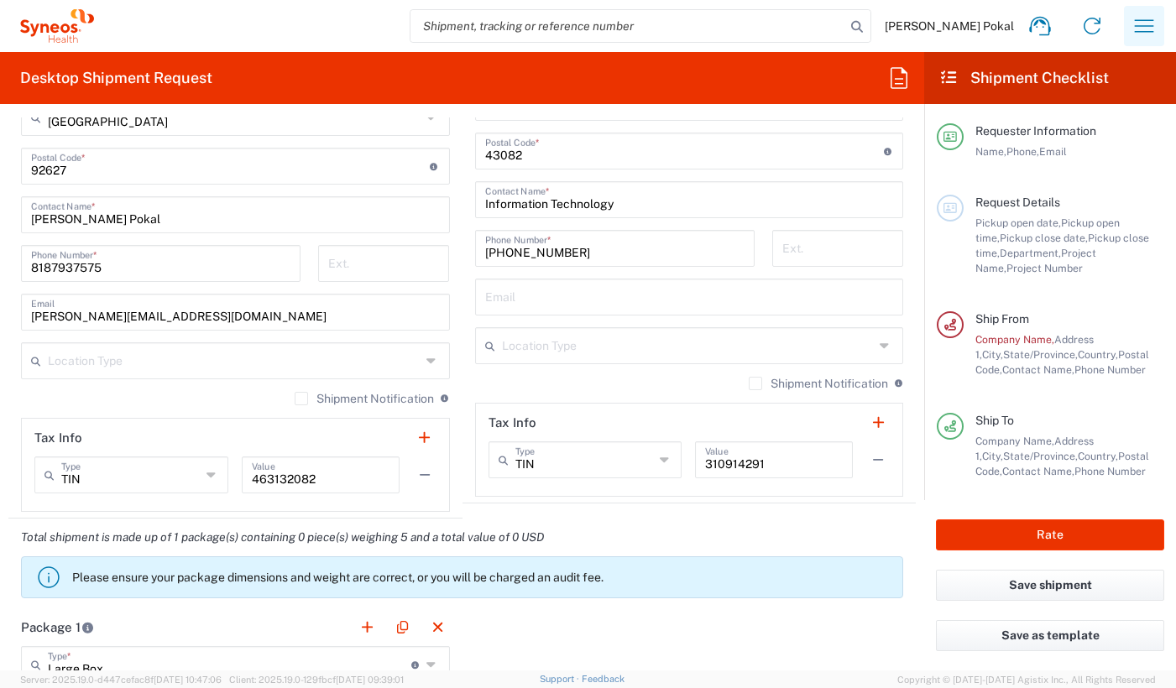
click at [1143, 28] on icon "button" at bounding box center [1144, 26] width 27 height 27
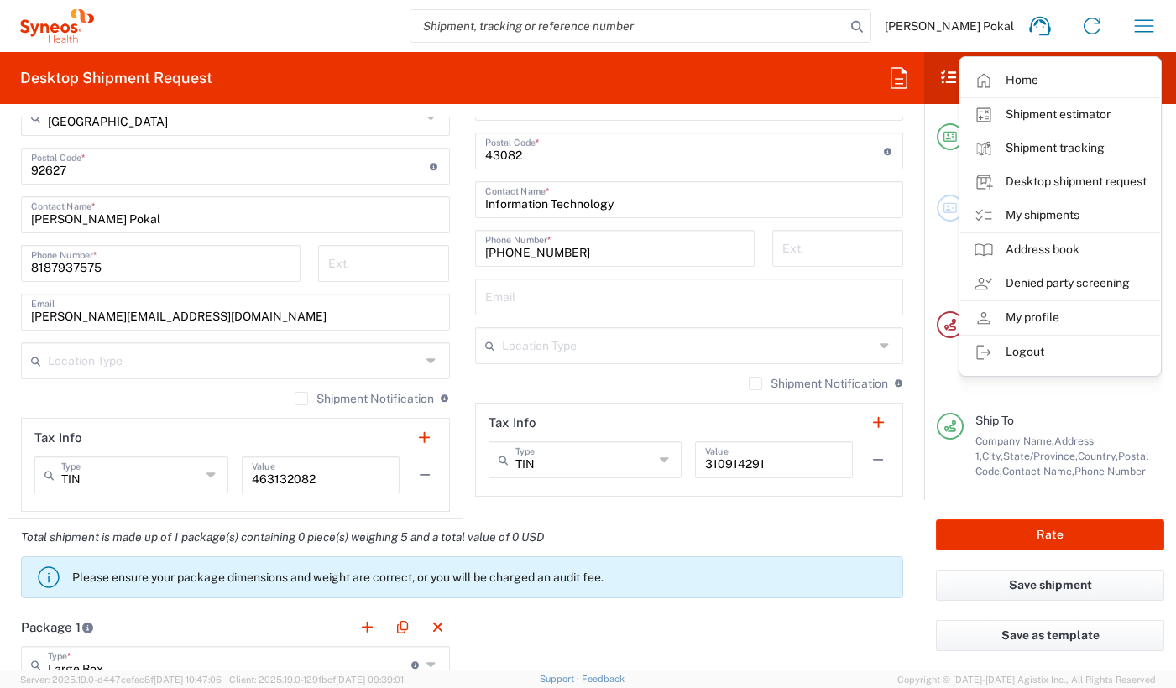
click at [133, 394] on div "Shipment Notification If checked, a shipment notification email will be sent to…" at bounding box center [235, 404] width 429 height 27
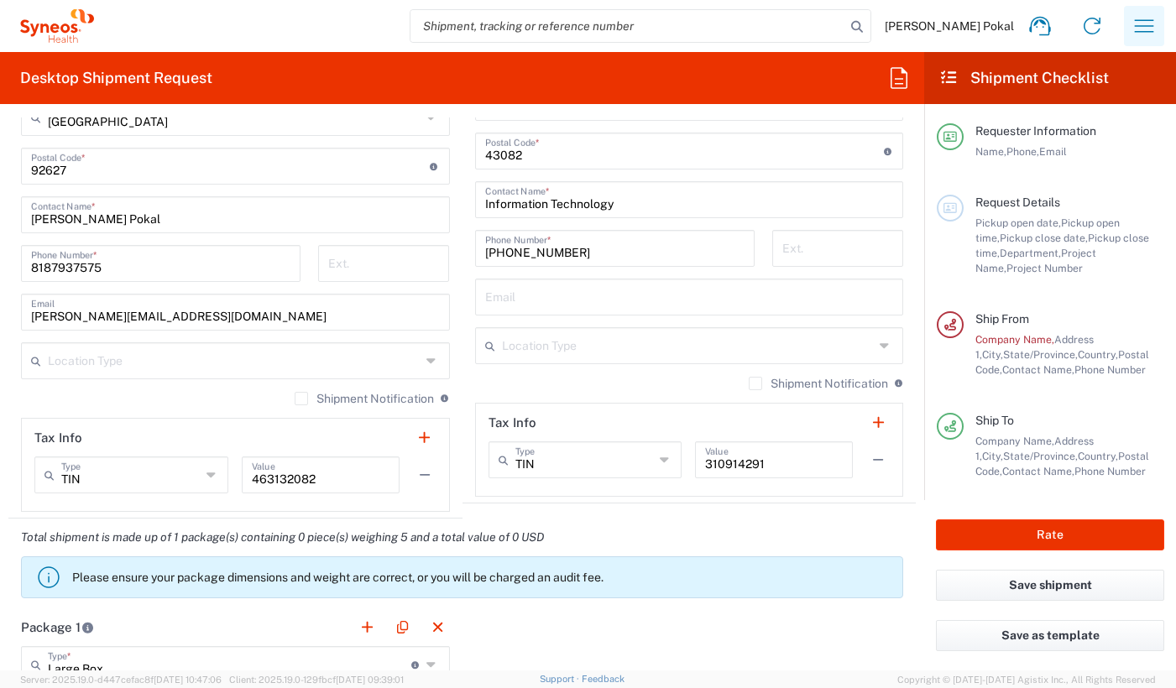
click at [1138, 28] on icon "button" at bounding box center [1144, 26] width 27 height 27
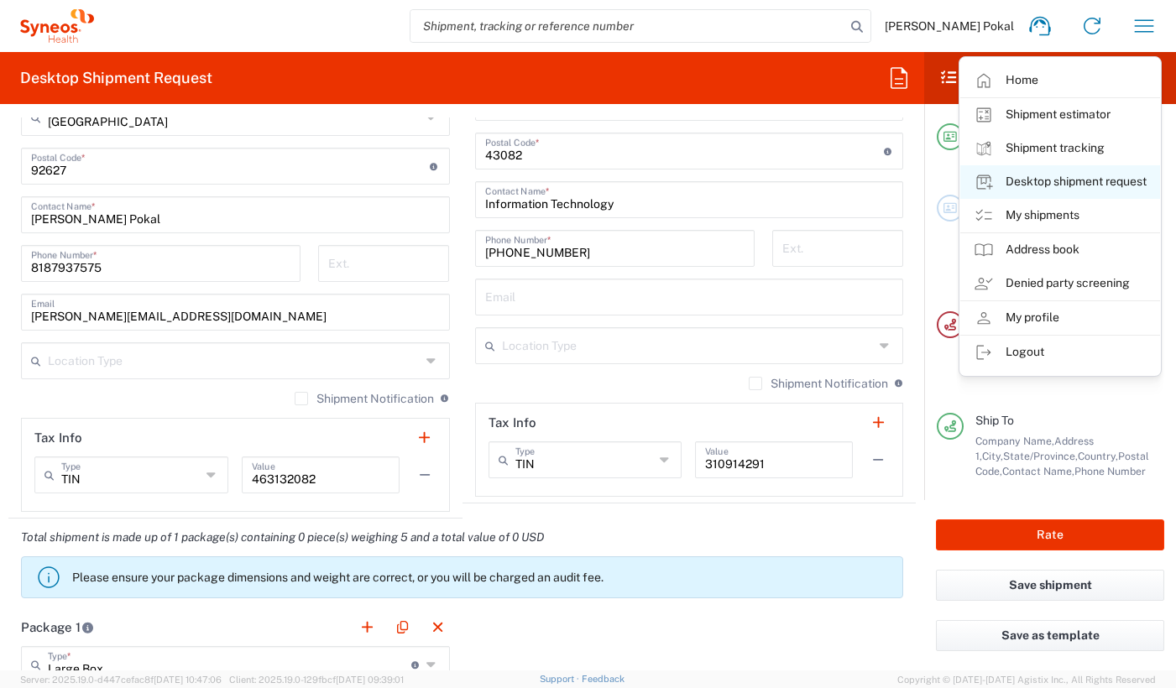
click at [1063, 177] on link "Desktop shipment request" at bounding box center [1060, 182] width 200 height 34
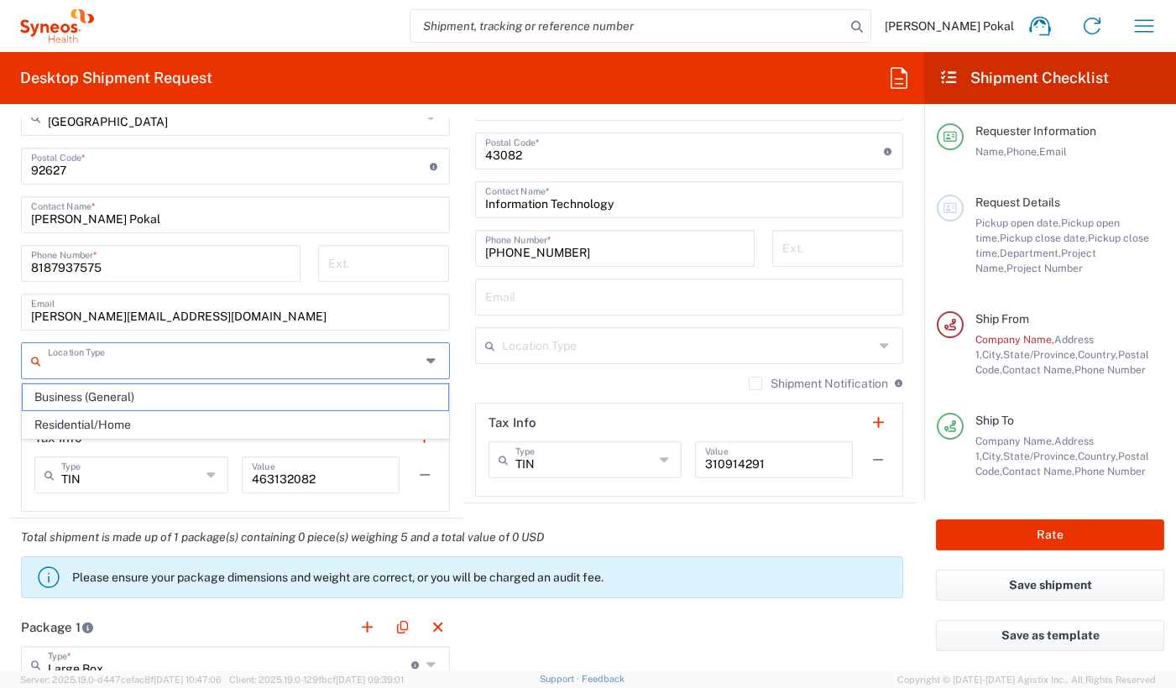
click at [178, 365] on input "text" at bounding box center [234, 359] width 373 height 29
click at [144, 430] on span "Residential/Home" at bounding box center [236, 425] width 426 height 26
type input "Residential/Home"
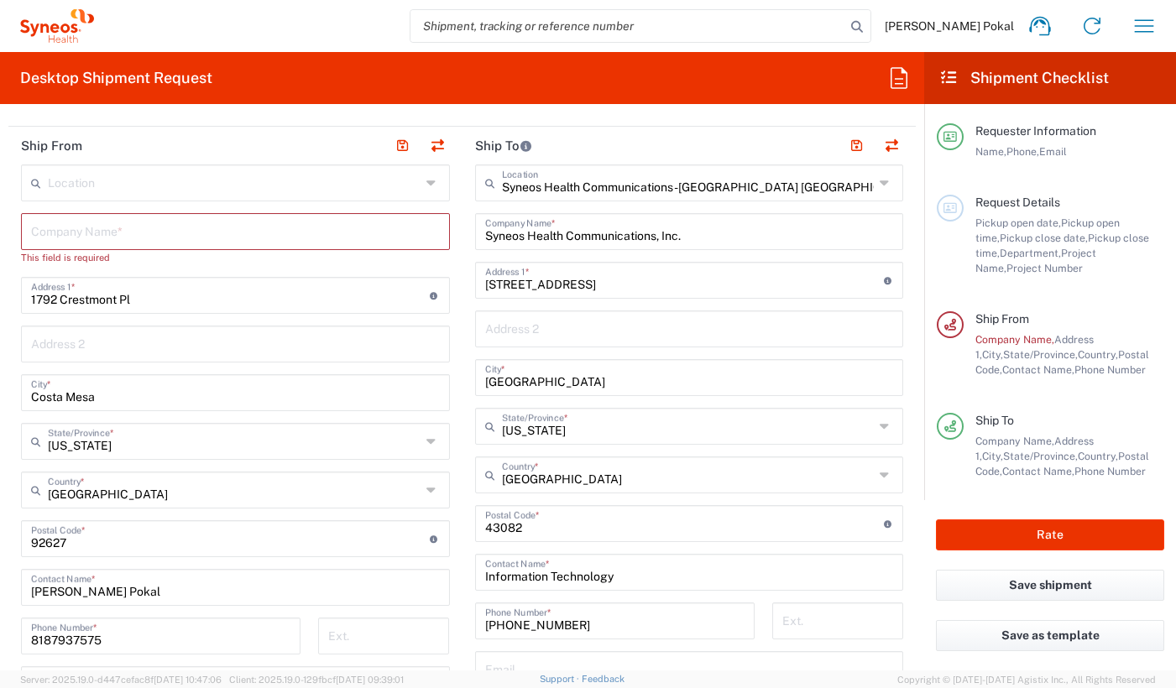
scroll to position [647, 0]
click at [121, 245] on input "text" at bounding box center [235, 231] width 409 height 29
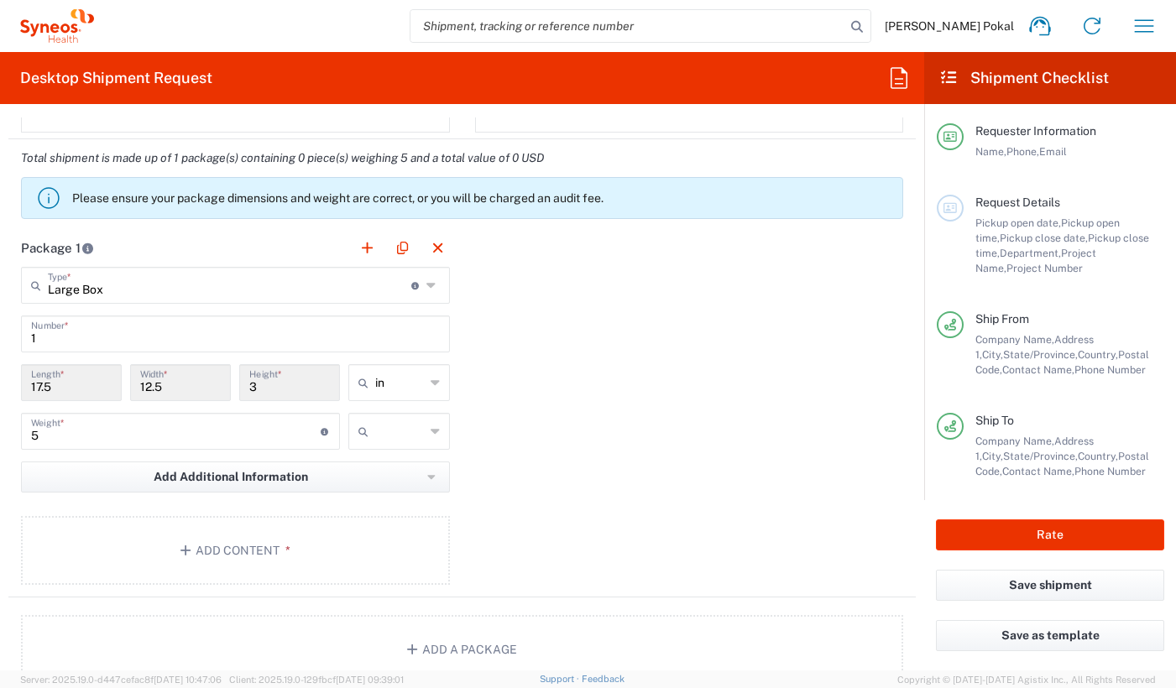
scroll to position [1400, 0]
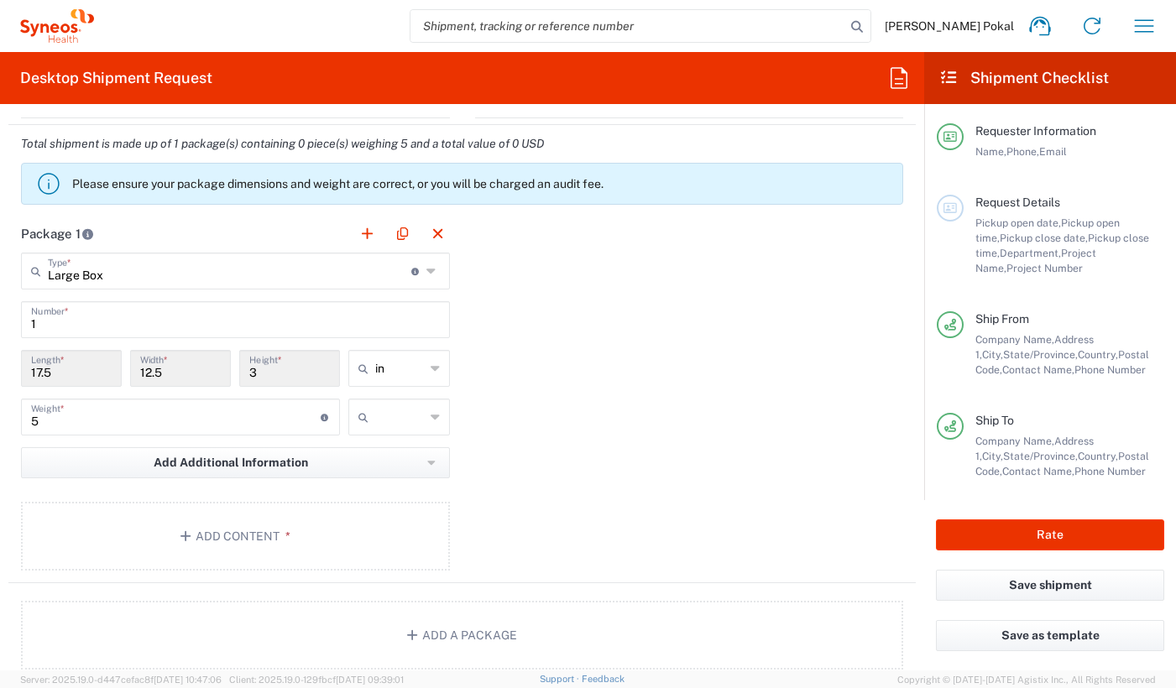
type input "[PERSON_NAME] Pokal"
click at [706, 547] on div "Package 1 Large Box Type * Material used to package goods Medium Box Envelope L…" at bounding box center [462, 399] width 908 height 369
click at [983, 536] on button "Rate" at bounding box center [1050, 535] width 228 height 31
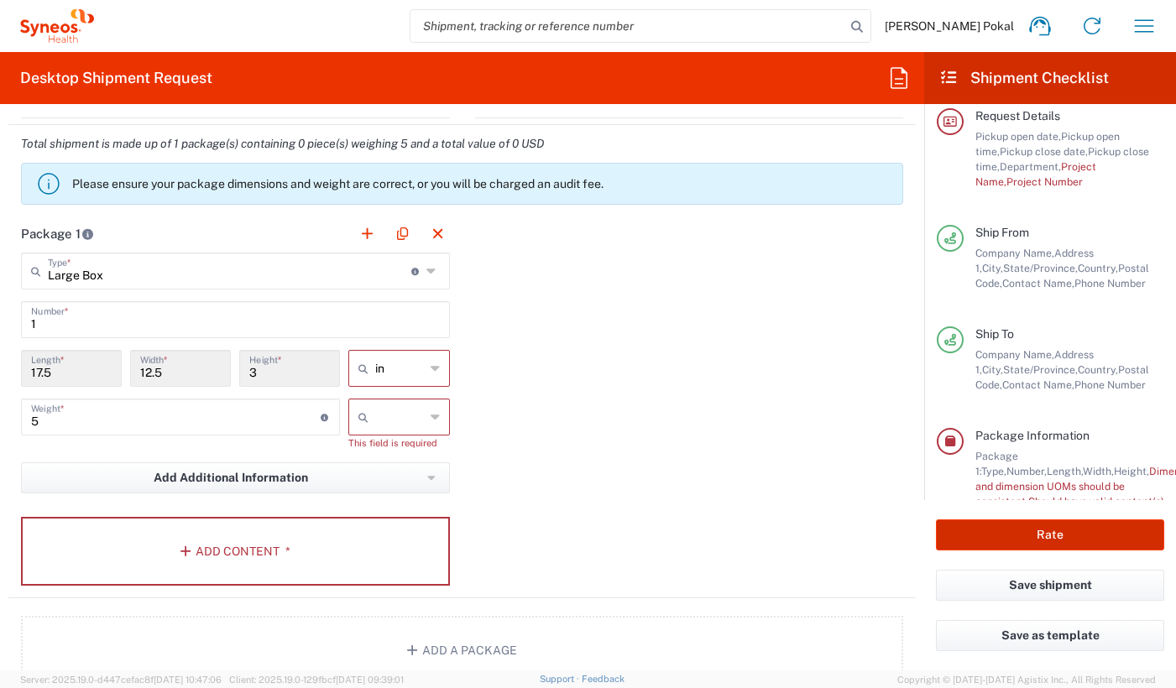
scroll to position [131, 0]
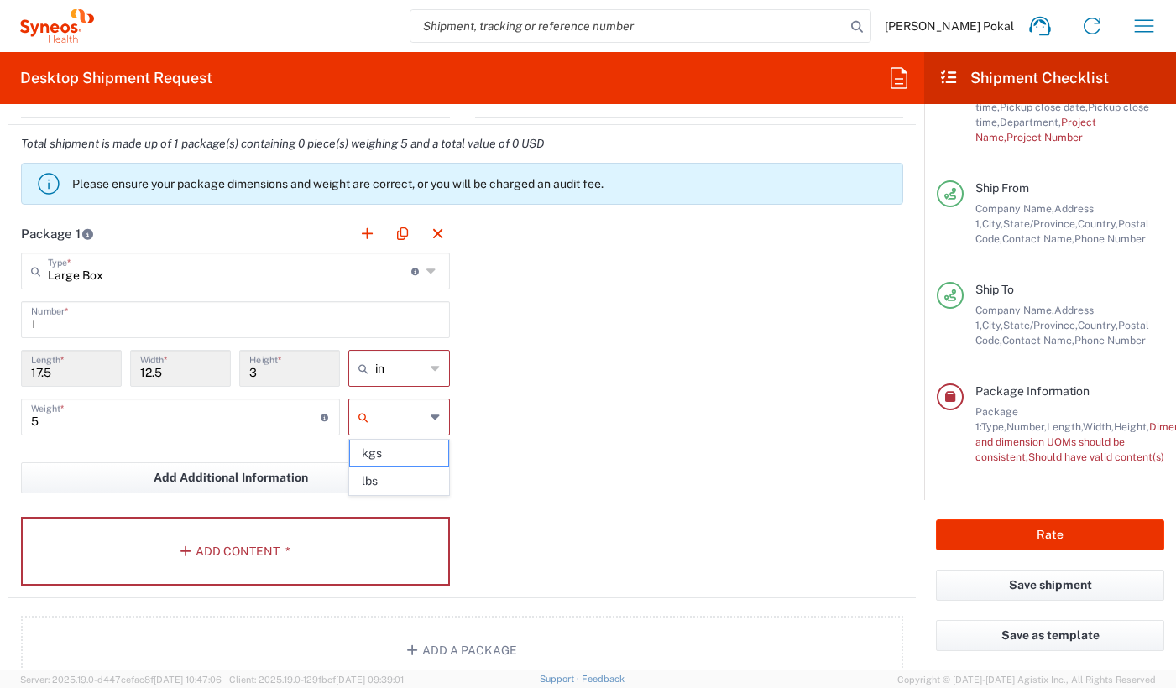
click at [409, 421] on input "text" at bounding box center [399, 417] width 49 height 27
click at [402, 479] on span "lbs" at bounding box center [398, 481] width 97 height 26
type input "lbs"
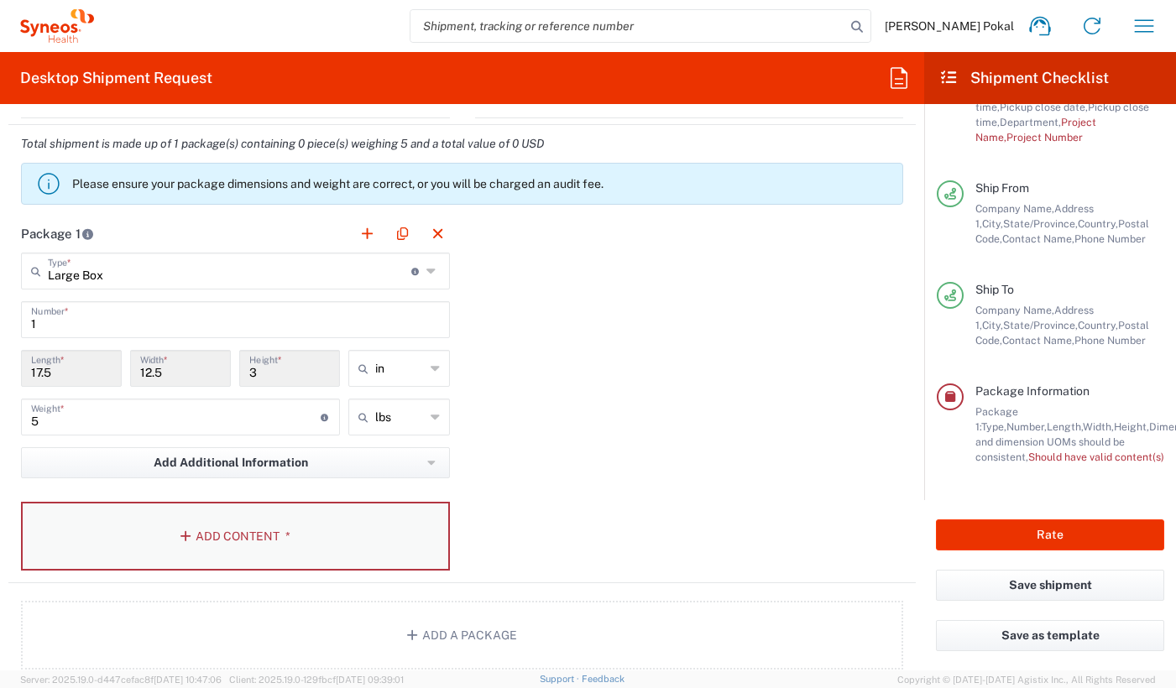
click at [368, 537] on button "Add Content *" at bounding box center [235, 536] width 429 height 69
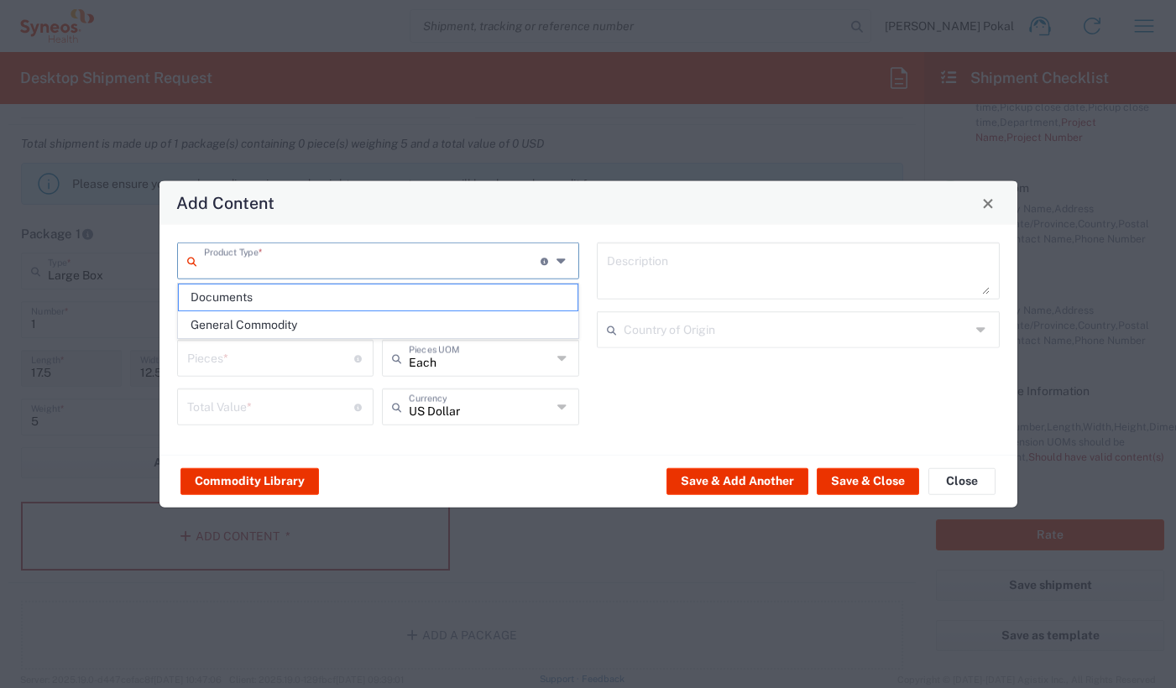
click at [351, 249] on input "text" at bounding box center [373, 259] width 338 height 29
click at [308, 319] on span "General Commodity" at bounding box center [379, 325] width 400 height 26
type input "General Commodity"
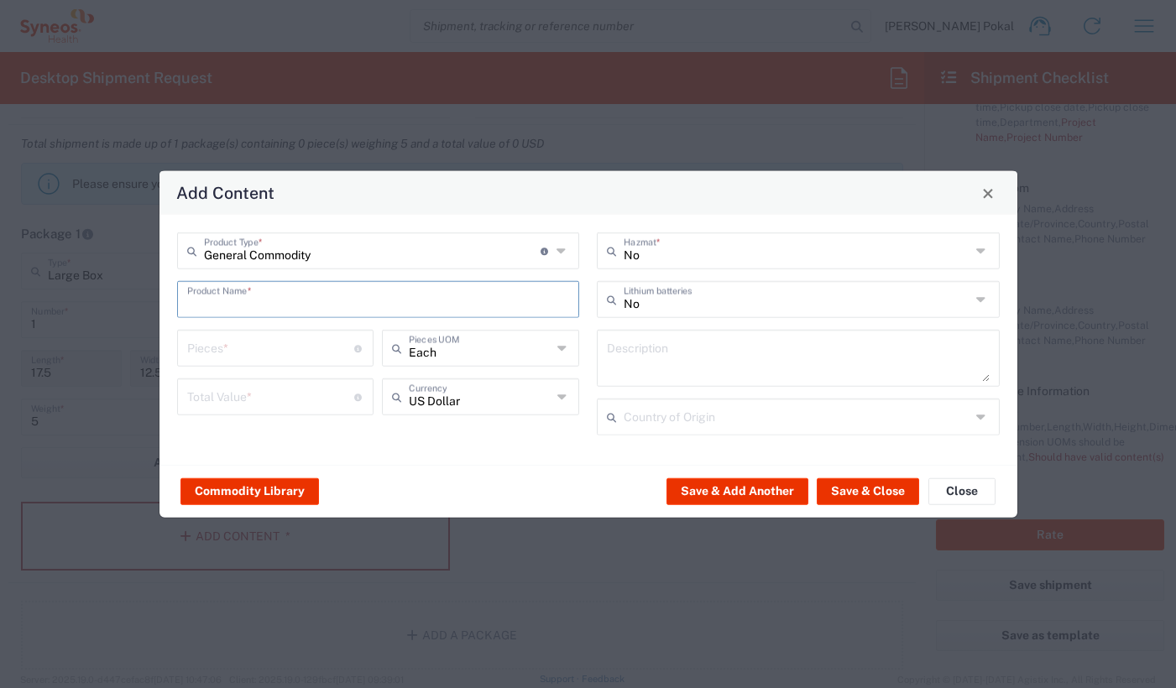
click at [460, 306] on input "text" at bounding box center [378, 298] width 383 height 29
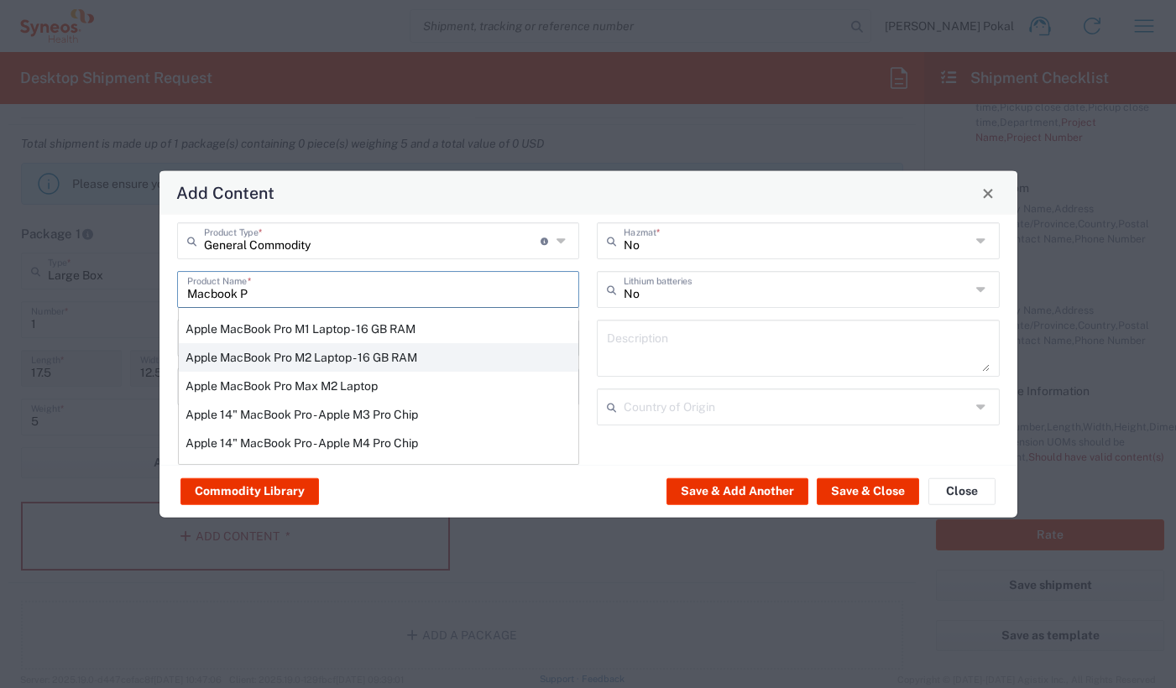
scroll to position [0, 0]
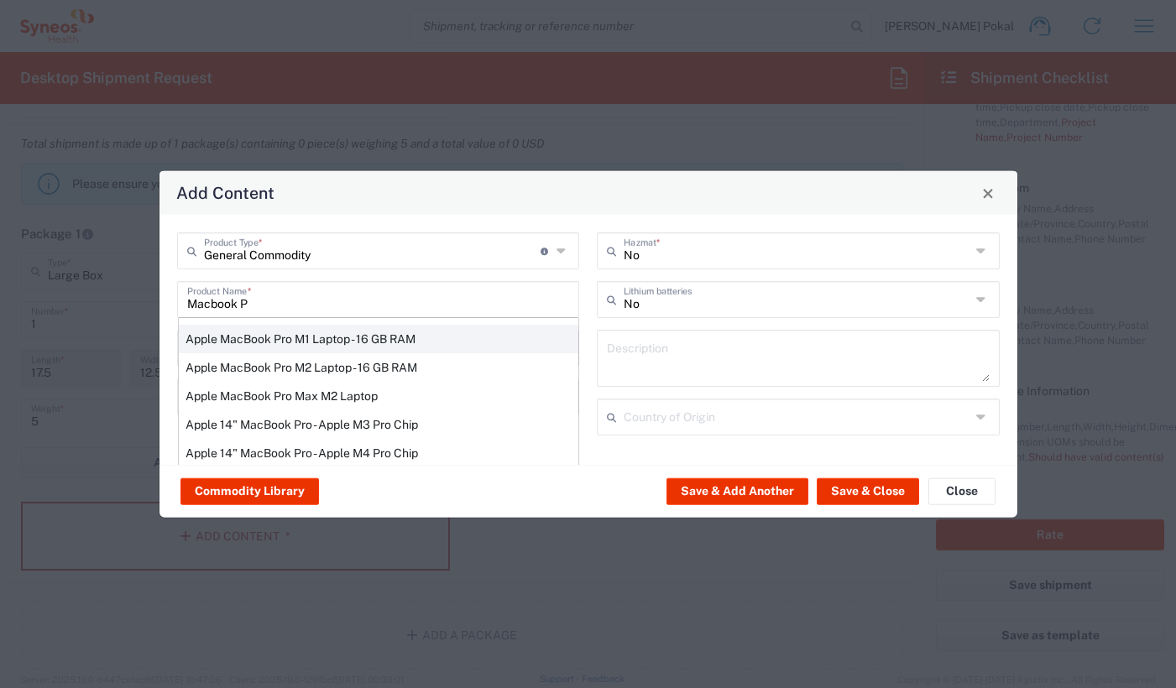
click at [436, 334] on div "Apple MacBook Pro M1 Laptop - 16 GB RAM" at bounding box center [379, 339] width 400 height 29
type input "Apple MacBook Pro M1 Laptop - 16 GB RAM"
type input "1"
type textarea "M1 Pro - 16-core GPU - 16 GB RAM - 512 GB SSD"
type input "[GEOGRAPHIC_DATA]"
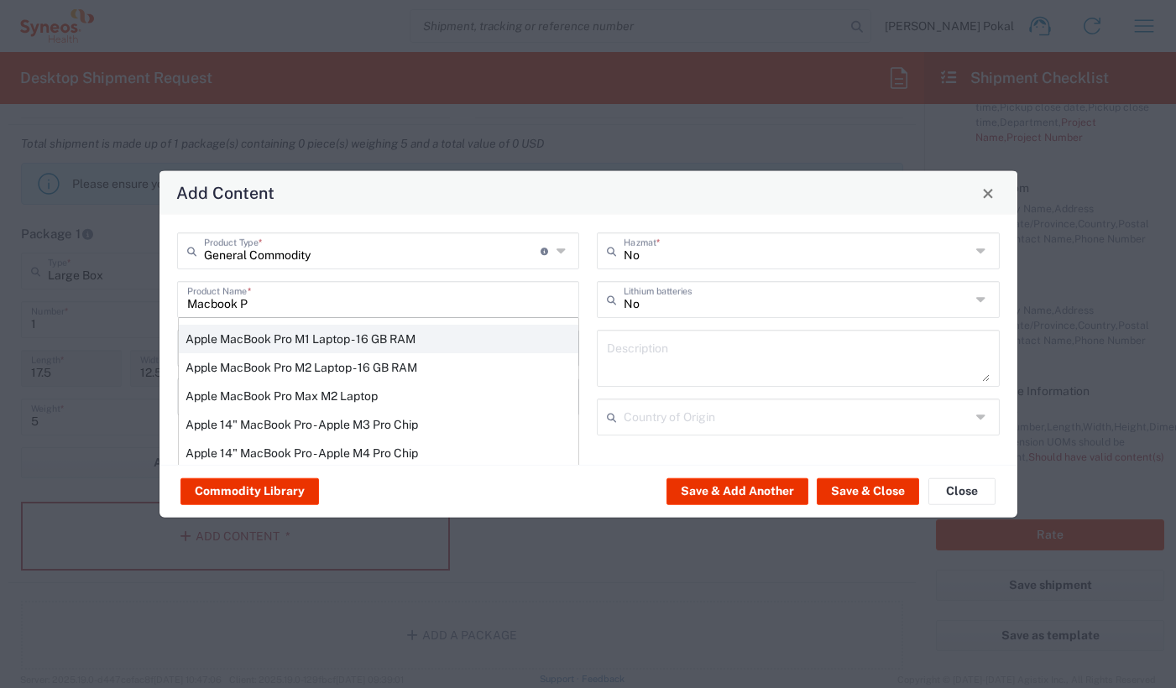
type input "Yes"
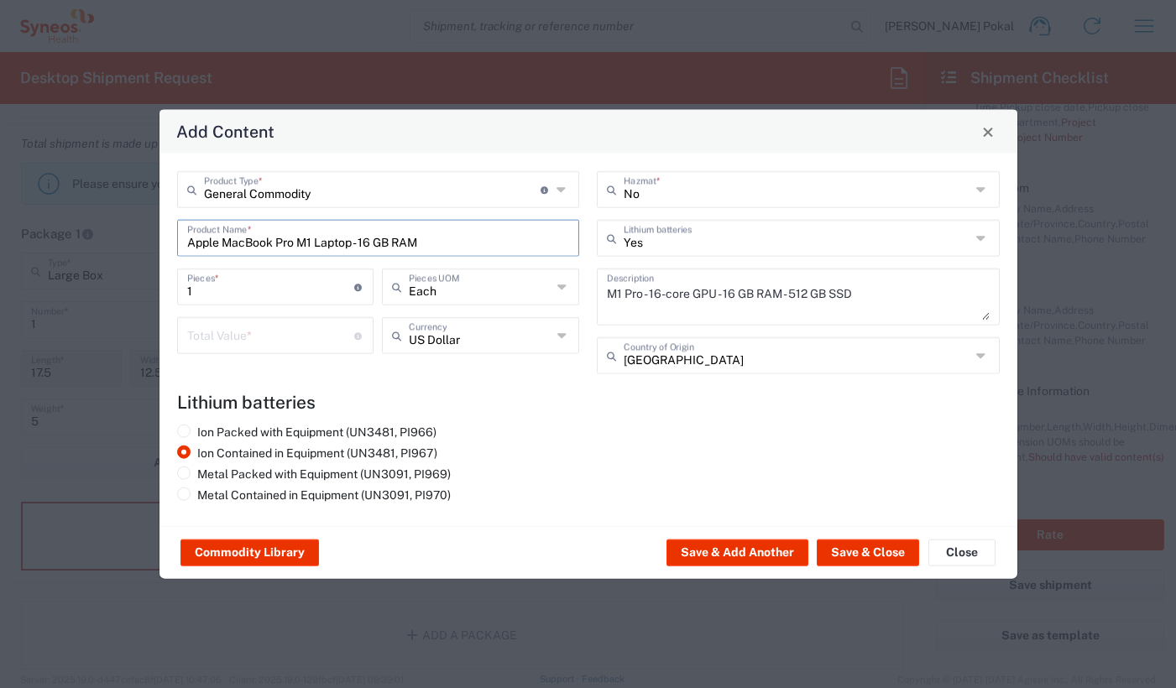
click at [318, 329] on input "number" at bounding box center [271, 334] width 168 height 29
type input "1"
click at [485, 416] on agx-lithium-batteries-content "Lithium batteries Ion Packed with Equipment (UN3481, PI966) Ion Contained in Eq…" at bounding box center [588, 450] width 823 height 117
click at [881, 557] on button "Save & Close" at bounding box center [868, 553] width 102 height 27
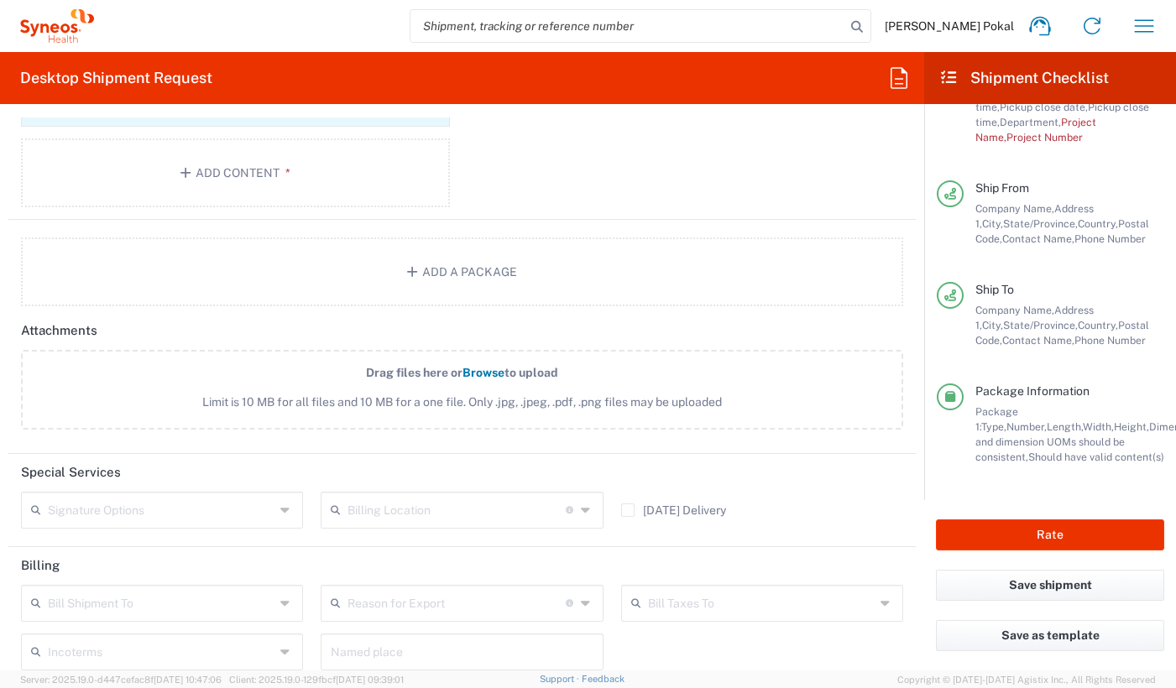
scroll to position [2004, 0]
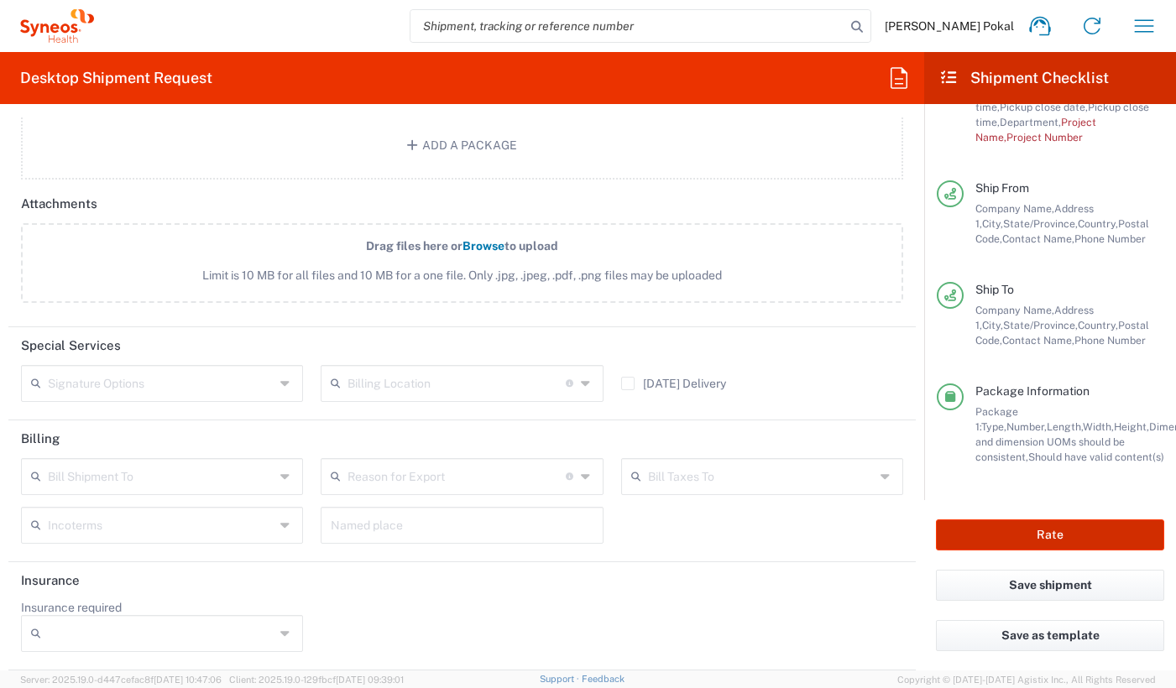
click at [1023, 541] on button "Rate" at bounding box center [1050, 535] width 228 height 31
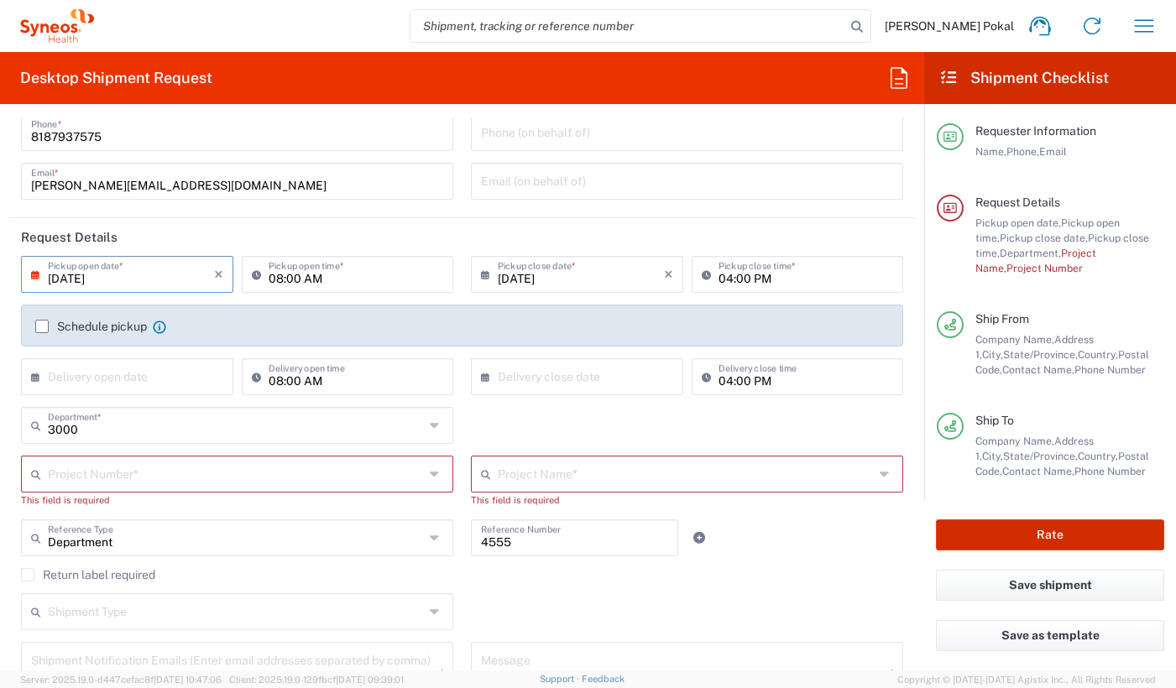
scroll to position [95, 0]
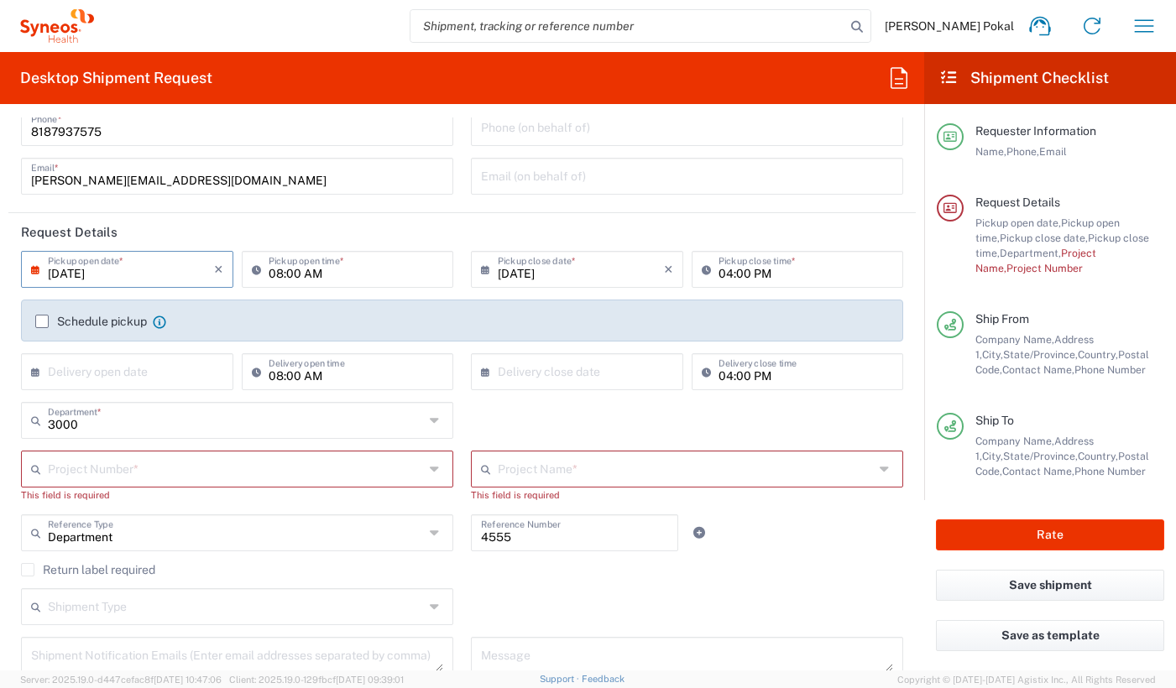
click at [216, 436] on div "3000 Department *" at bounding box center [237, 420] width 432 height 37
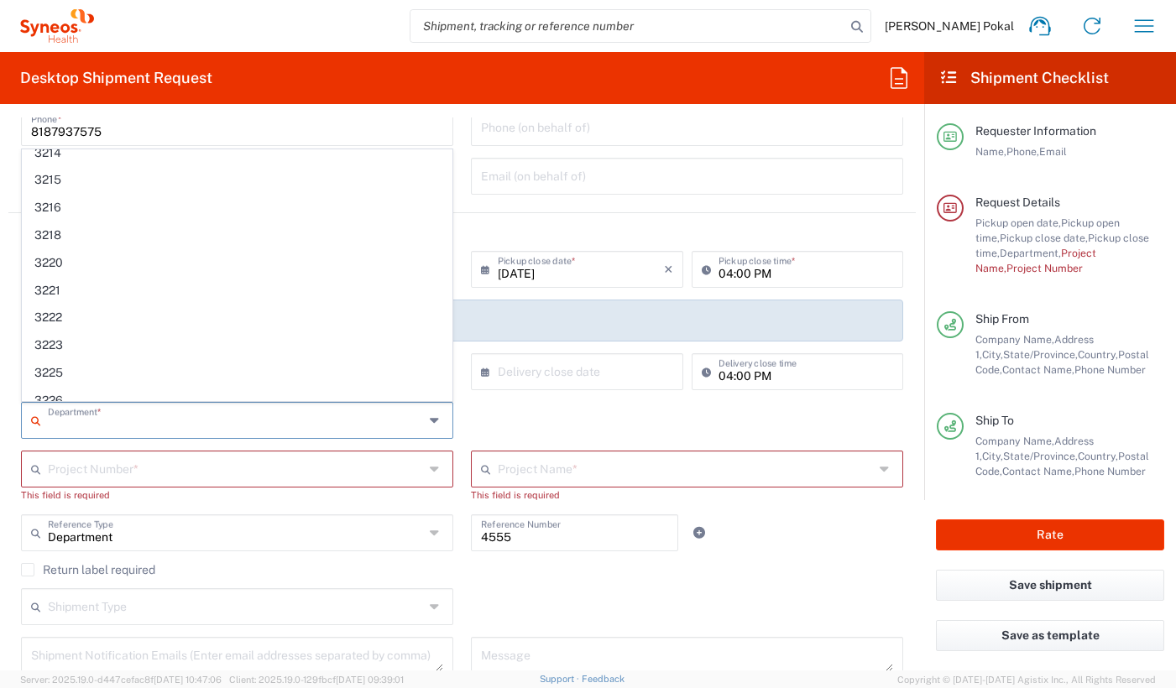
scroll to position [897, 0]
click at [269, 460] on input "text" at bounding box center [236, 467] width 376 height 29
type input "3000"
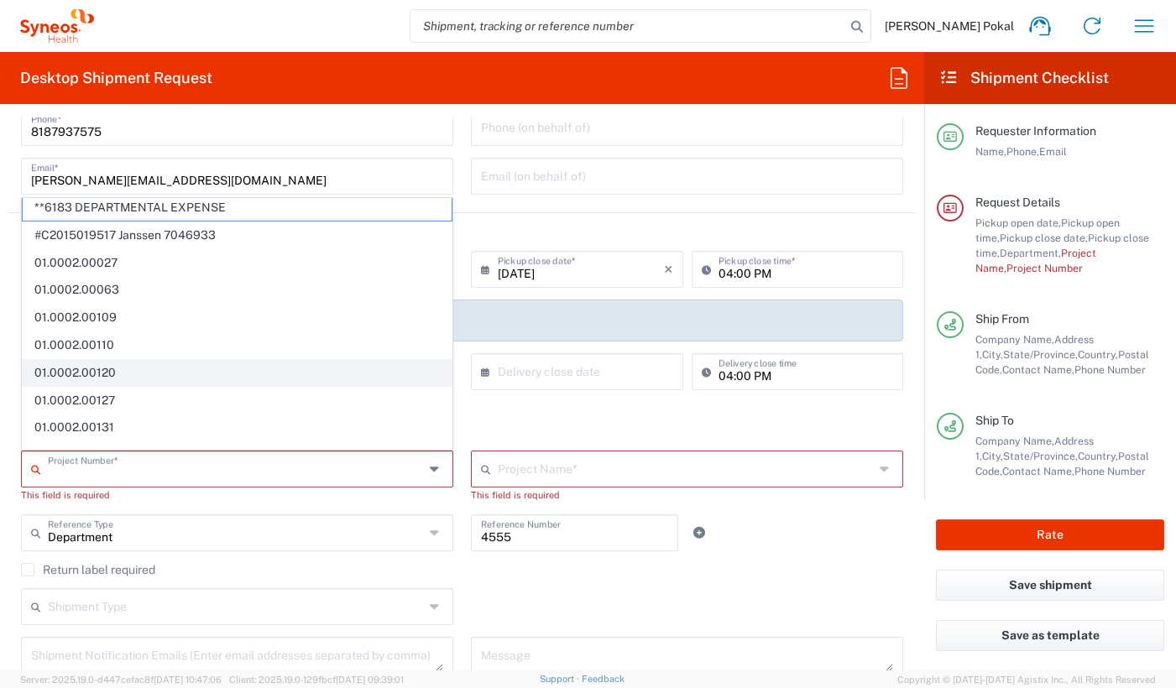
scroll to position [1125, 0]
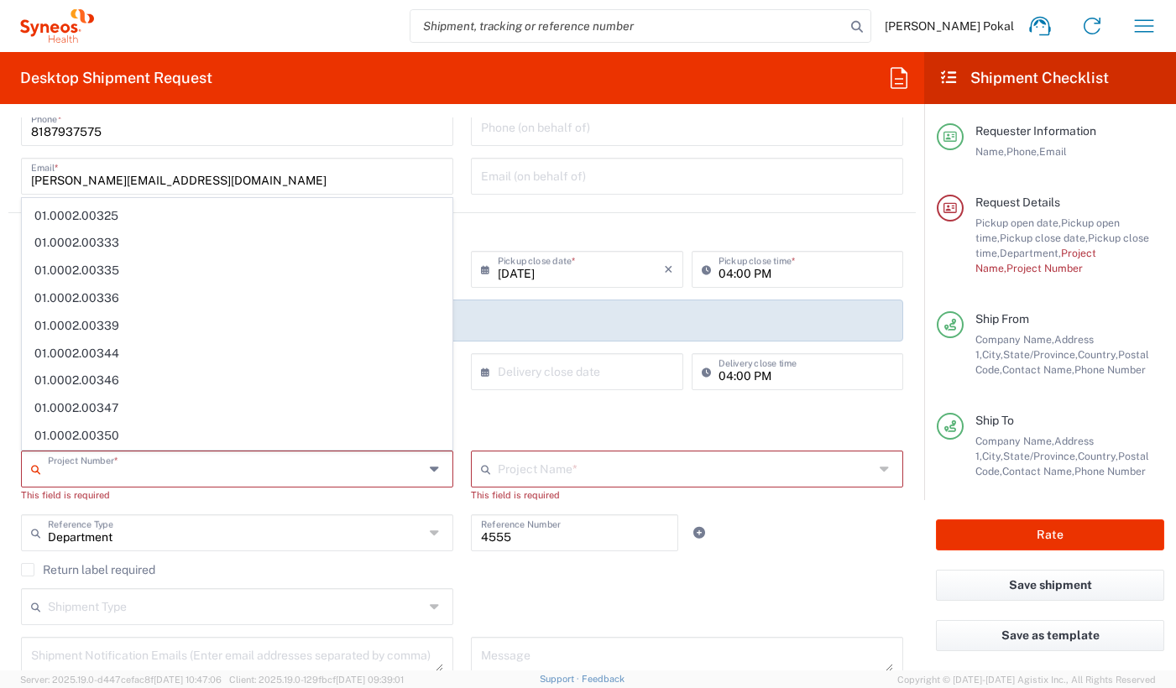
click at [525, 467] on input "text" at bounding box center [686, 467] width 376 height 29
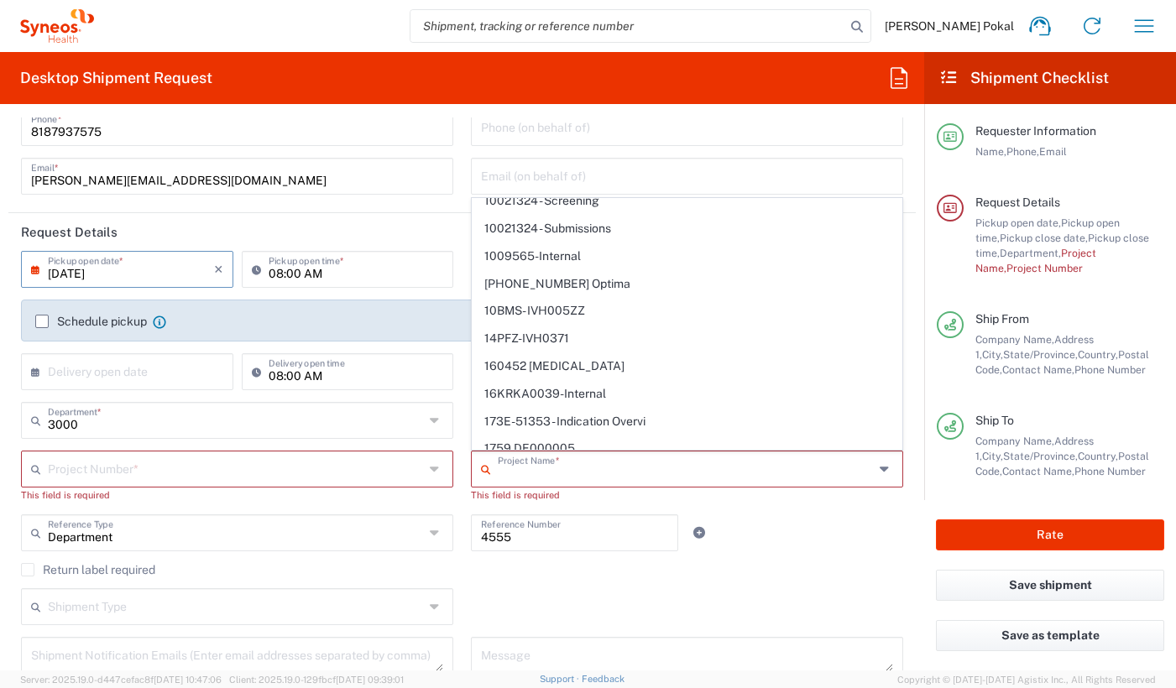
scroll to position [0, 0]
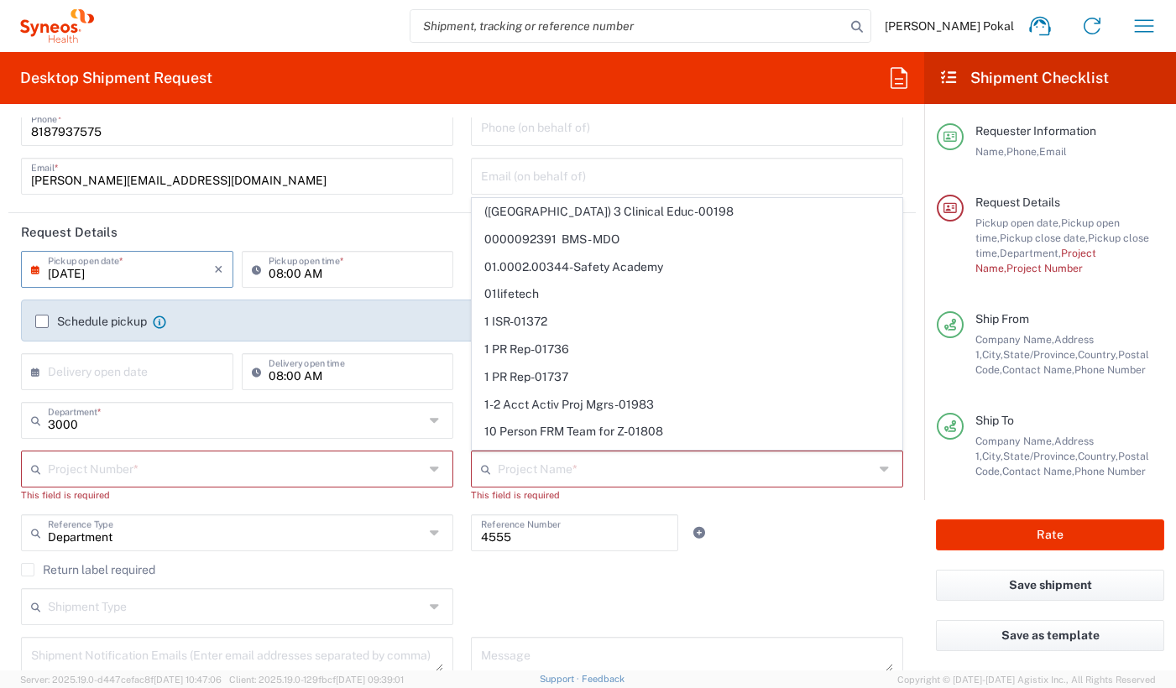
click at [765, 522] on div "Department Reference Type Department Account Type Activity ID Airline Appointme…" at bounding box center [463, 539] width 900 height 49
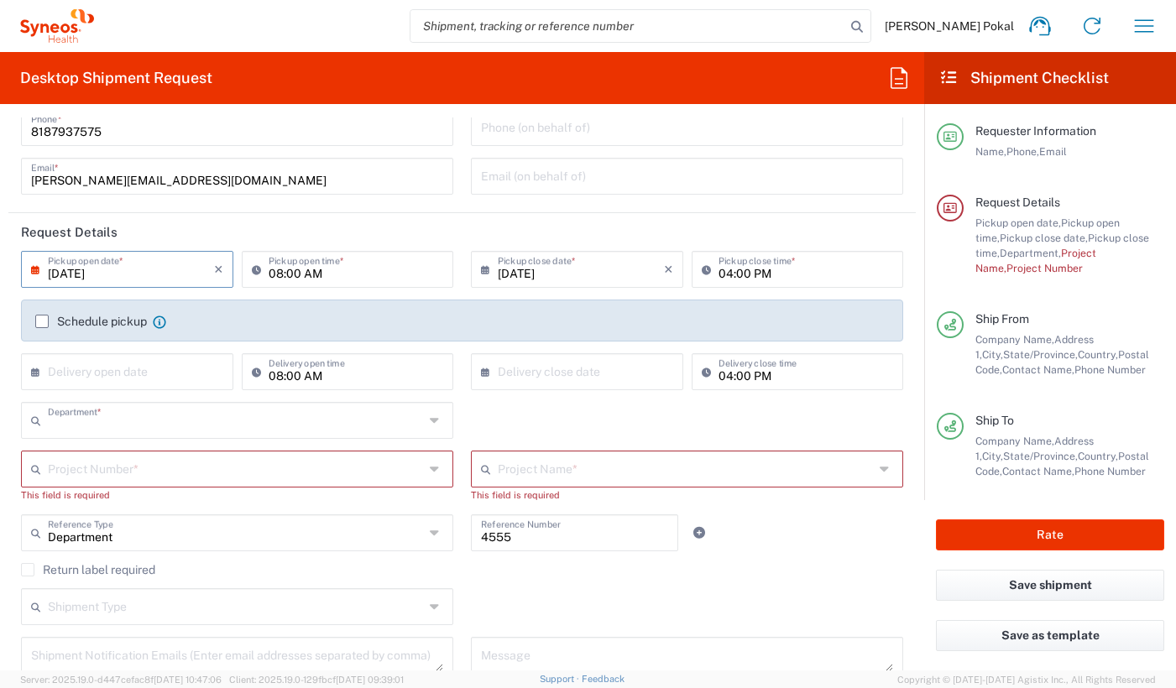
click at [219, 424] on input "text" at bounding box center [236, 419] width 376 height 29
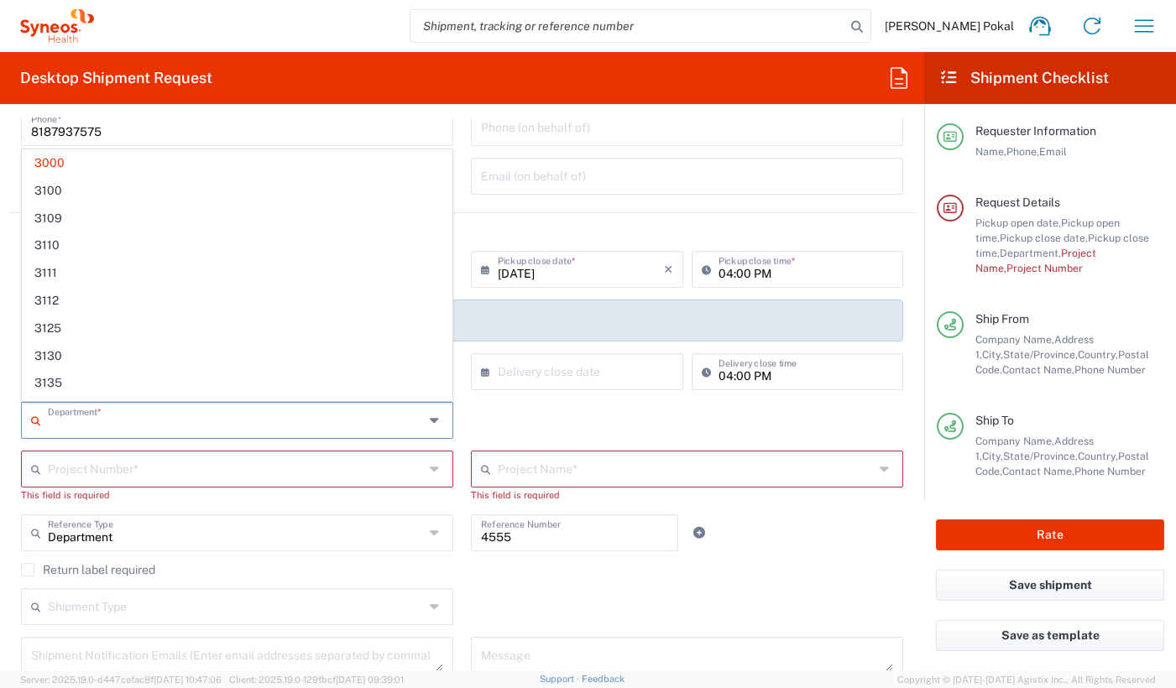
click at [402, 592] on input "text" at bounding box center [236, 605] width 376 height 29
type input "3000"
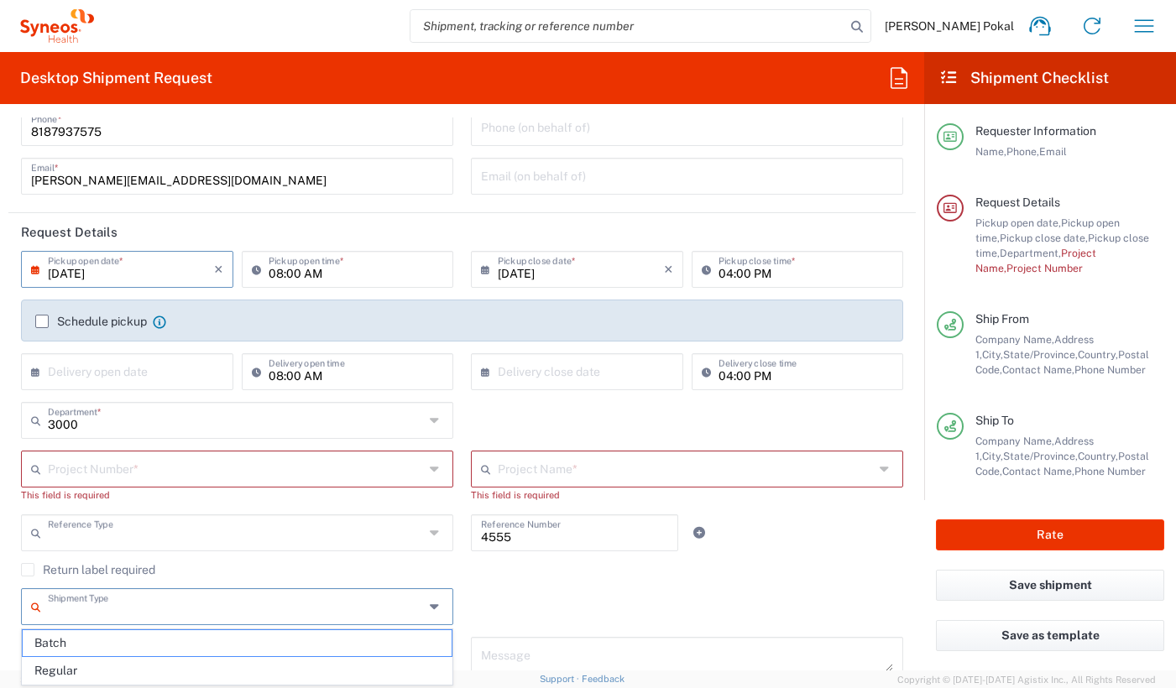
click at [172, 540] on input "text" at bounding box center [236, 531] width 376 height 29
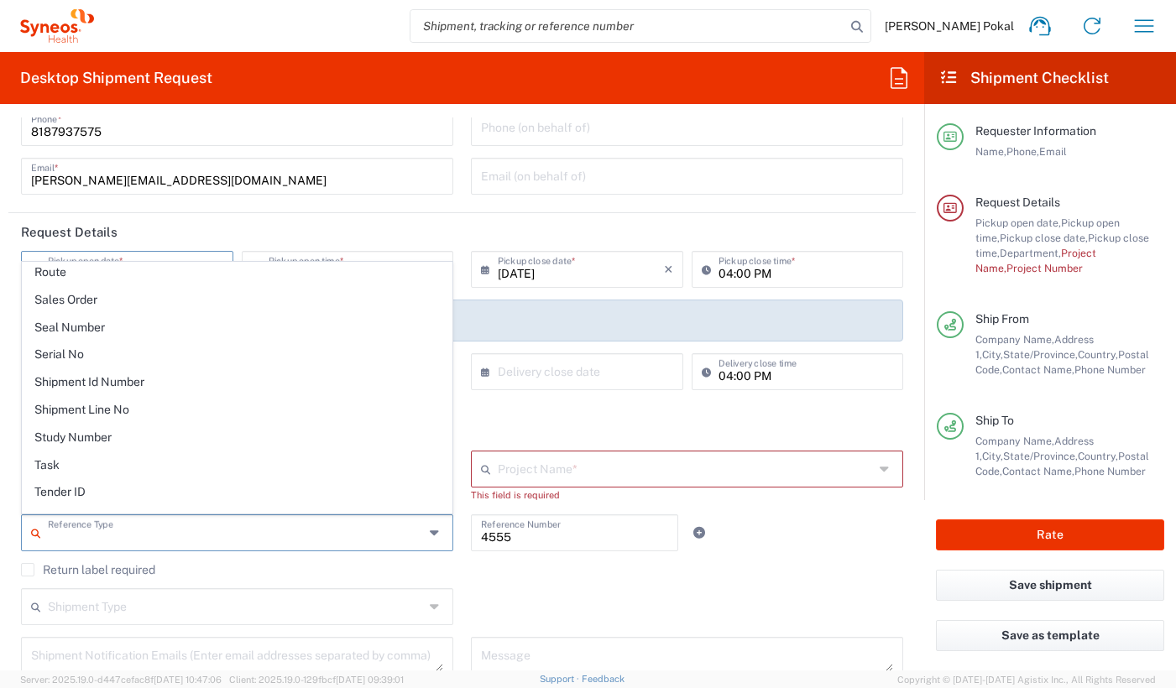
scroll to position [1510, 0]
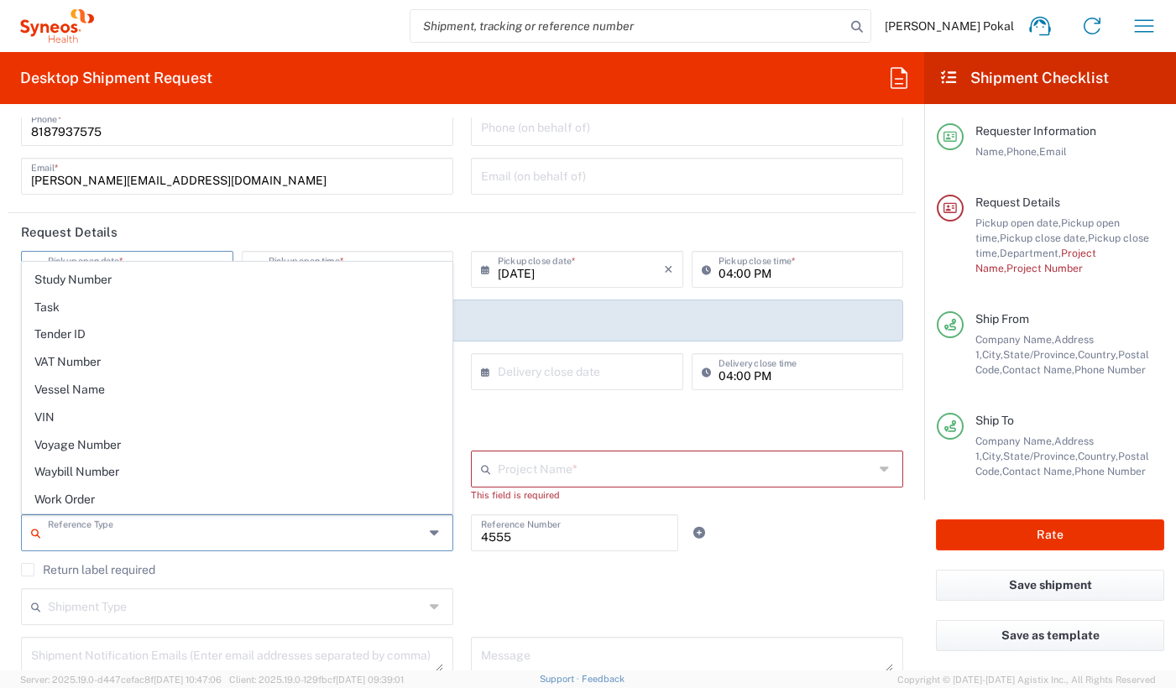
click at [588, 603] on div "Shipment Type Batch Regular" at bounding box center [463, 613] width 900 height 49
type input "Department"
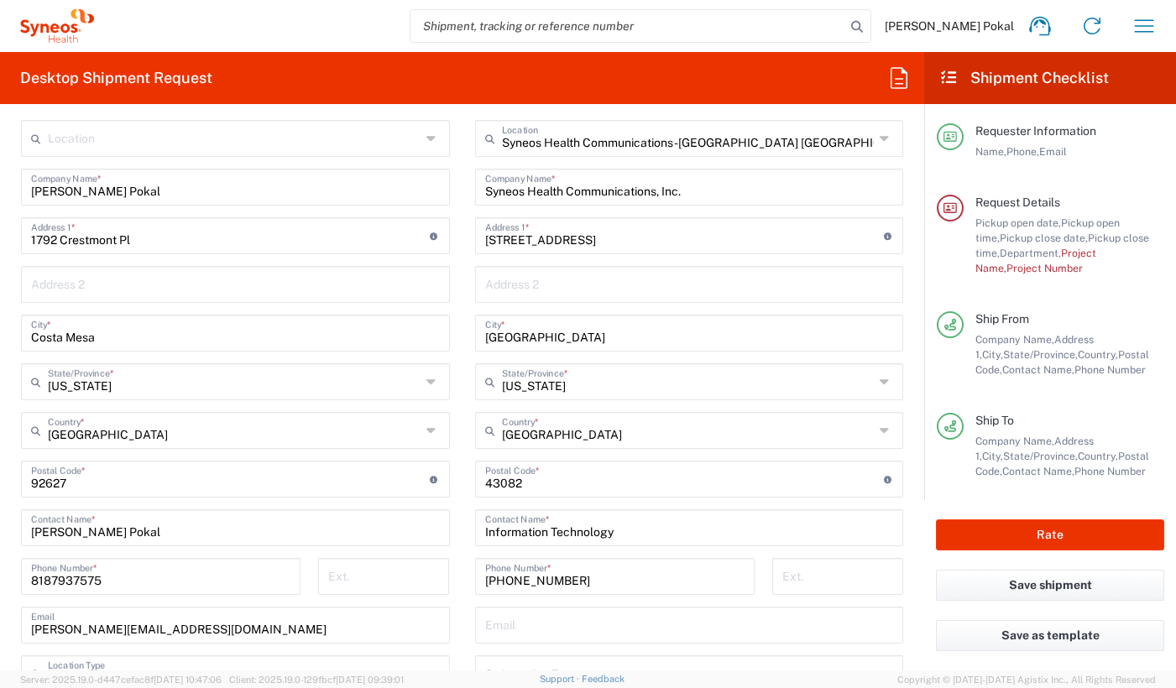
scroll to position [0, 0]
